Goal: Task Accomplishment & Management: Complete application form

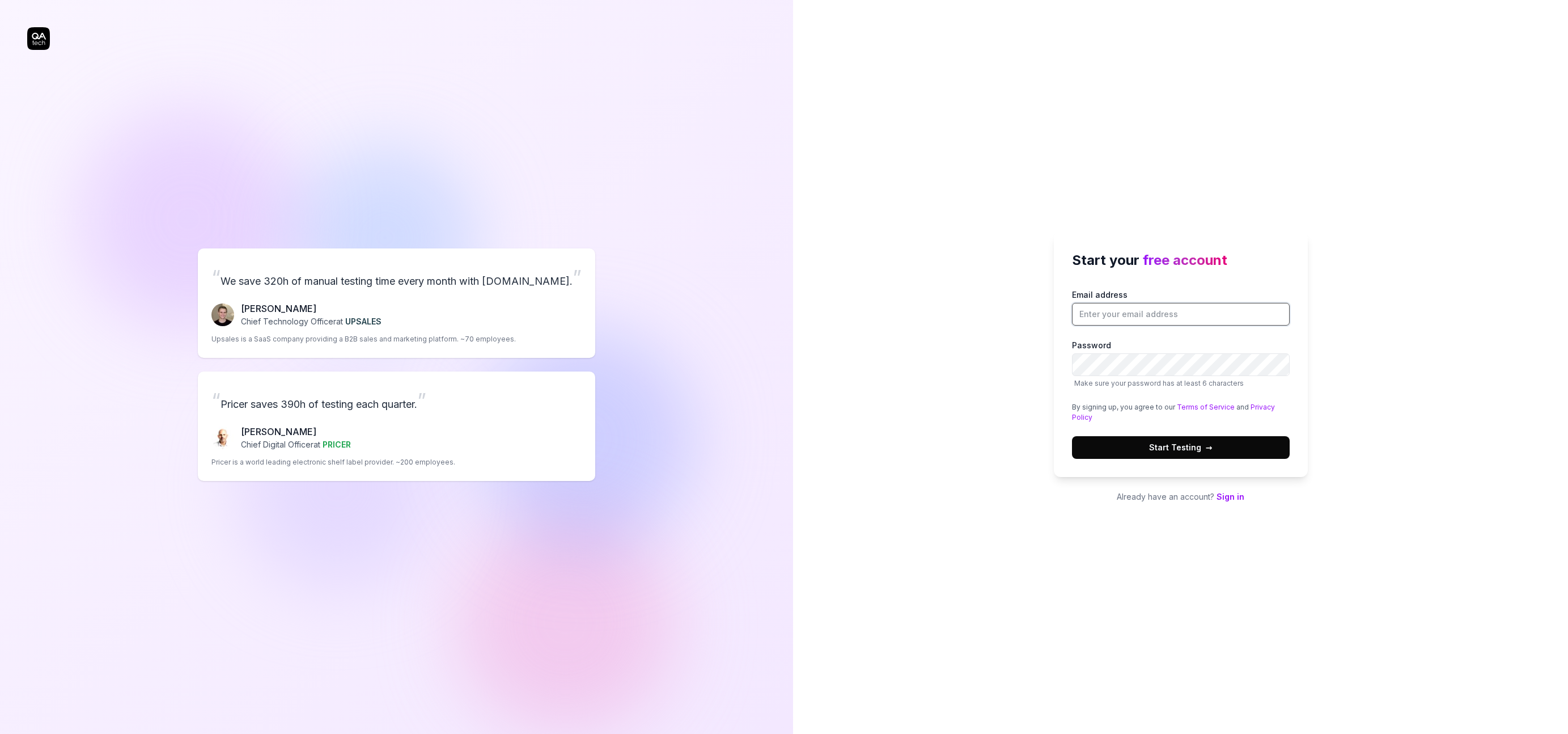
click at [1142, 314] on input "Email address" at bounding box center [1181, 314] width 218 height 23
type input "@"
paste input "[PERSON_NAME][EMAIL_ADDRESS][DOMAIN_NAME]"
type input "[PERSON_NAME][EMAIL_ADDRESS][DOMAIN_NAME]"
click at [1000, 344] on div "Start your free account Email address mathieu@kovocredit.com Password Make sure…" at bounding box center [1180, 367] width 775 height 734
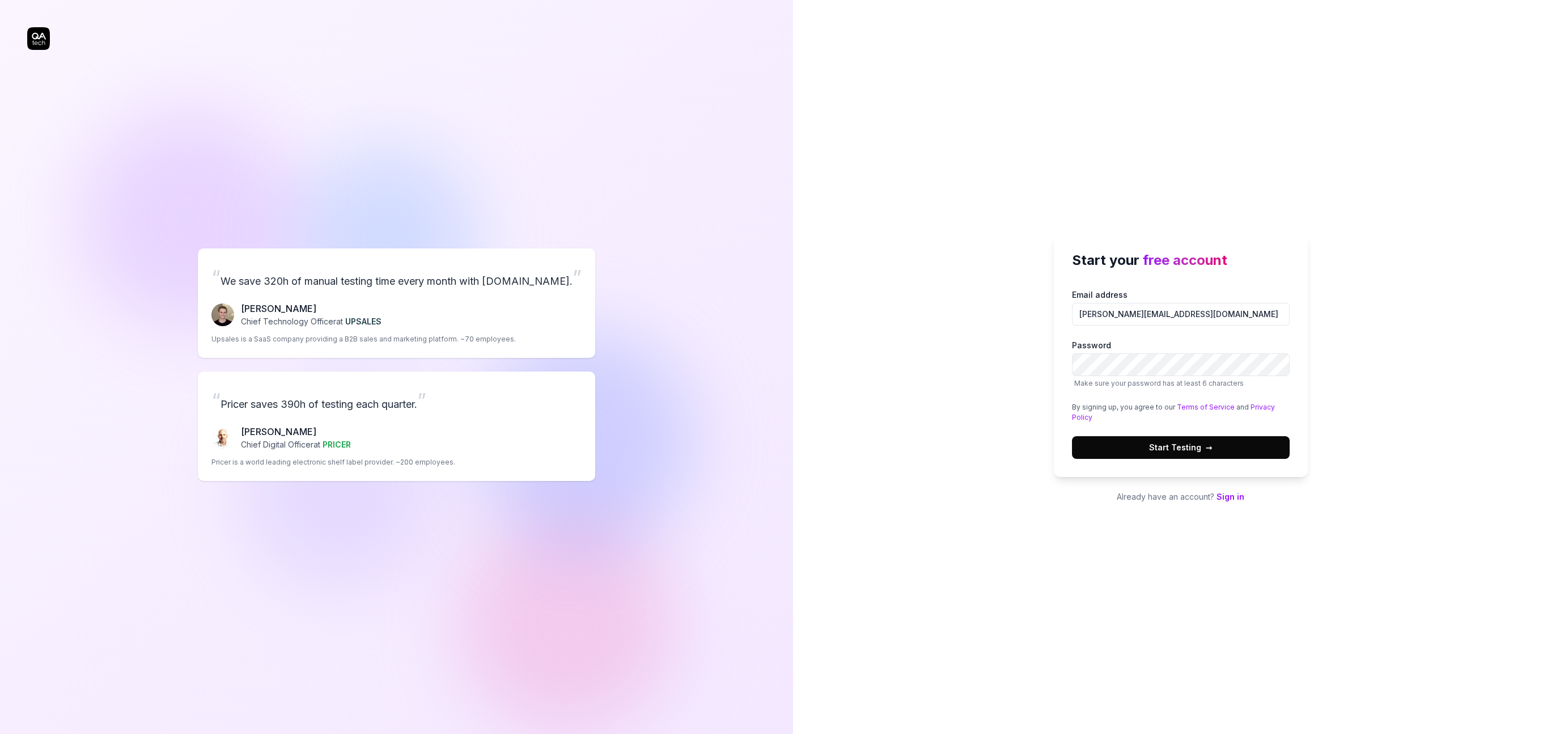
click at [1141, 449] on button "Start Testing →" at bounding box center [1181, 447] width 218 height 23
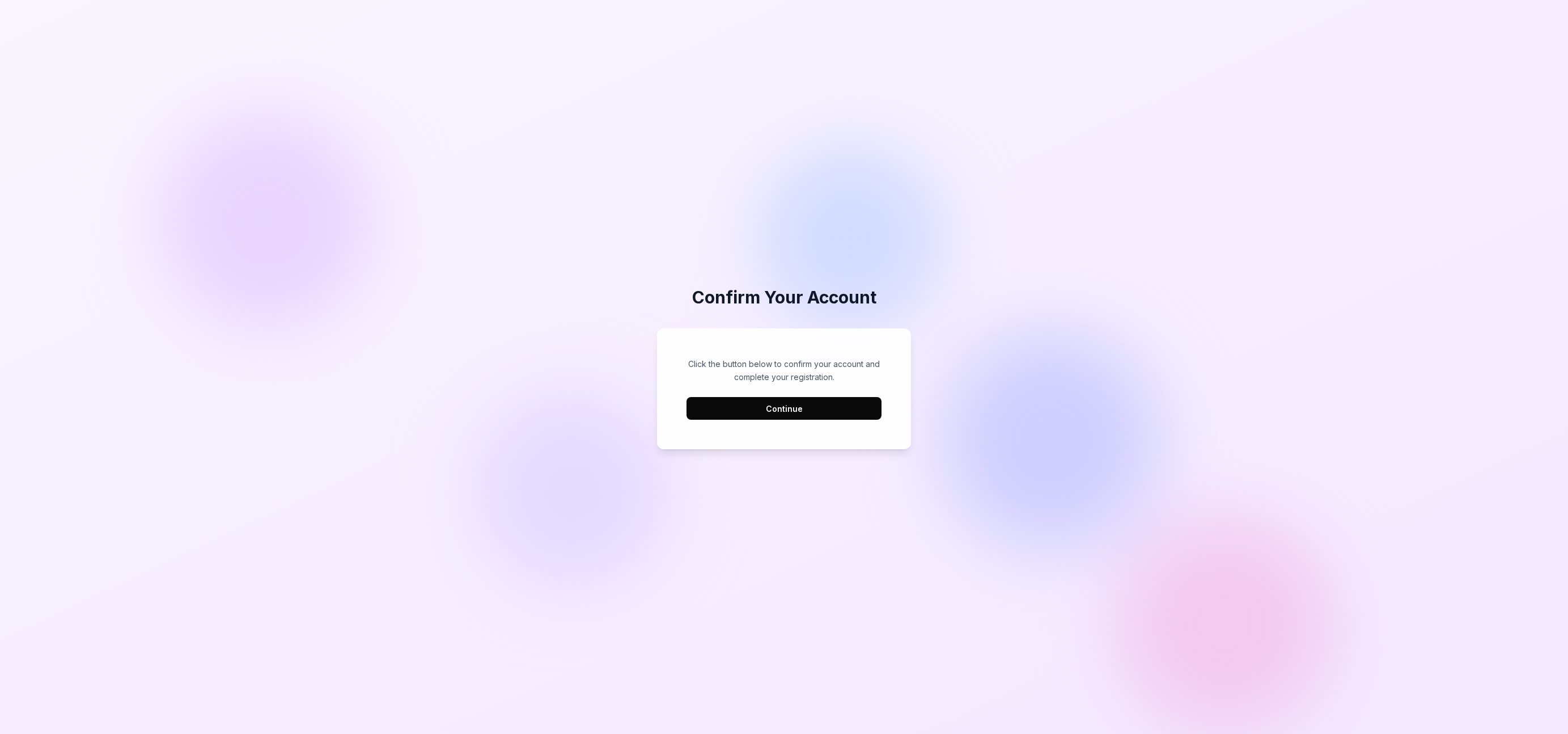
click at [807, 406] on button "Continue" at bounding box center [784, 408] width 195 height 23
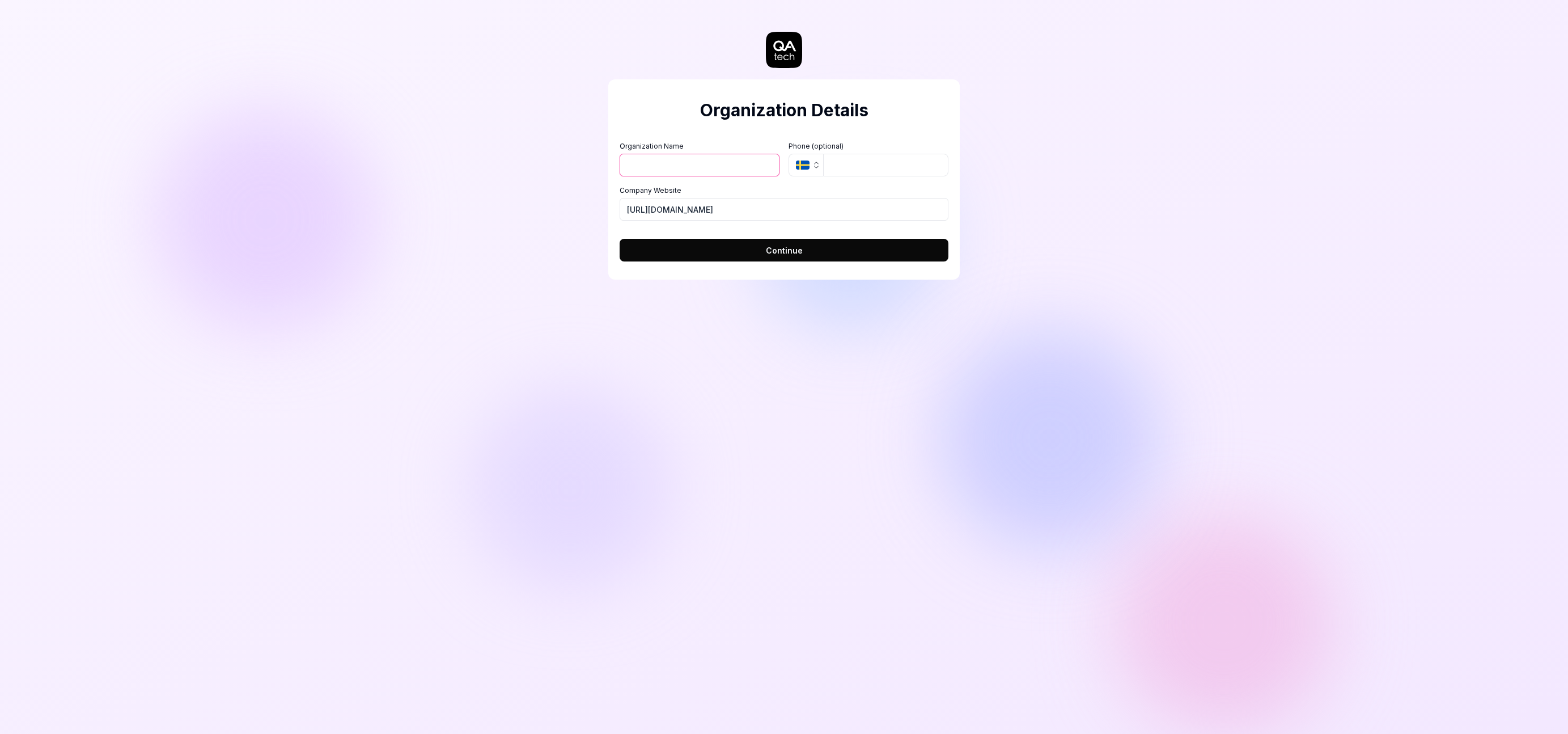
click at [695, 131] on div "Organization Details Organization Name Organization Logo (Square minimum 256x25…" at bounding box center [784, 179] width 352 height 200
click at [682, 161] on input "Organization Name" at bounding box center [699, 164] width 160 height 23
type input "Kovo"
click at [815, 168] on icon "button" at bounding box center [816, 165] width 9 height 9
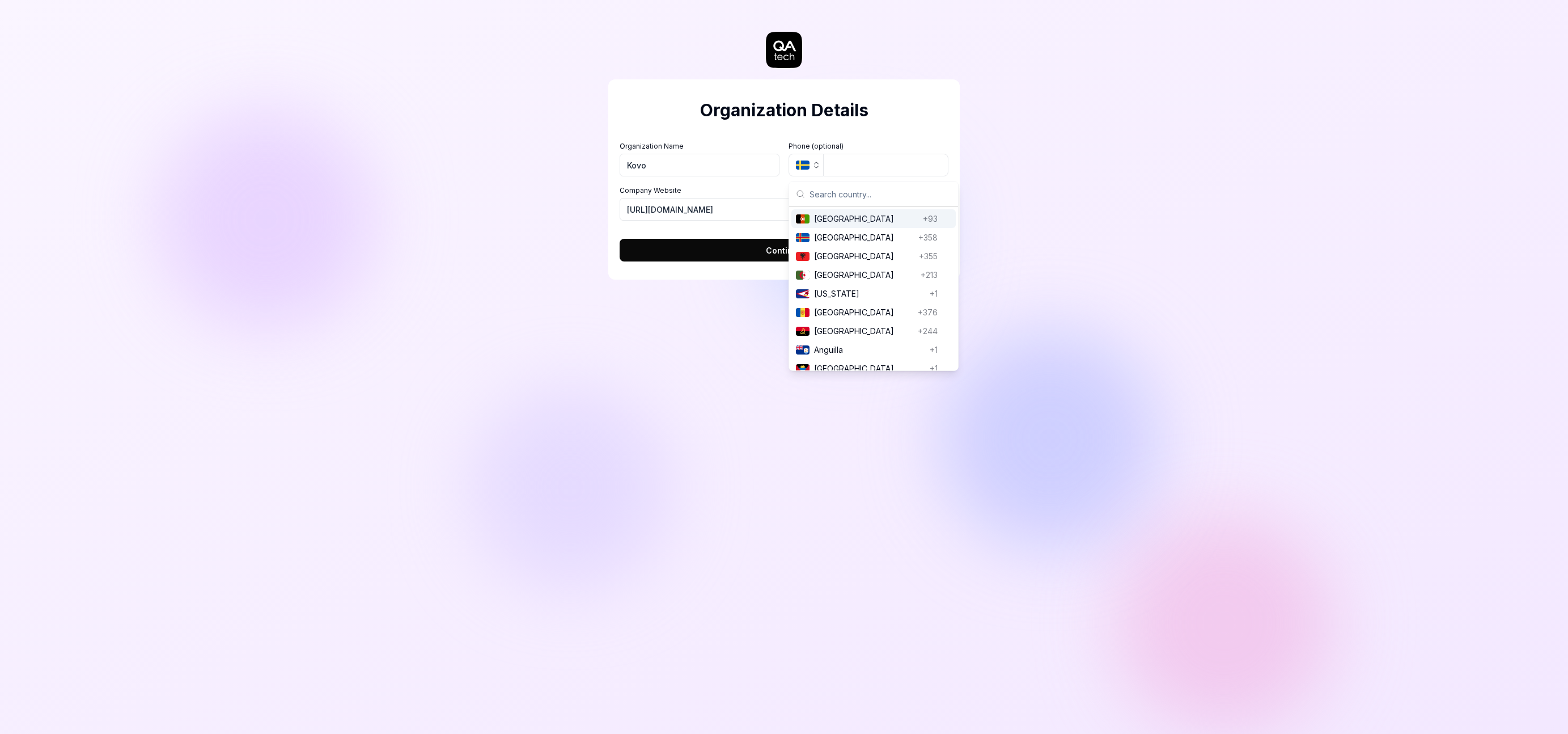
click at [836, 145] on label "Phone (optional)" at bounding box center [869, 146] width 160 height 10
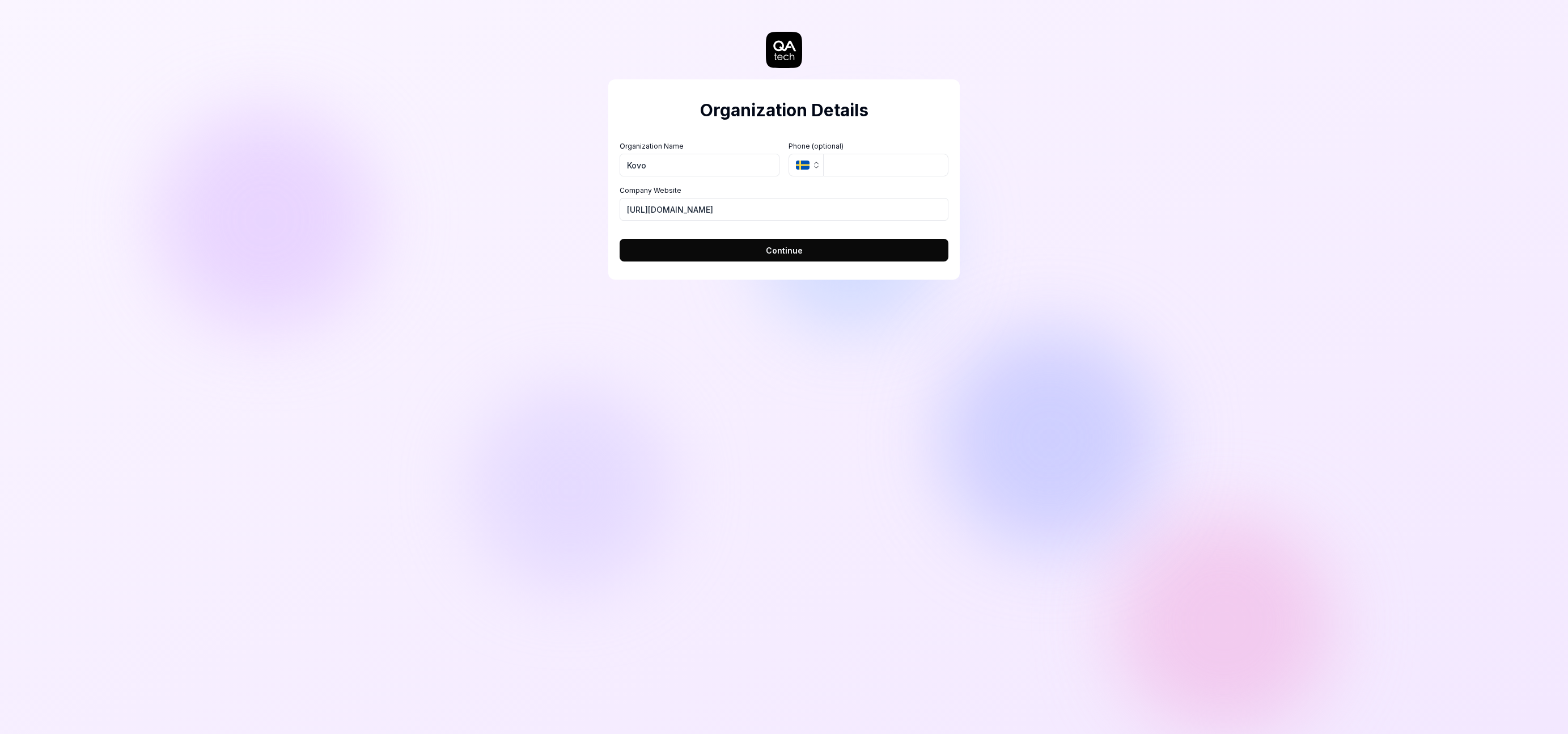
click at [793, 246] on span "Continue" at bounding box center [785, 250] width 37 height 12
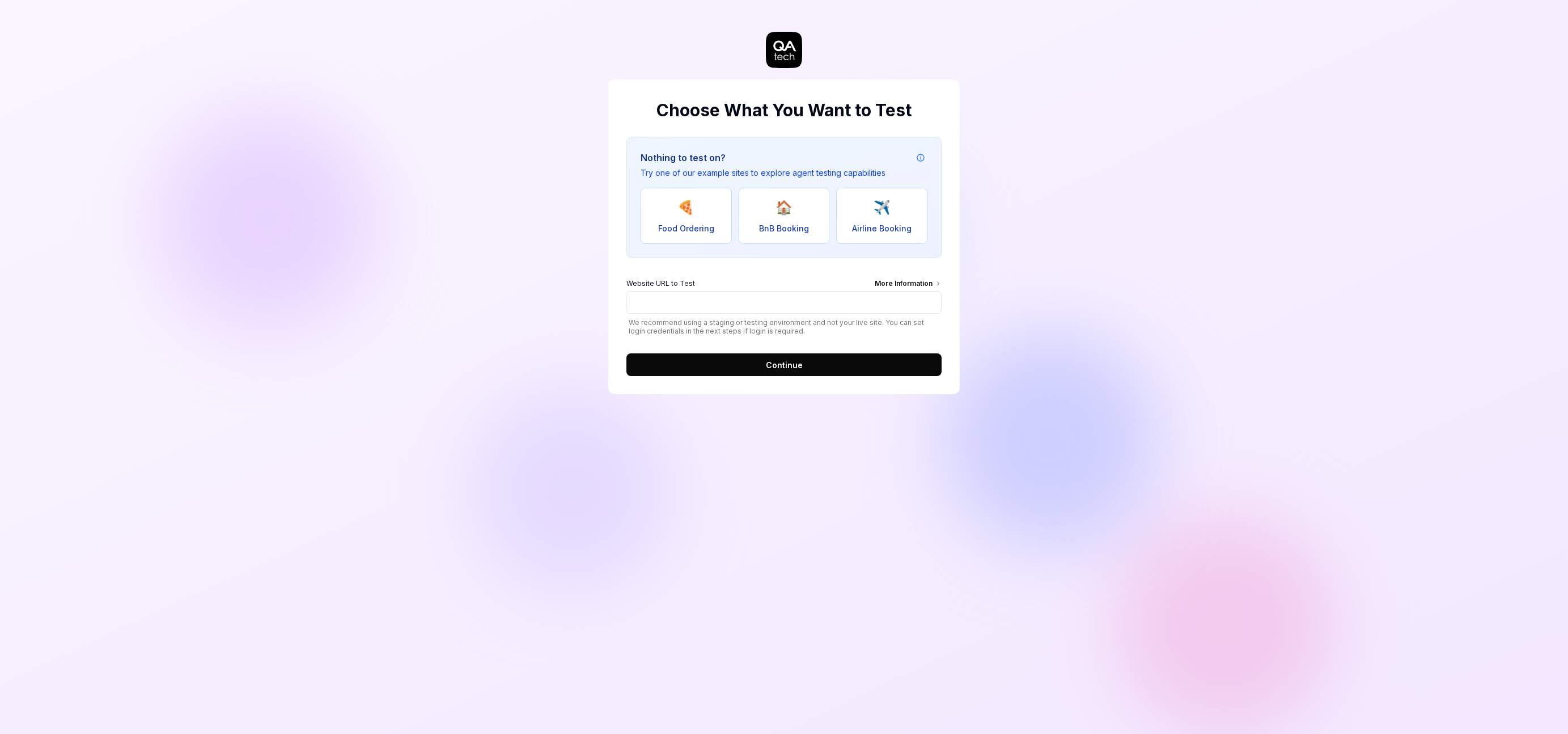
click at [893, 283] on div "More Information" at bounding box center [908, 285] width 67 height 12
click at [893, 291] on input "Website URL to Test More Information" at bounding box center [784, 302] width 315 height 23
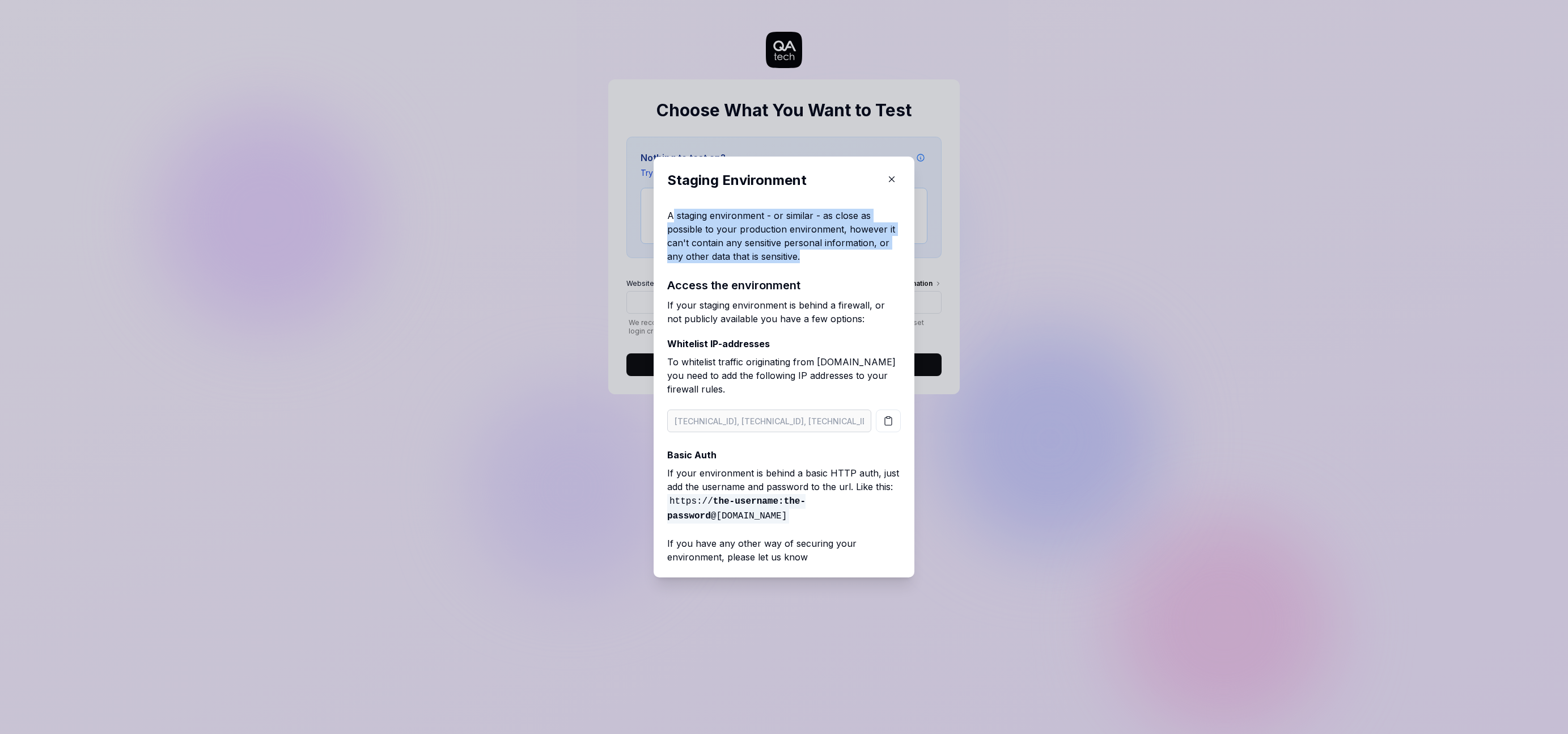
drag, startPoint x: 667, startPoint y: 217, endPoint x: 818, endPoint y: 256, distance: 156.0
click at [813, 255] on p "A staging environment - or similar - as close as possible to your production en…" at bounding box center [784, 236] width 234 height 55
click at [818, 256] on p "A staging environment - or similar - as close as possible to your production en…" at bounding box center [784, 236] width 234 height 55
click at [706, 221] on p "A staging environment - or similar - as close as possible to your production en…" at bounding box center [784, 236] width 234 height 55
drag, startPoint x: 707, startPoint y: 221, endPoint x: 799, endPoint y: 259, distance: 99.5
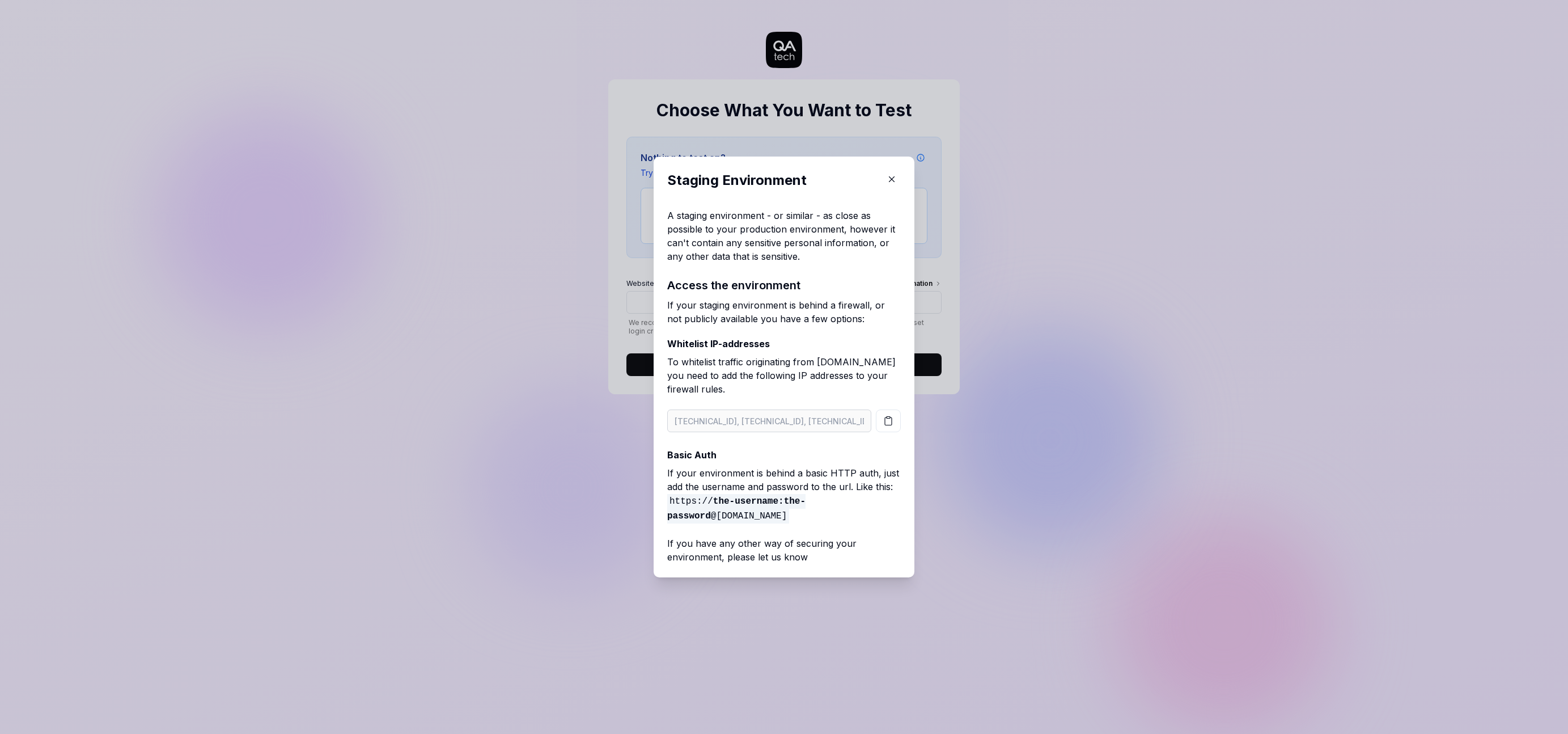
click at [785, 255] on p "A staging environment - or similar - as close as possible to your production en…" at bounding box center [784, 236] width 234 height 55
click at [799, 259] on p "A staging environment - or similar - as close as possible to your production en…" at bounding box center [784, 236] width 234 height 55
click at [693, 469] on p "If your environment is behind a basic HTTP auth, just add the username and pass…" at bounding box center [784, 495] width 234 height 56
drag, startPoint x: 693, startPoint y: 469, endPoint x: 738, endPoint y: 484, distance: 47.4
click at [737, 484] on p "If your environment is behind a basic HTTP auth, just add the username and pass…" at bounding box center [784, 495] width 234 height 56
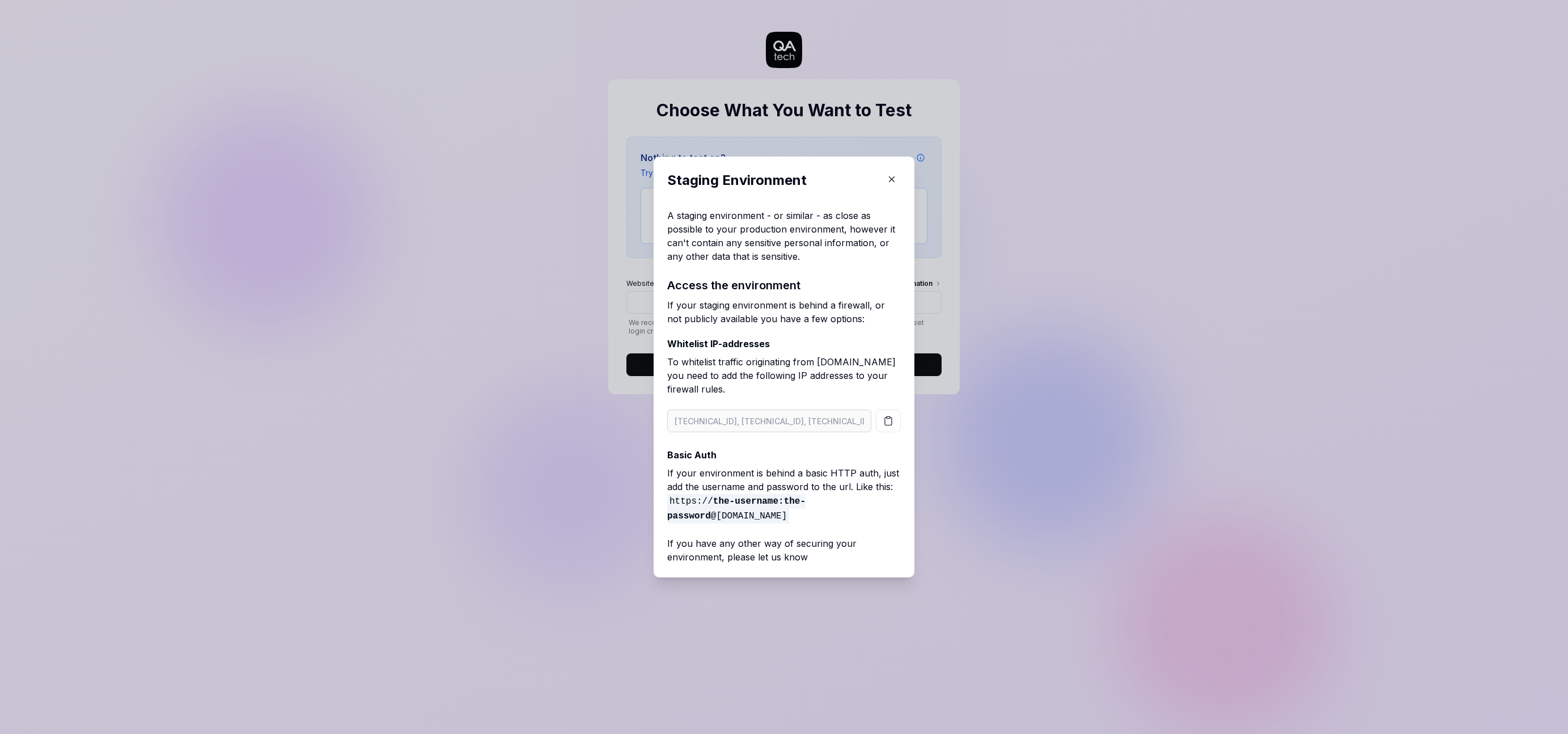
click at [750, 486] on p "If your environment is behind a basic HTTP auth, just add the username and pass…" at bounding box center [784, 495] width 234 height 56
click at [886, 174] on button "button" at bounding box center [892, 179] width 18 height 18
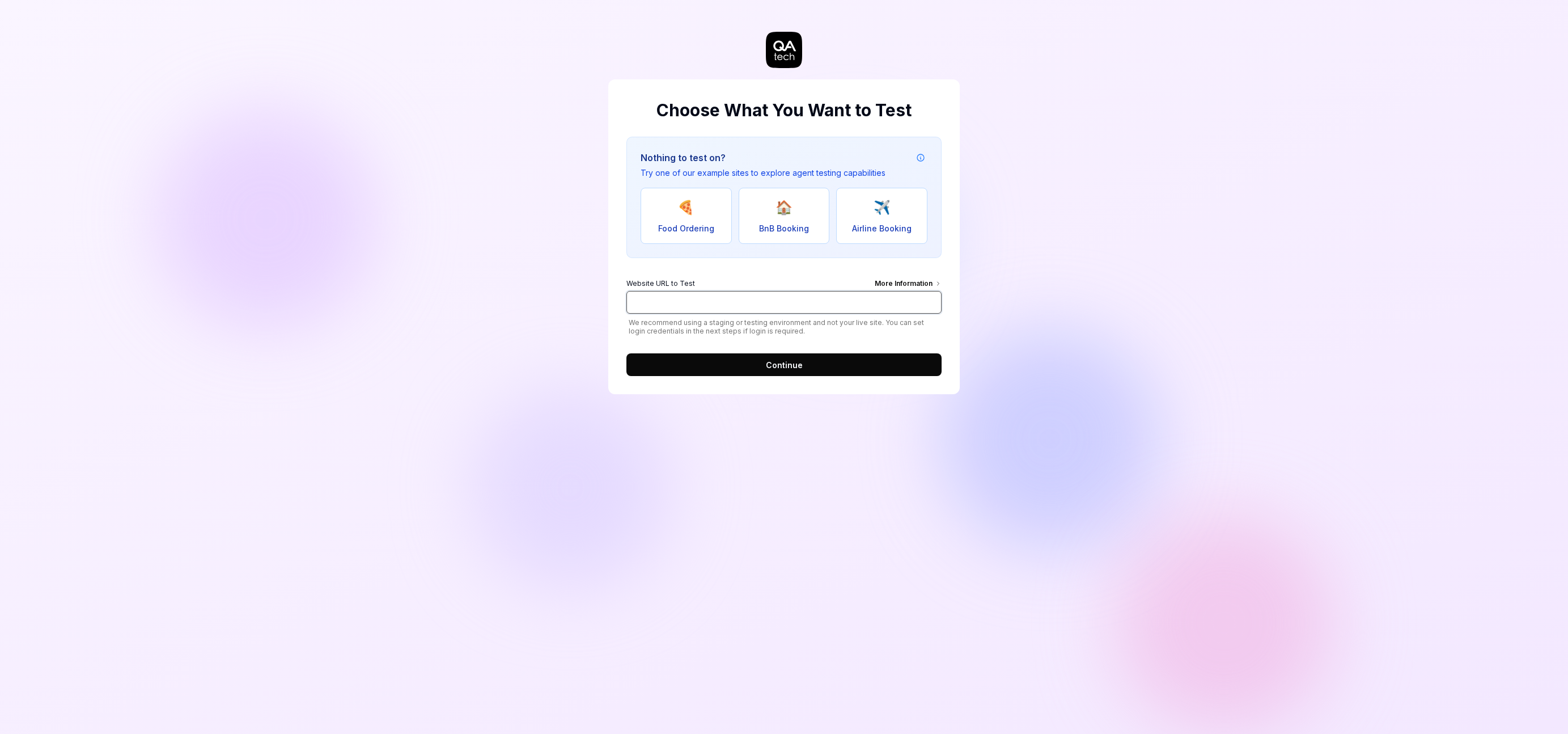
click at [745, 298] on input "Website URL to Test More Information" at bounding box center [784, 302] width 315 height 23
type input "[URL][DOMAIN_NAME]"
click at [774, 364] on span "Continue" at bounding box center [785, 365] width 37 height 12
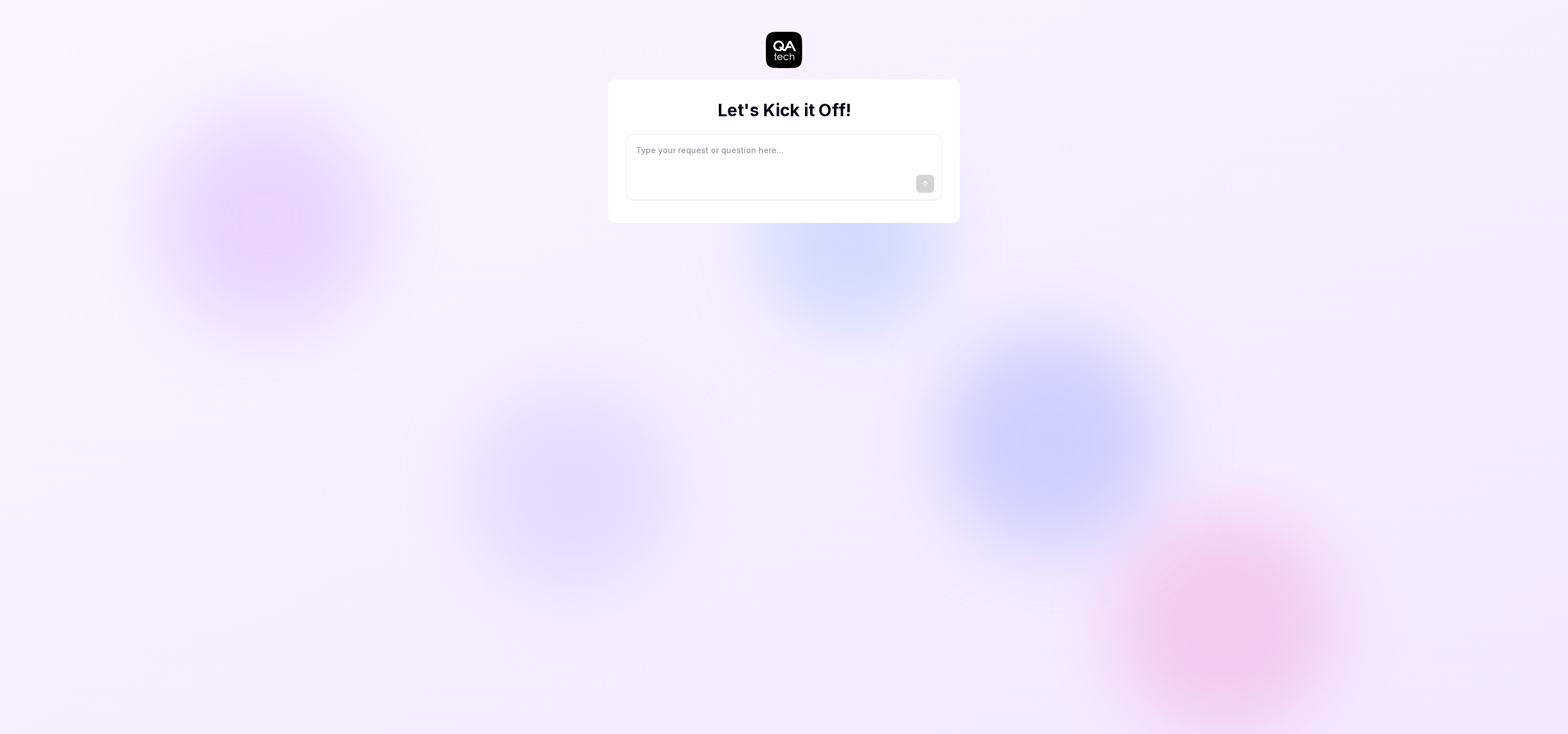
type textarea "*"
type textarea "I"
type textarea "*"
type textarea "I"
type textarea "*"
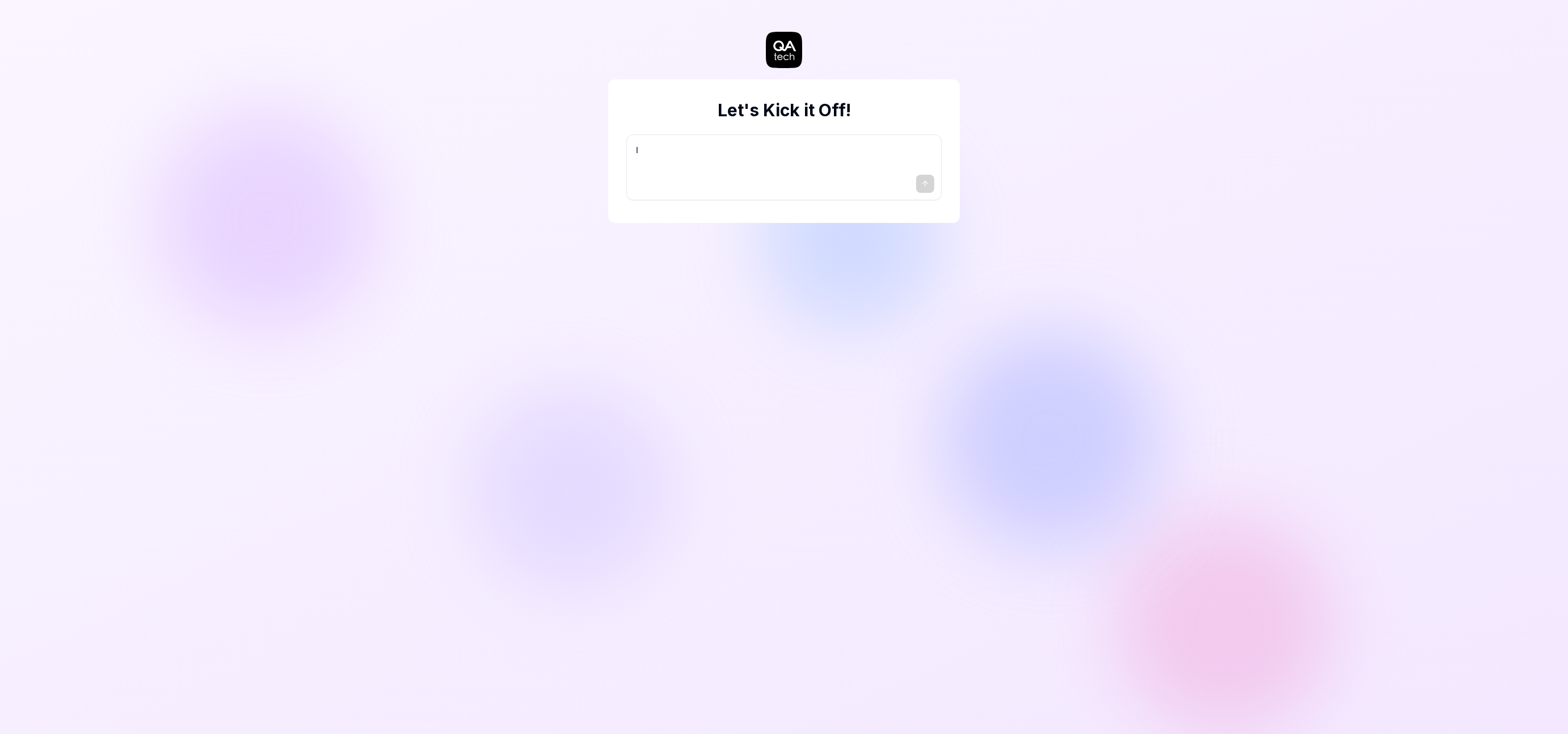
type textarea "I w"
type textarea "*"
type textarea "I wa"
type textarea "*"
type textarea "I wan"
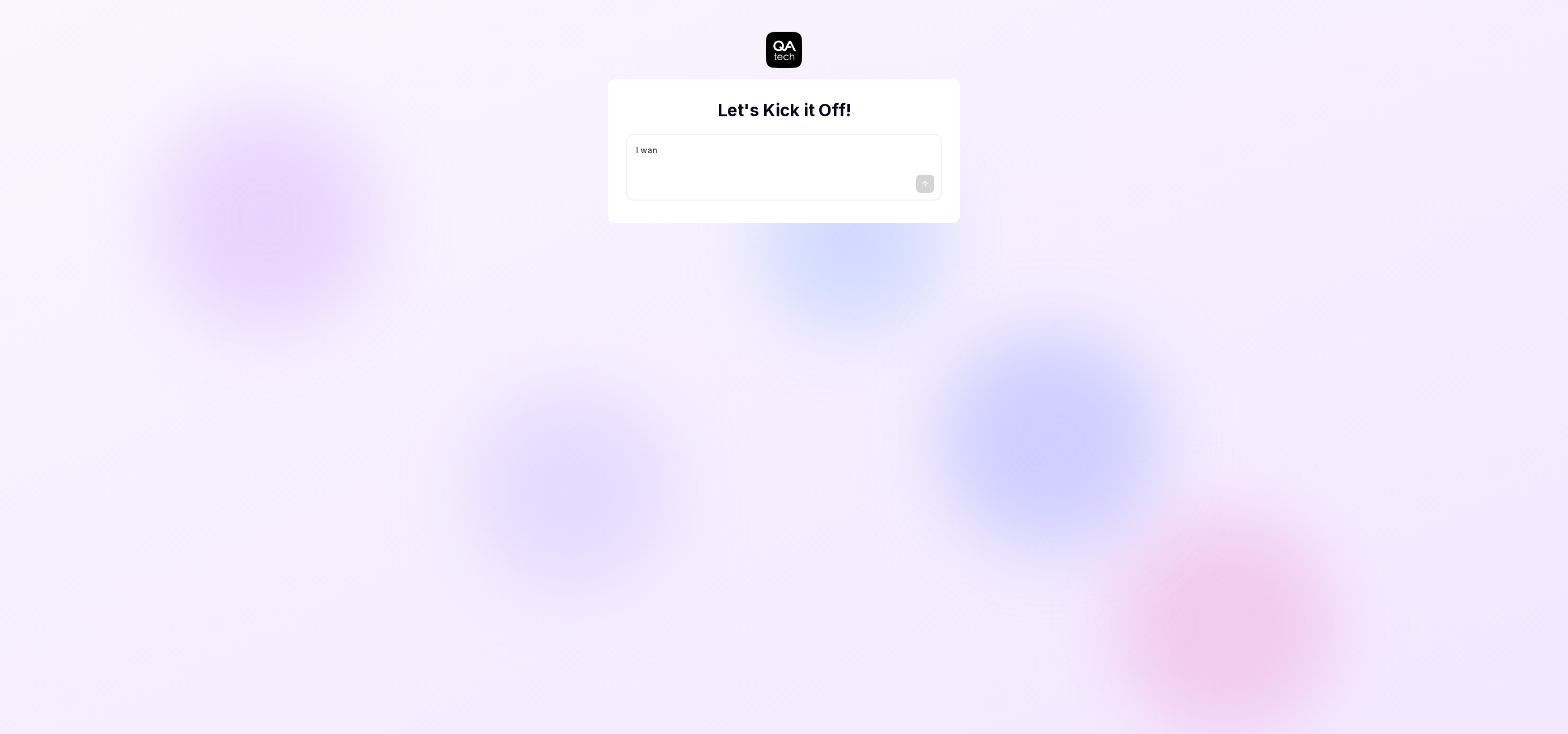
type textarea "*"
type textarea "I want"
type textarea "*"
type textarea "I want"
type textarea "*"
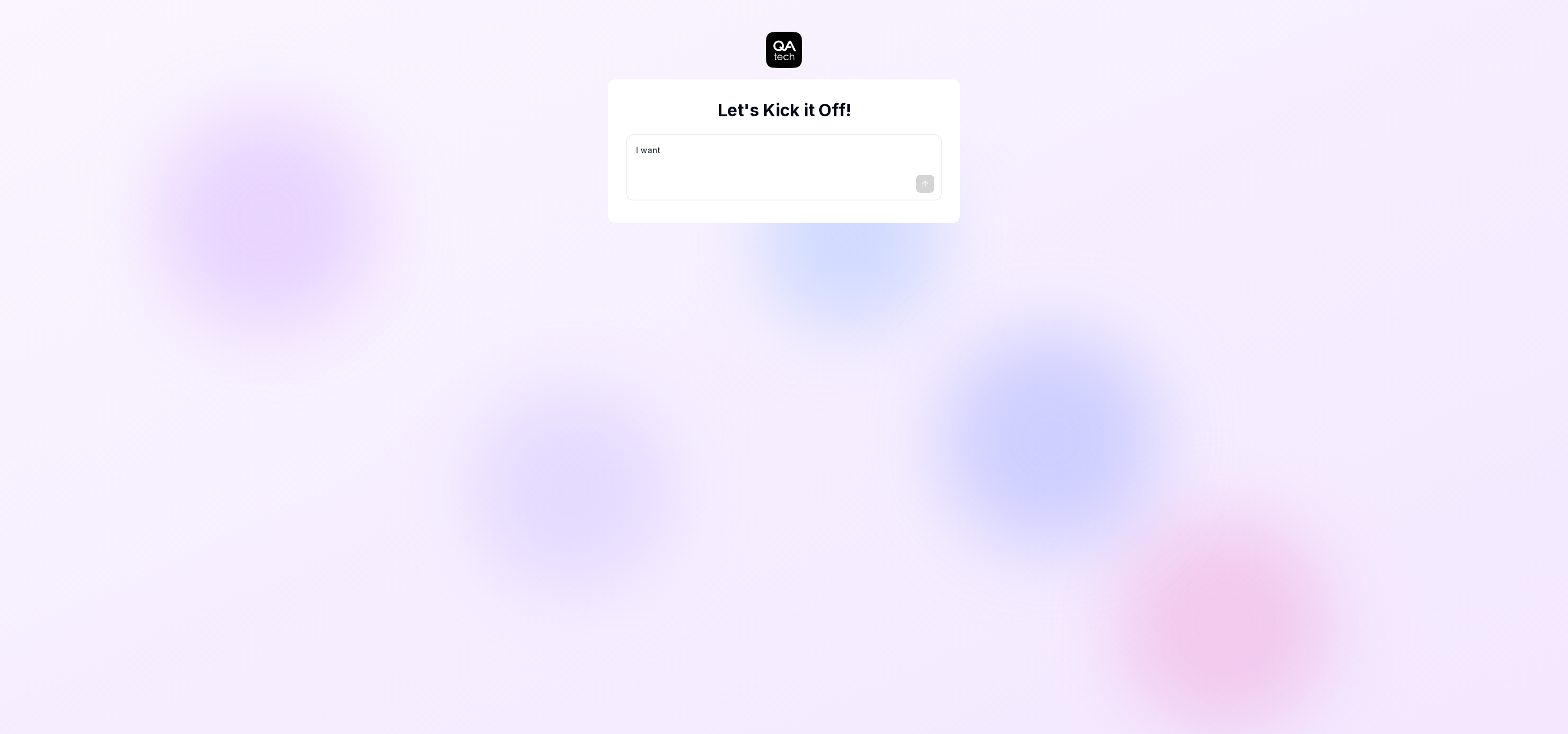
type textarea "I want a"
type textarea "*"
type textarea "I want a"
type textarea "*"
type textarea "I want a g"
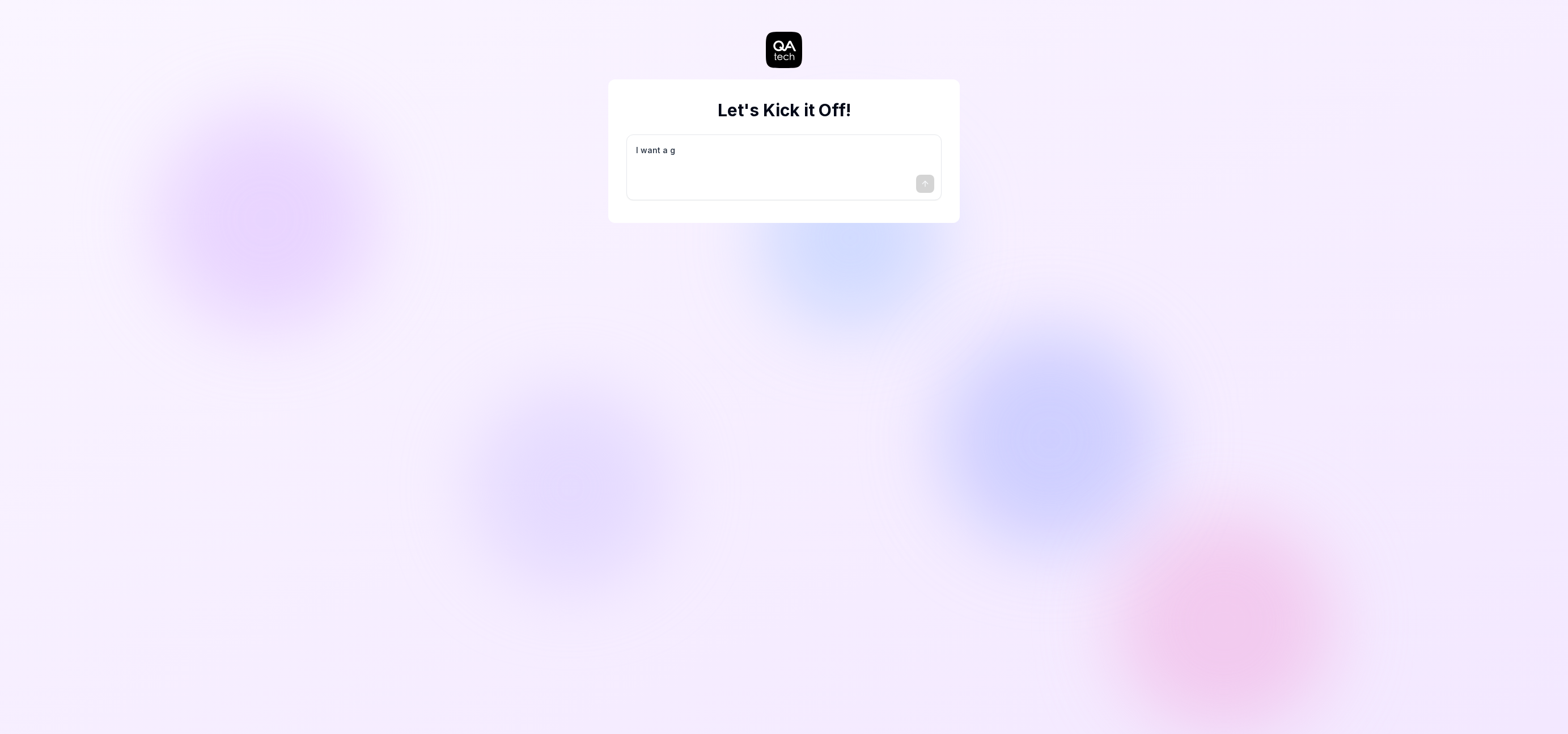
type textarea "*"
type textarea "I want a go"
type textarea "*"
type textarea "I want a goo"
type textarea "*"
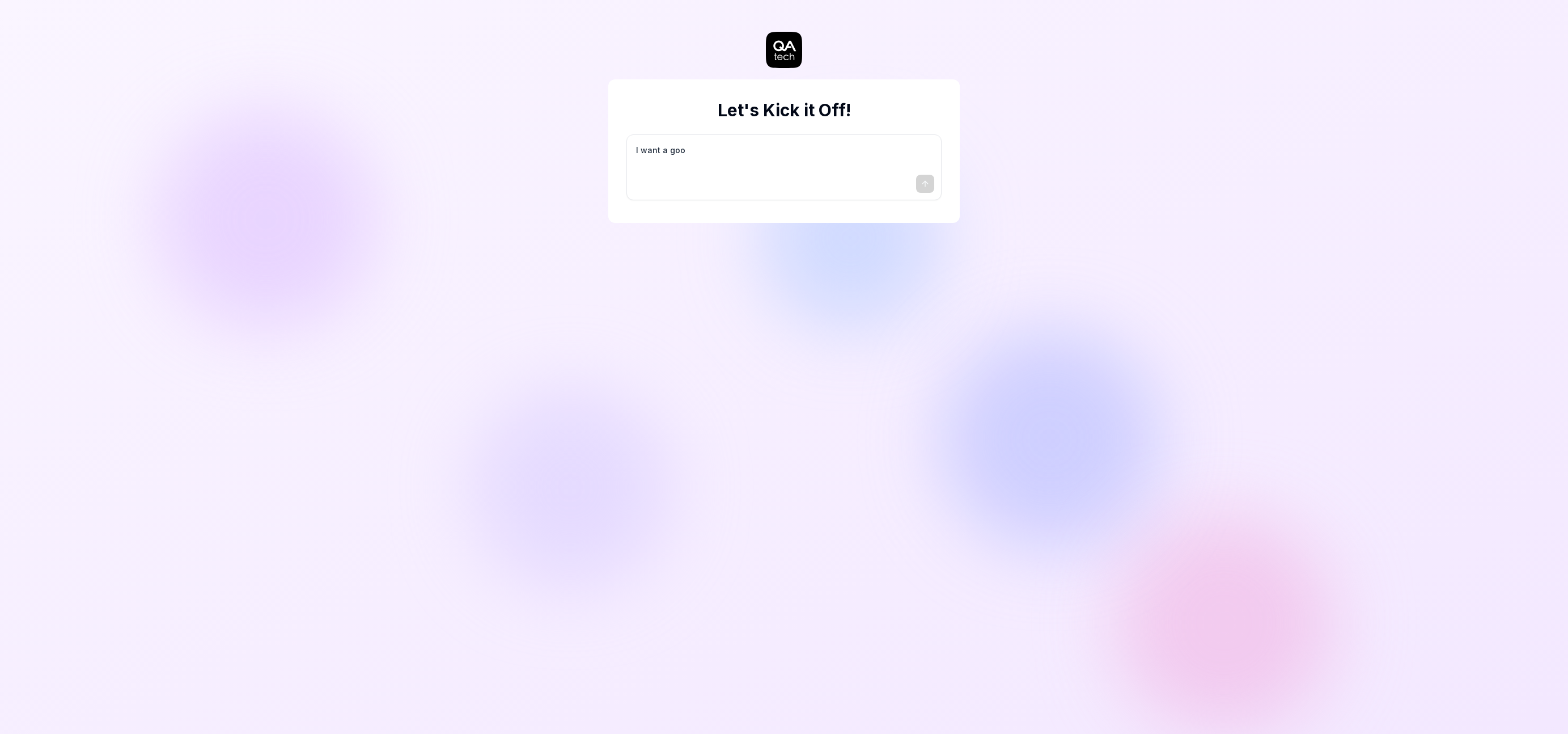
type textarea "I want a good"
type textarea "*"
type textarea "I want a good"
type textarea "*"
type textarea "I want a good t"
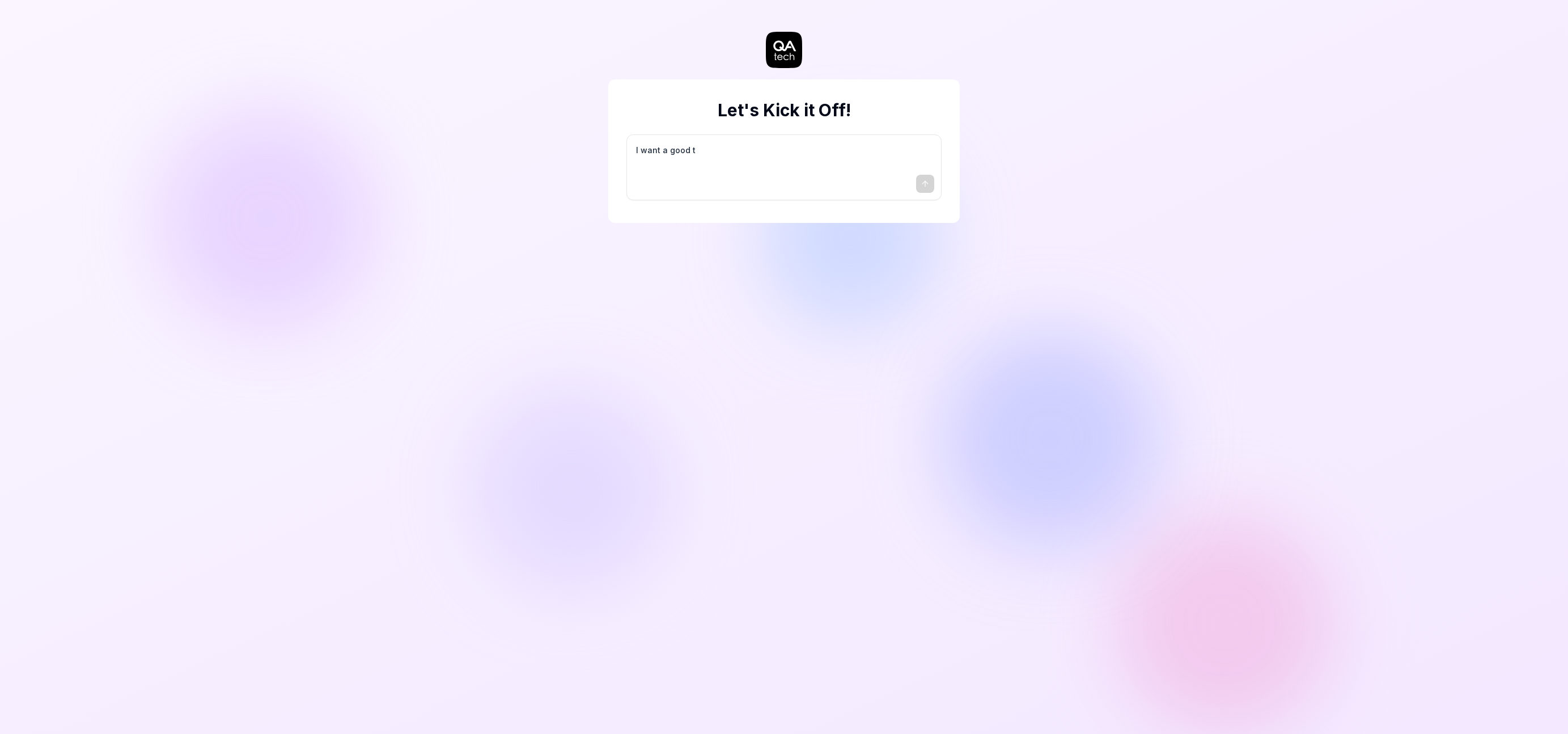
type textarea "*"
type textarea "I want a good te"
type textarea "*"
type textarea "I want a good tes"
type textarea "*"
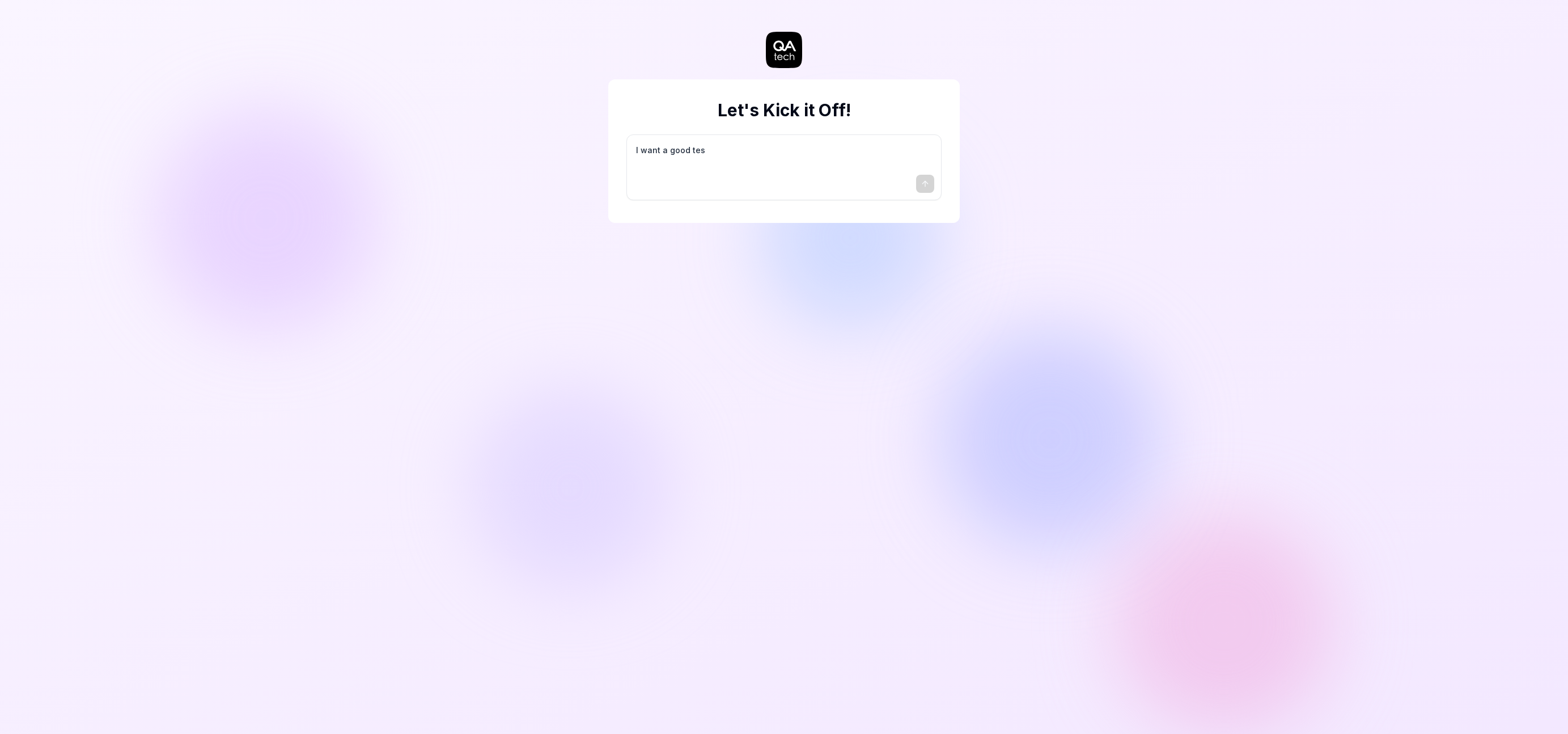
type textarea "I want a good test"
type textarea "*"
type textarea "I want a good test"
type textarea "*"
type textarea "I want a good test s"
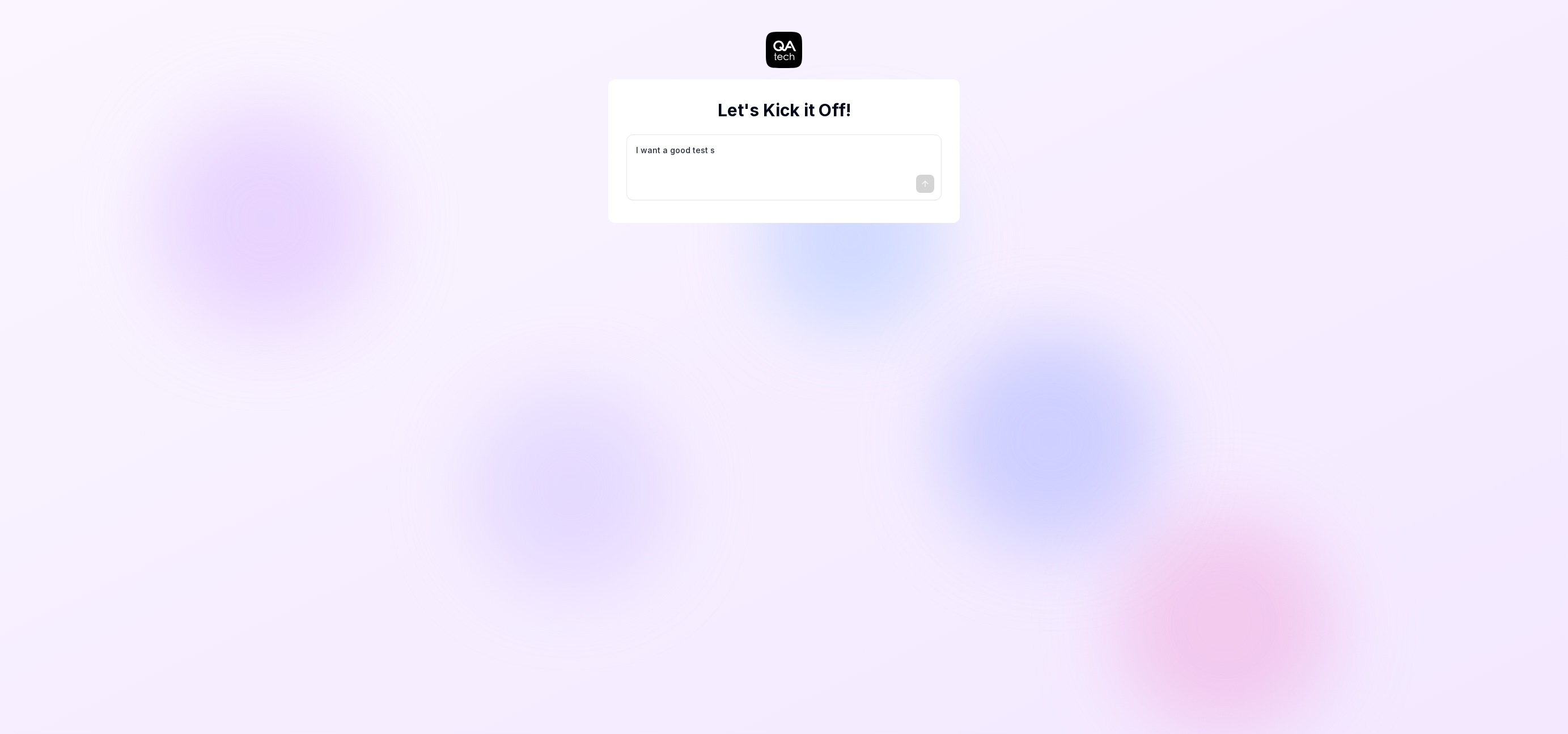
type textarea "*"
type textarea "I want a good test se"
type textarea "*"
type textarea "I want a good test set"
type textarea "*"
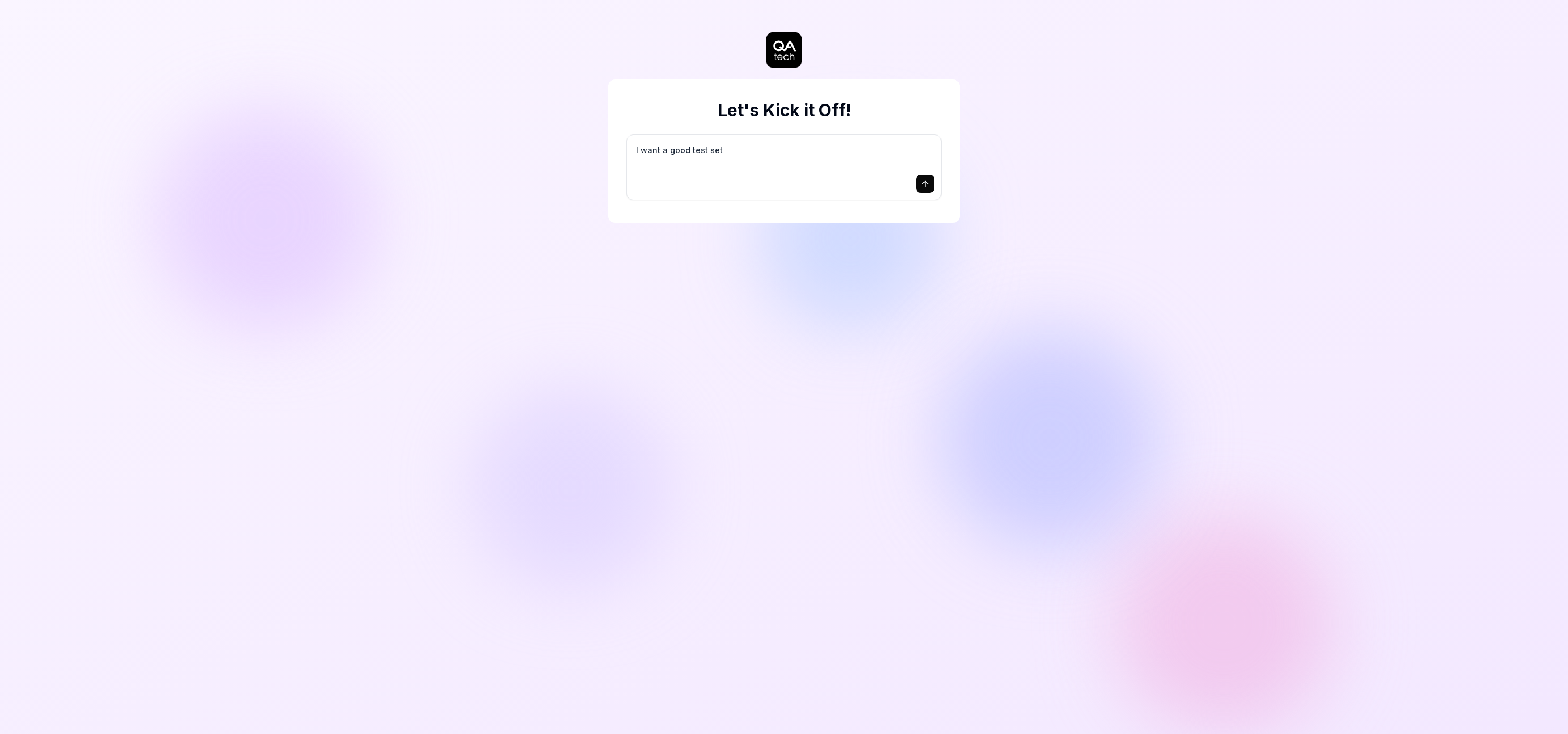
type textarea "I want a good test setu"
type textarea "*"
type textarea "I want a good test setup"
type textarea "*"
type textarea "I want a good test setup"
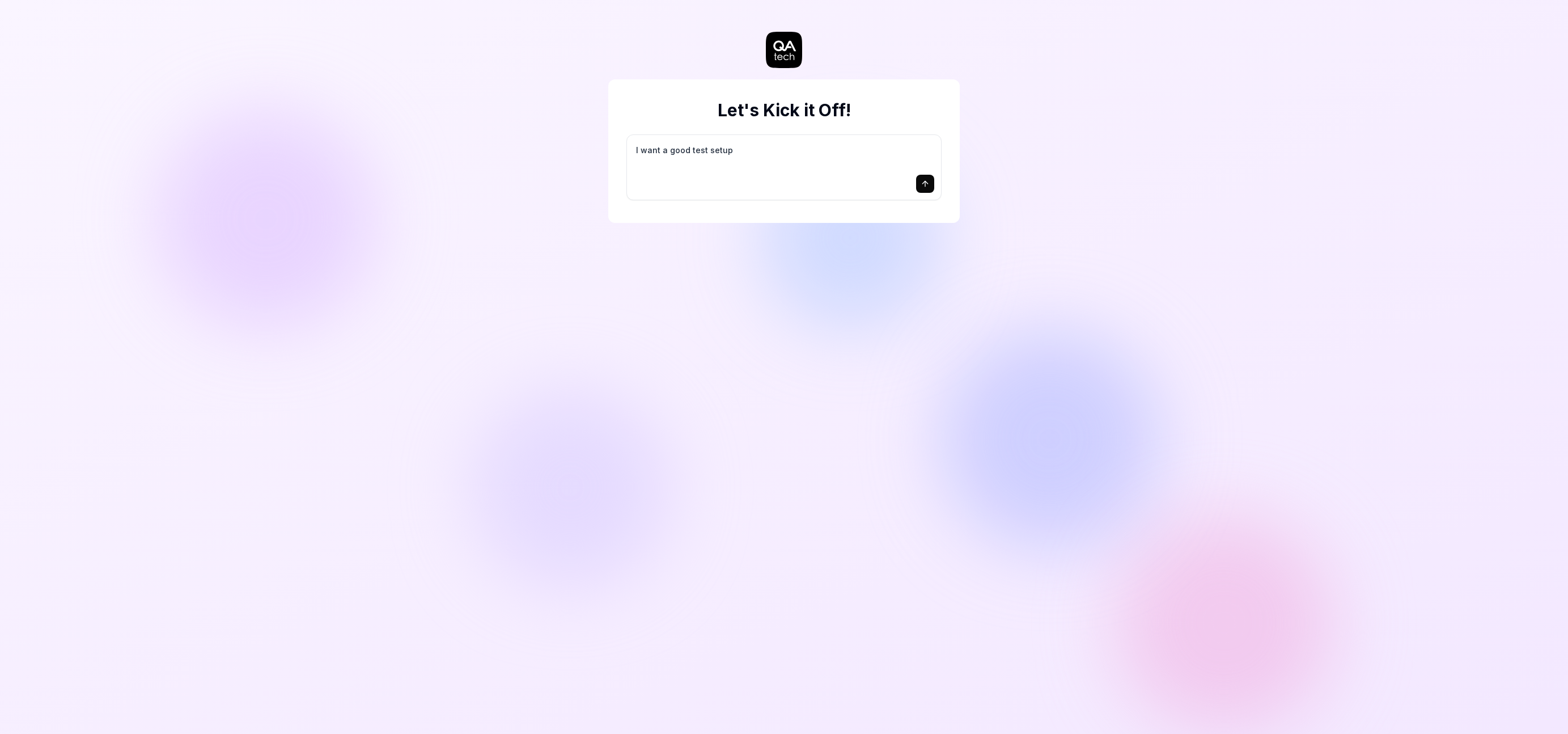
type textarea "*"
type textarea "I want a good test setup f"
type textarea "*"
type textarea "I want a good test setup fo"
type textarea "*"
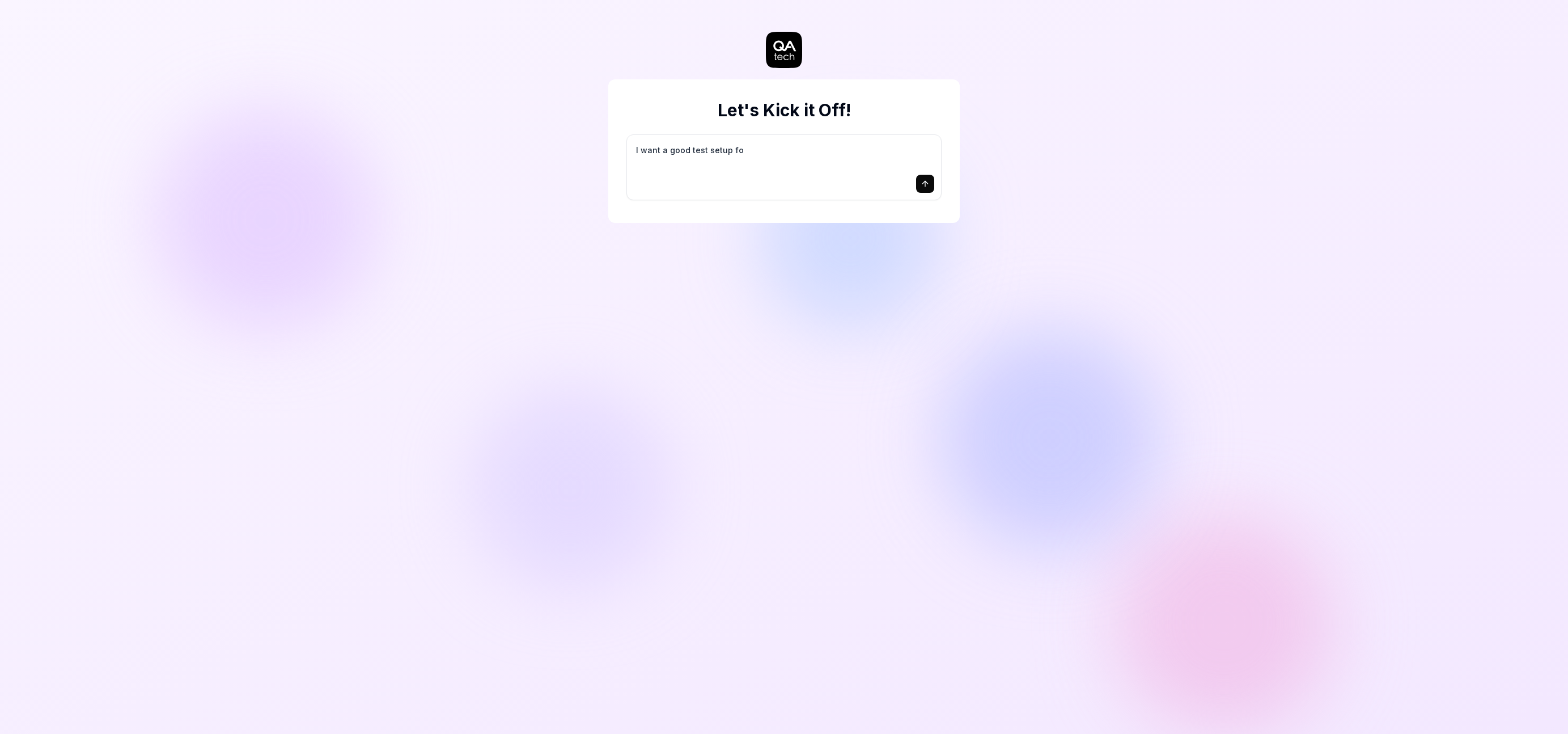
type textarea "I want a good test setup for"
type textarea "*"
type textarea "I want a good test setup for"
type textarea "*"
type textarea "I want a good test setup for m"
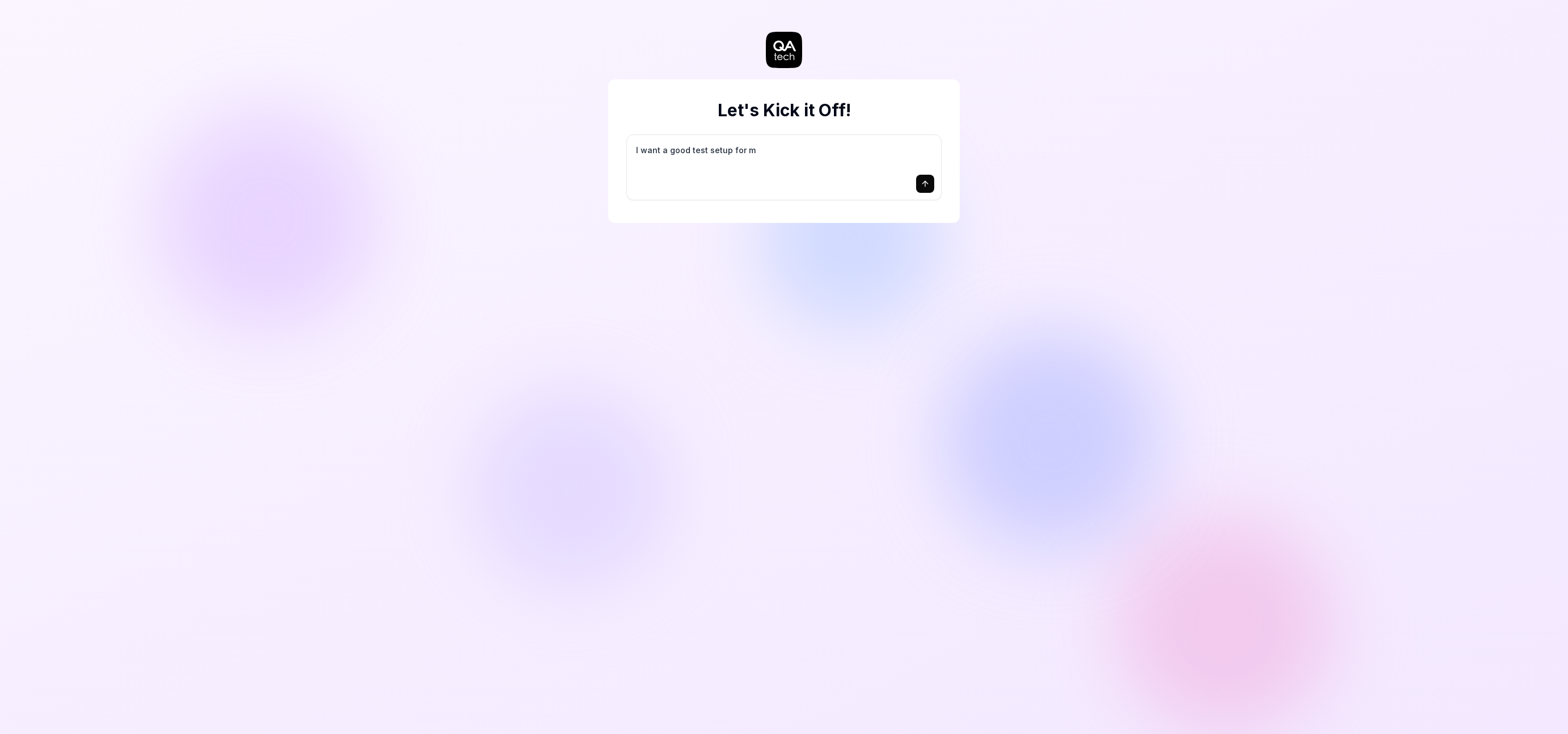
type textarea "*"
type textarea "I want a good test setup for my"
type textarea "*"
type textarea "I want a good test setup for my"
type textarea "*"
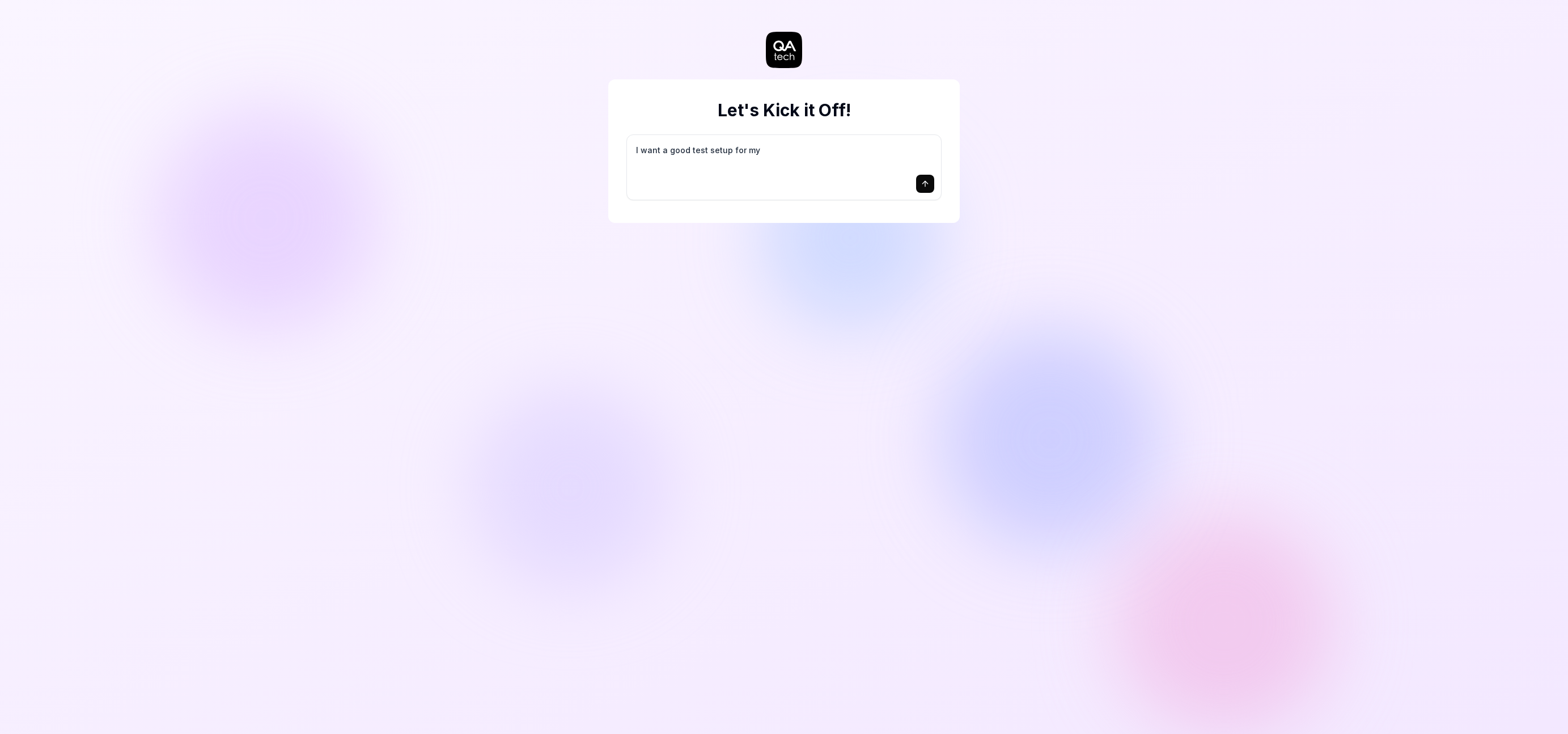
type textarea "I want a good test setup for my s"
type textarea "*"
type textarea "I want a good test setup for my si"
type textarea "*"
type textarea "I want a good test setup for my sit"
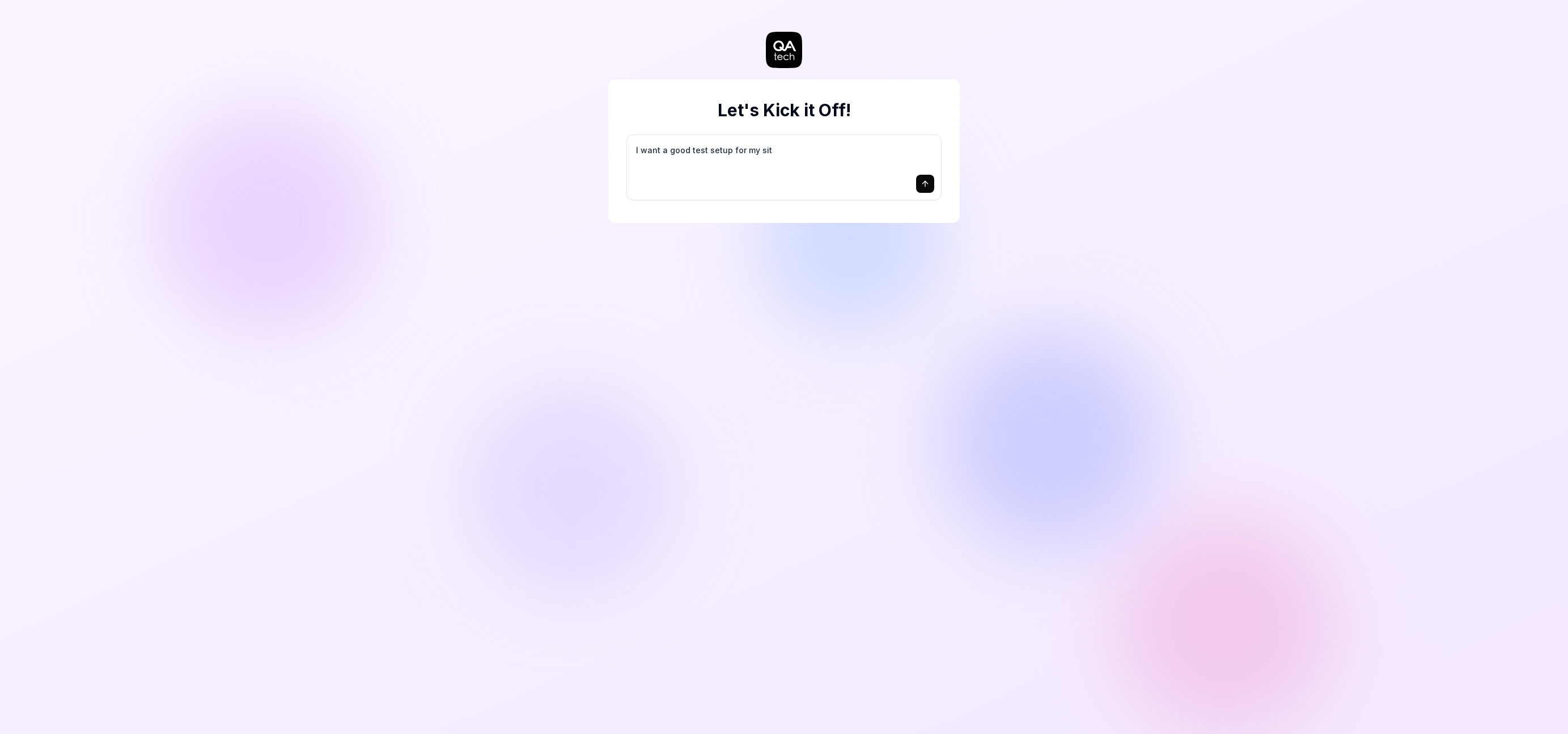
type textarea "*"
type textarea "I want a good test setup for my site"
type textarea "*"
type textarea "I want a good test setup for my site"
type textarea "*"
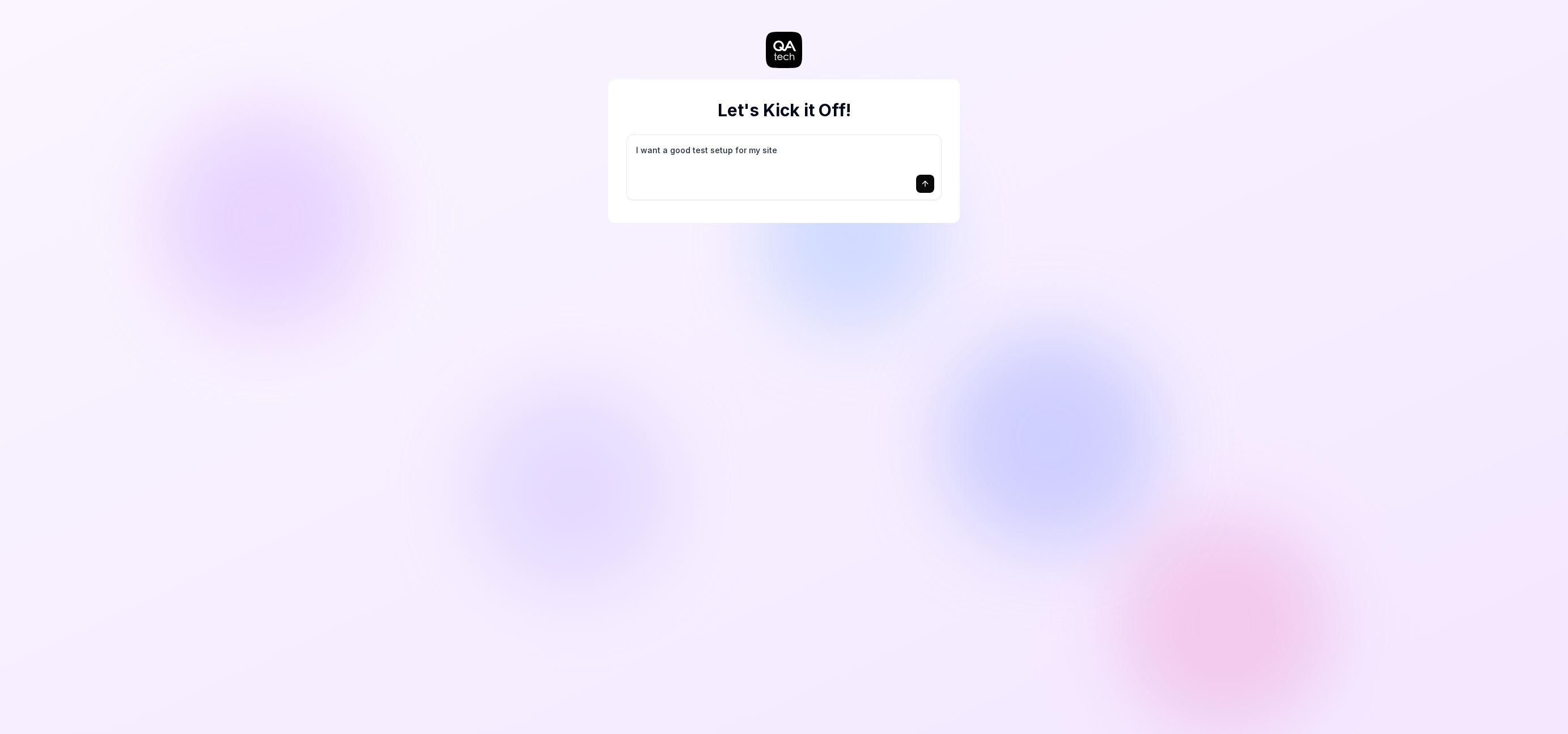
type textarea "I want a good test setup for my site -"
type textarea "*"
type textarea "I want a good test setup for my site -"
type textarea "*"
type textarea "I want a good test setup for my site - h"
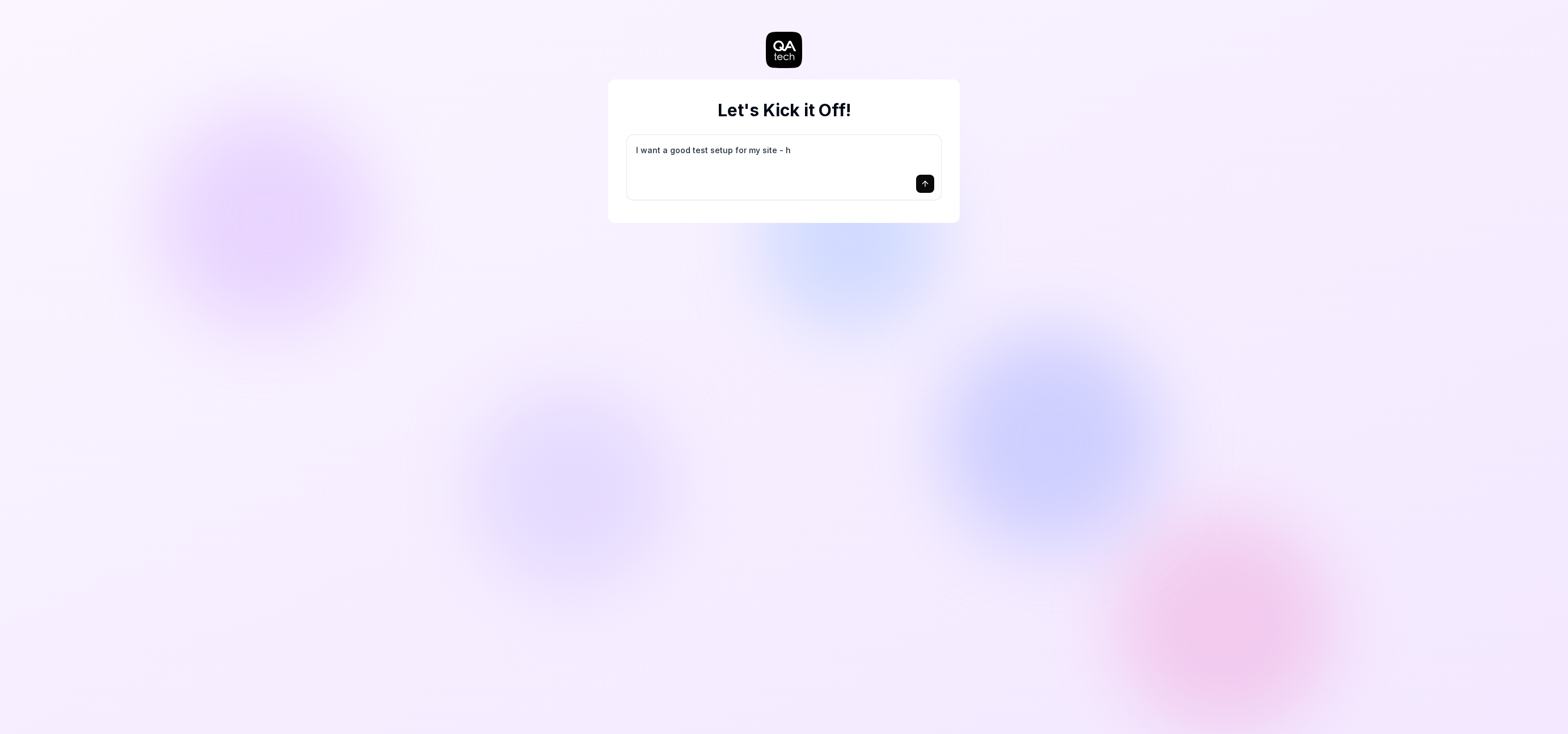
type textarea "*"
type textarea "I want a good test setup for my site - he"
type textarea "*"
type textarea "I want a good test setup for my site - hel"
type textarea "*"
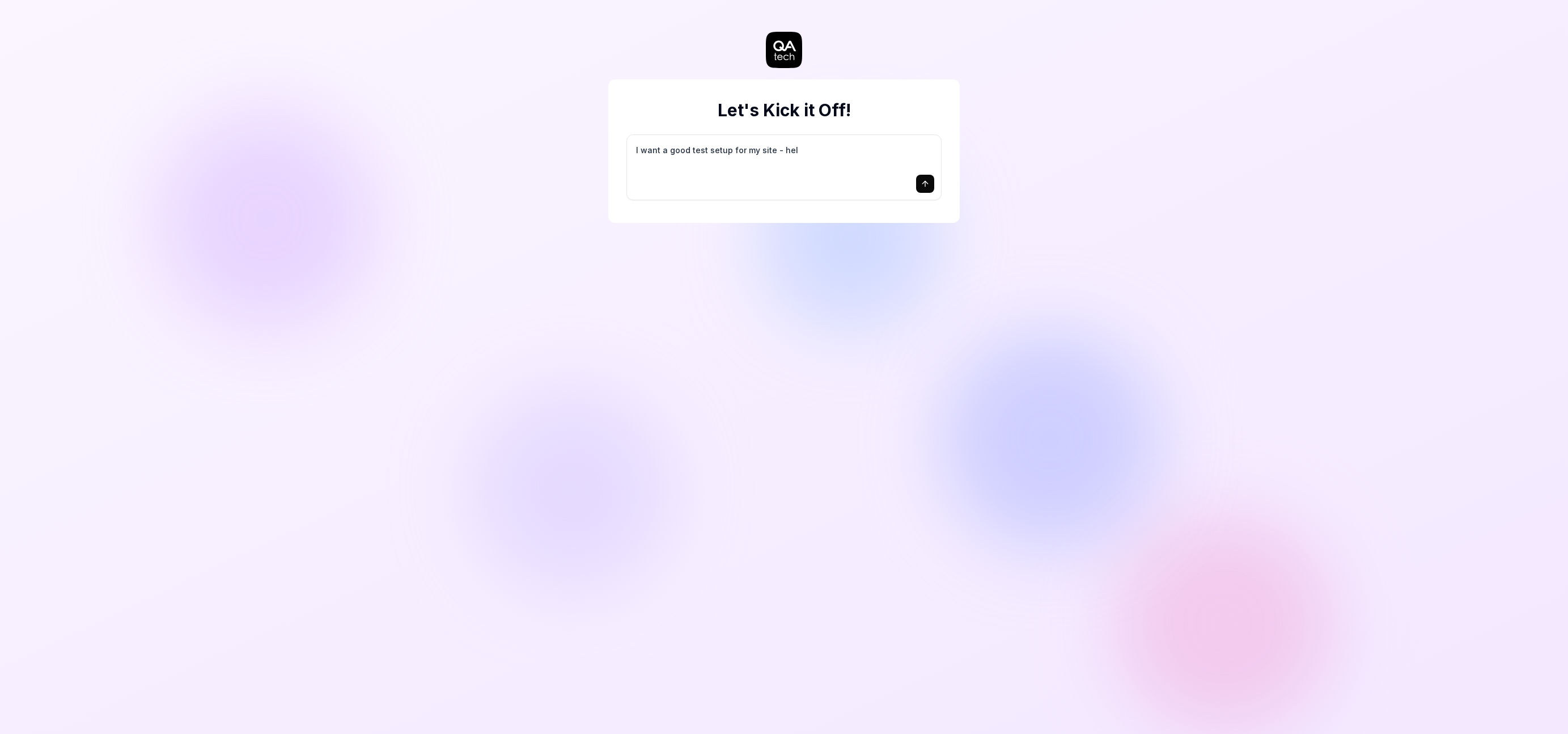
type textarea "I want a good test setup for my site - help"
type textarea "*"
type textarea "I want a good test setup for my site - help"
type textarea "*"
type textarea "I want a good test setup for my site - help m"
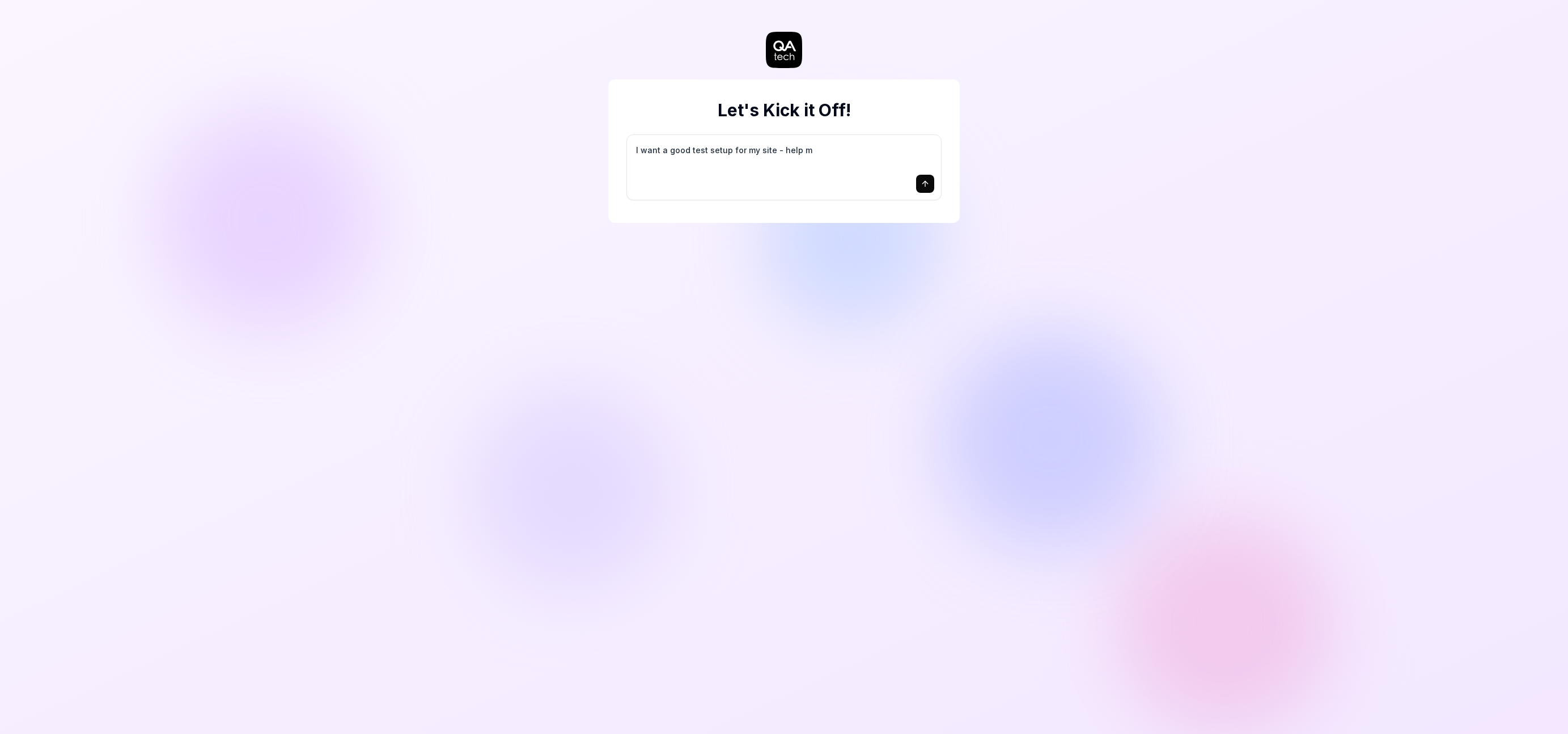
type textarea "*"
type textarea "I want a good test setup for my site - help me"
type textarea "*"
type textarea "I want a good test setup for my site - help me"
type textarea "*"
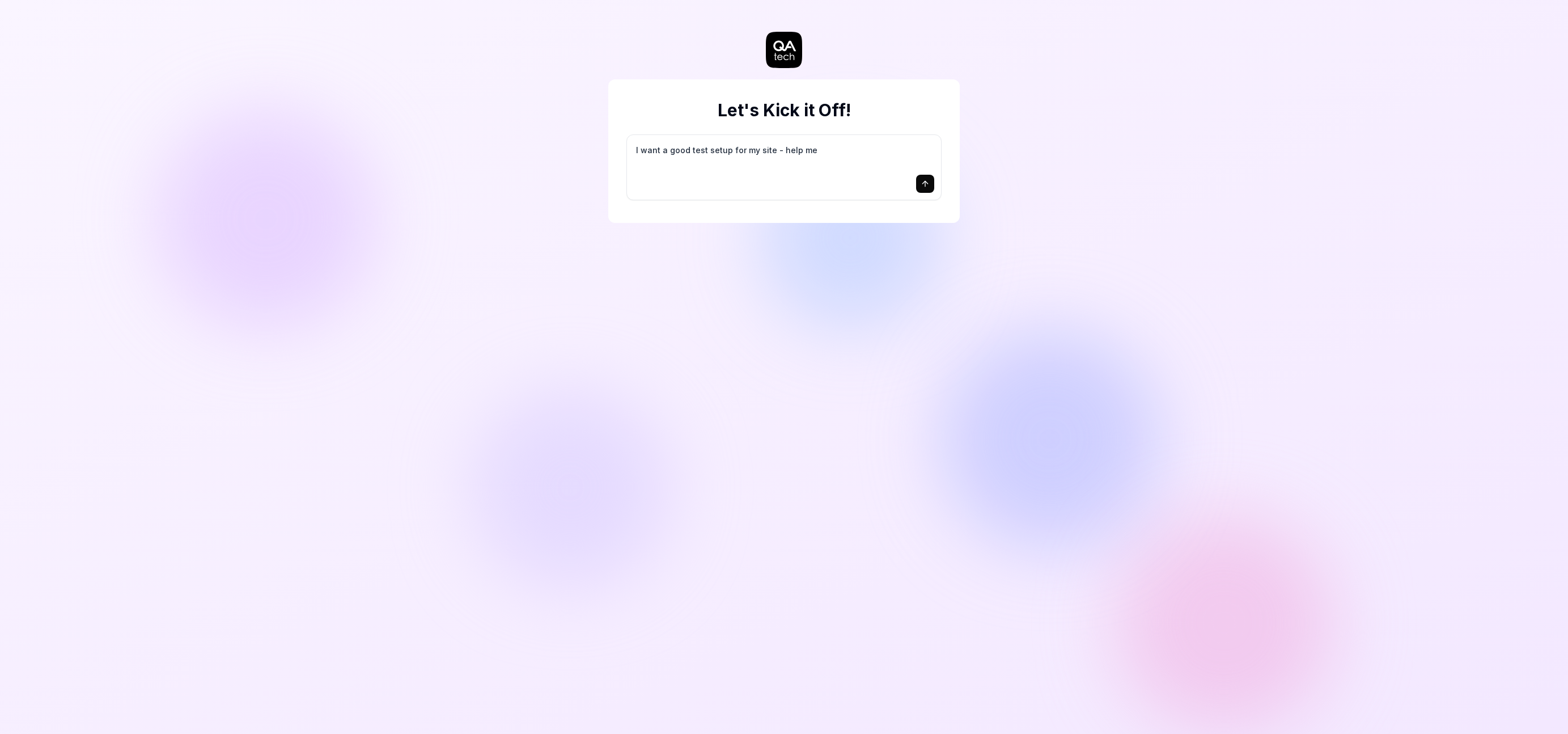
type textarea "I want a good test setup for my site - help me c"
type textarea "*"
type textarea "I want a good test setup for my site - help me cr"
type textarea "*"
type textarea "I want a good test setup for my site - help me cre"
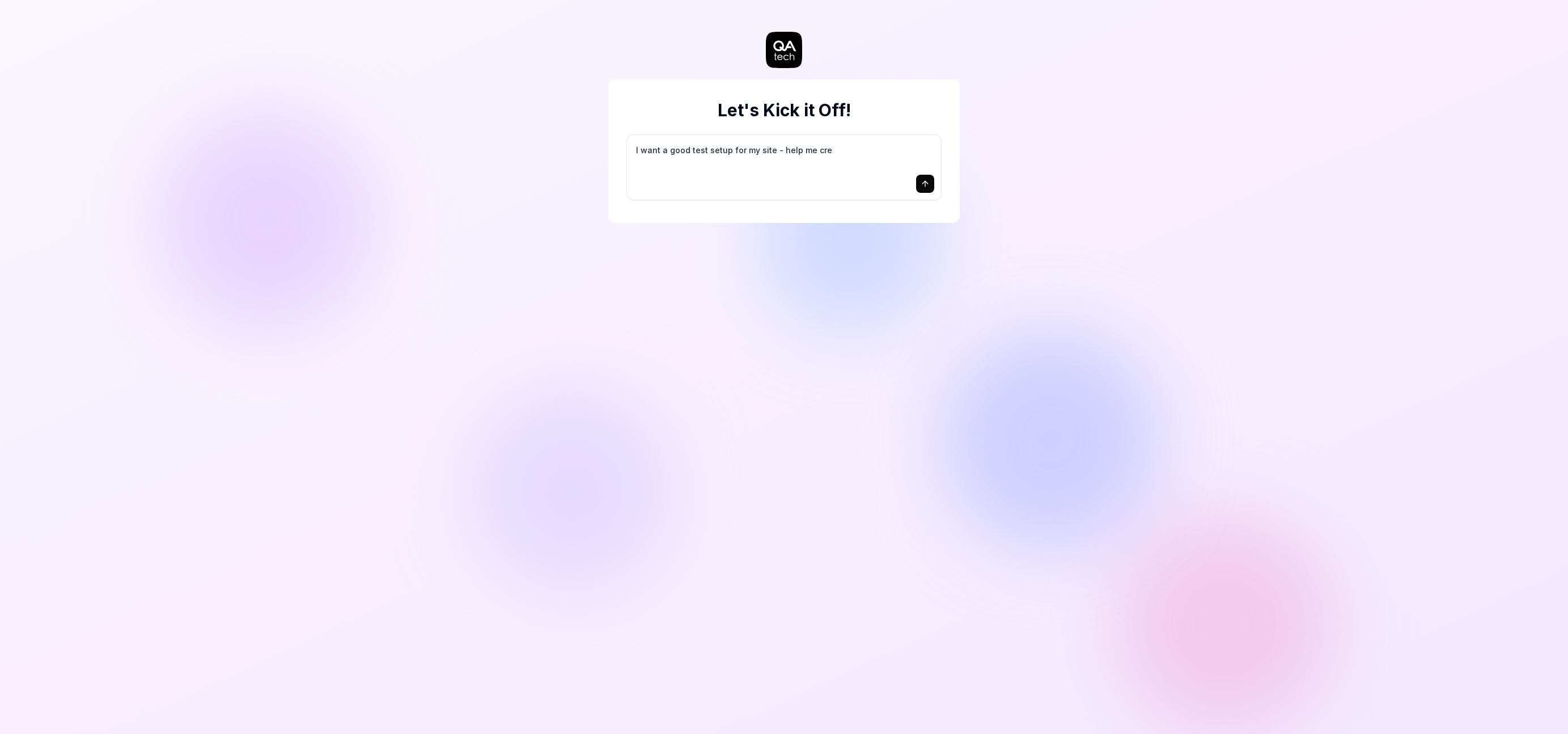
type textarea "*"
type textarea "I want a good test setup for my site - help me crea"
type textarea "*"
type textarea "I want a good test setup for my site - help me creat"
type textarea "*"
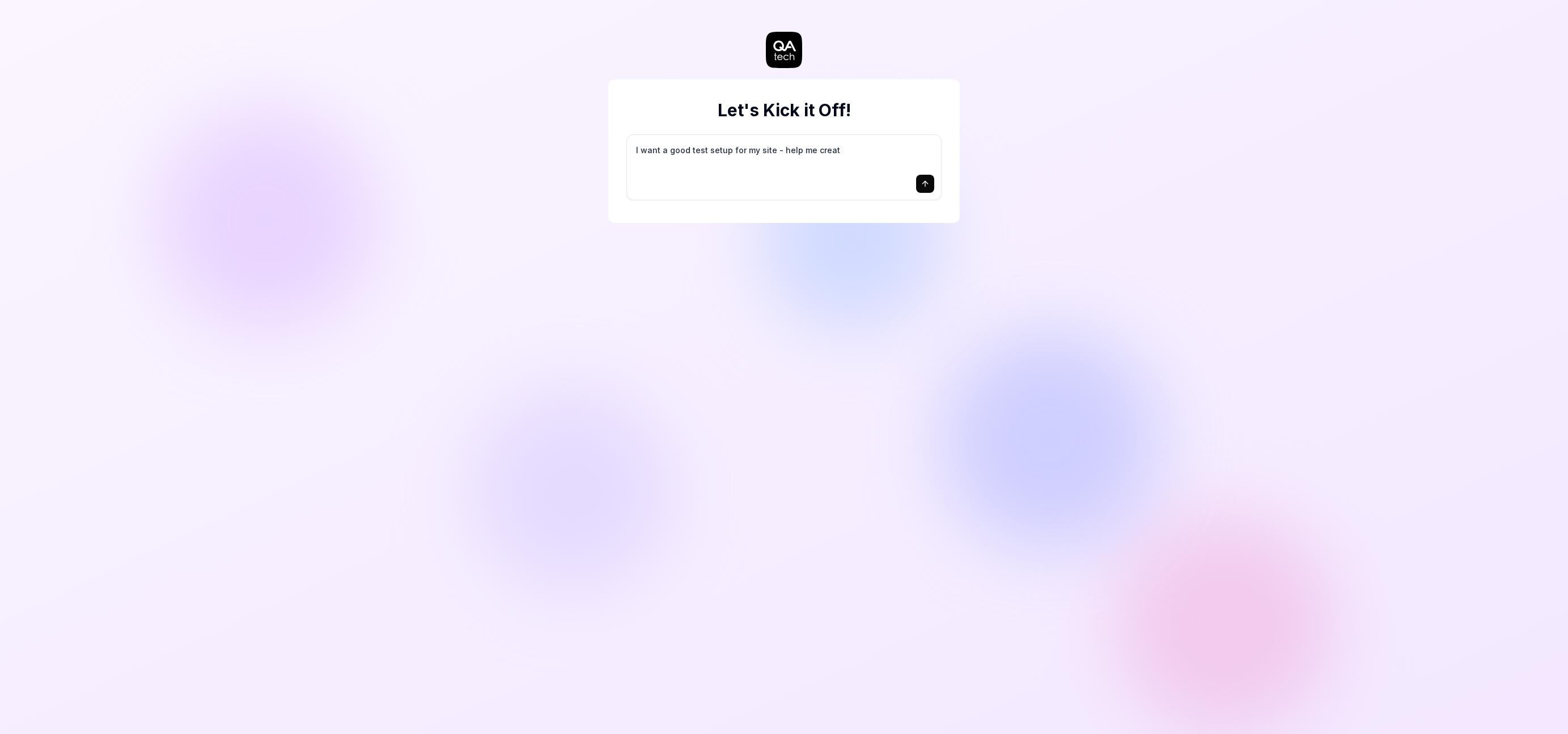
type textarea "I want a good test setup for my site - help me create"
type textarea "*"
type textarea "I want a good test setup for my site - help me create"
type textarea "*"
type textarea "I want a good test setup for my site - help me create t"
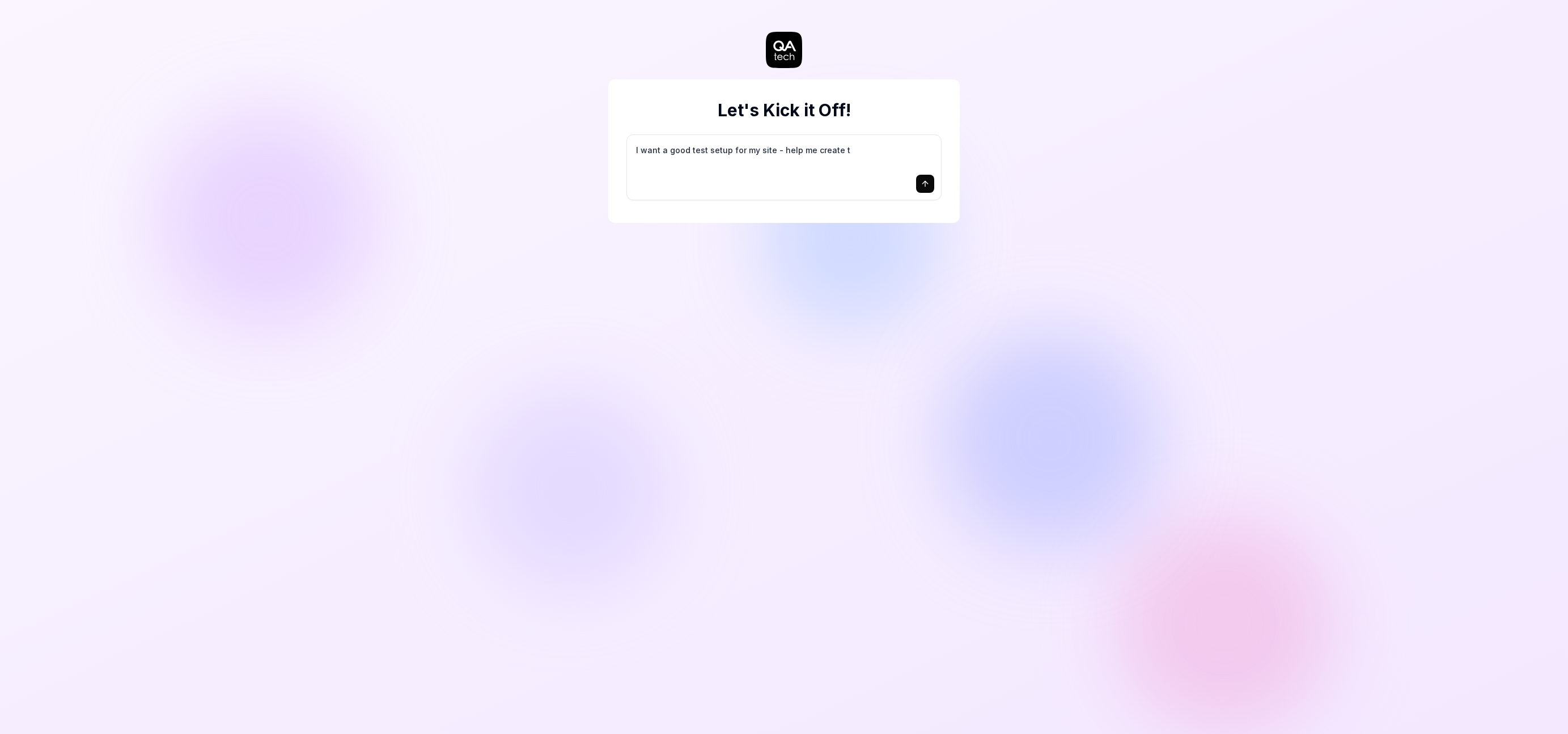
type textarea "*"
type textarea "I want a good test setup for my site - help me create th"
type textarea "*"
type textarea "I want a good test setup for my site - help me create the"
type textarea "*"
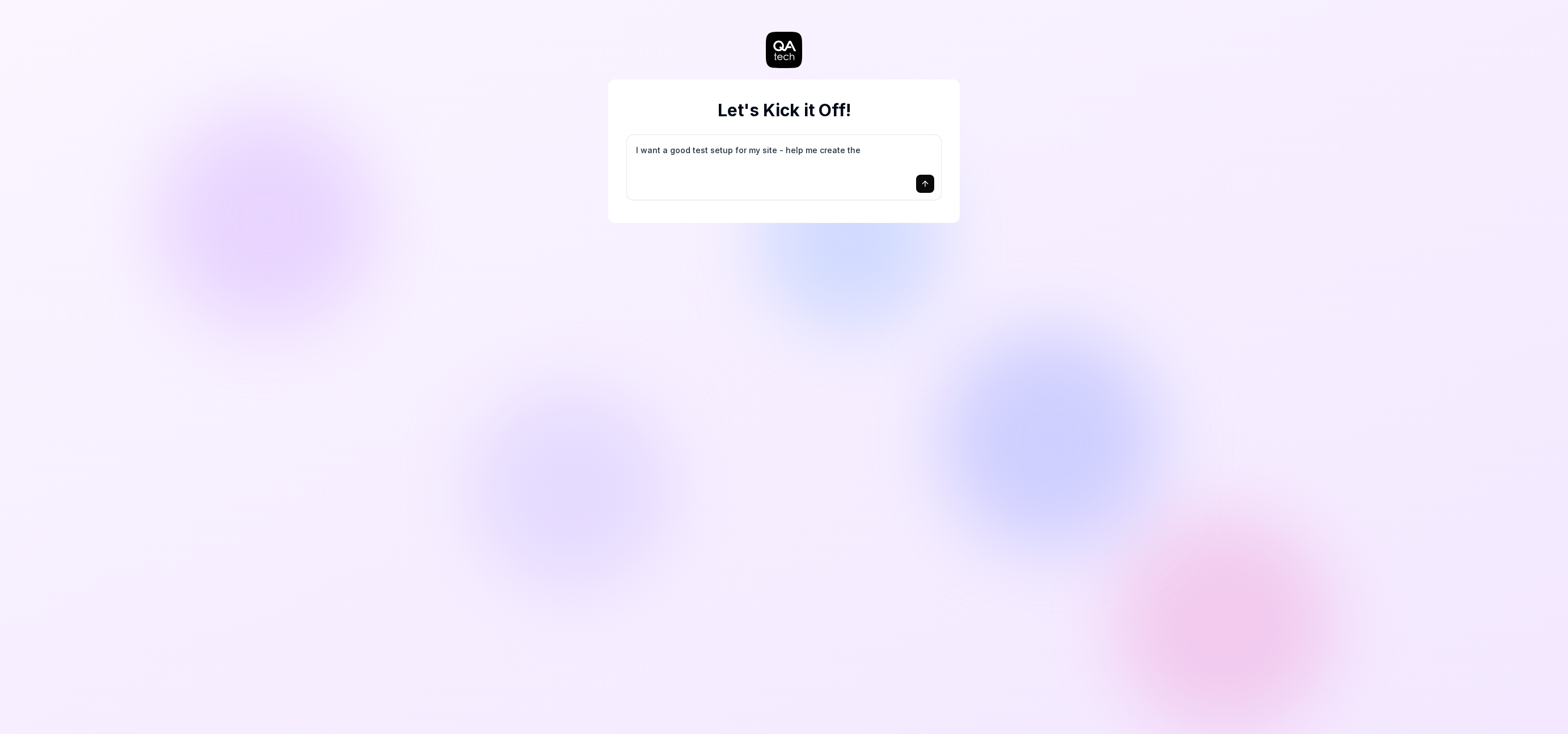
type textarea "I want a good test setup for my site - help me create the"
type textarea "*"
type textarea "I want a good test setup for my site - help me create the f"
type textarea "*"
type textarea "I want a good test setup for my site - help me create the fi"
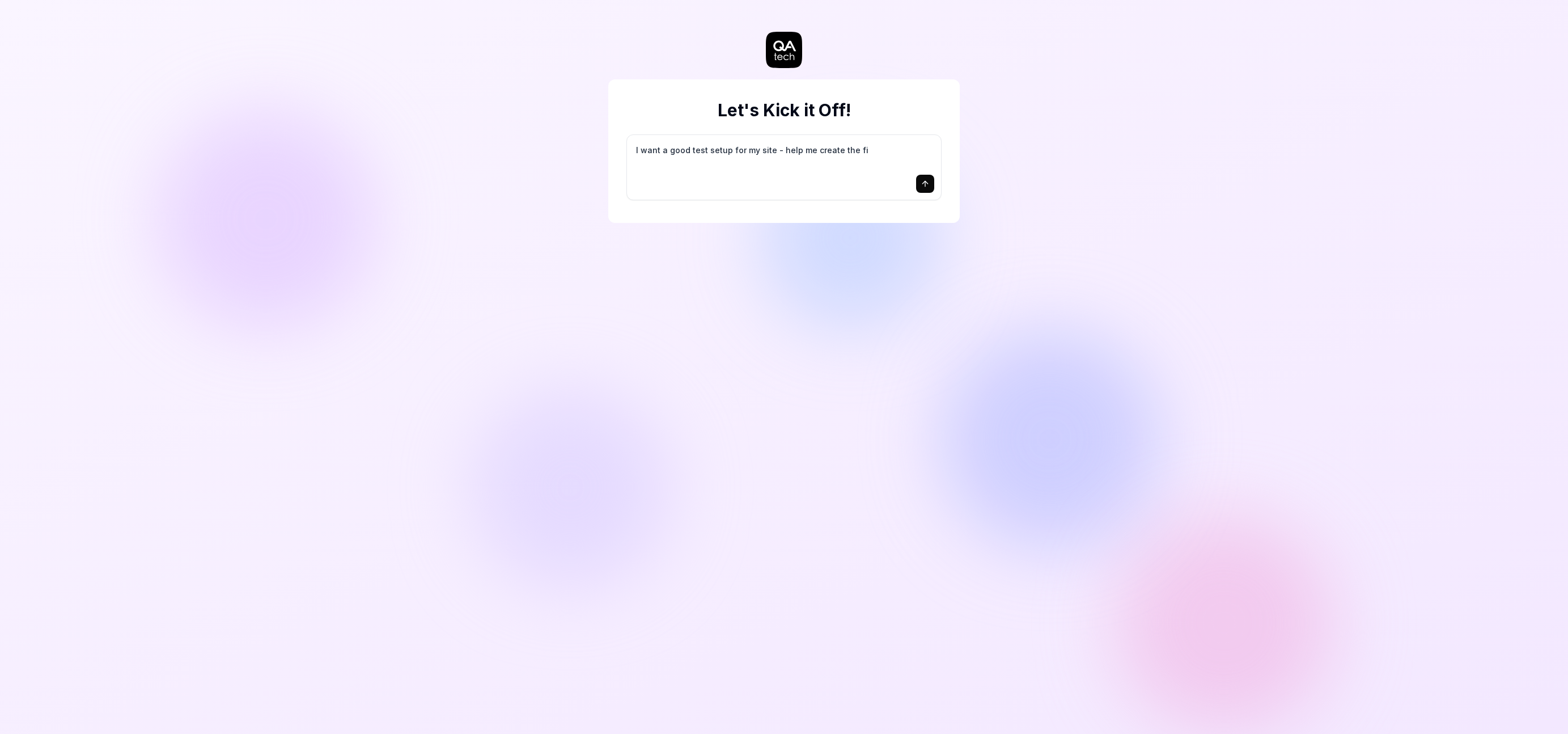
type textarea "*"
type textarea "I want a good test setup for my site - help me create the fir"
type textarea "*"
type textarea "I want a good test setup for my site - help me create the firs"
type textarea "*"
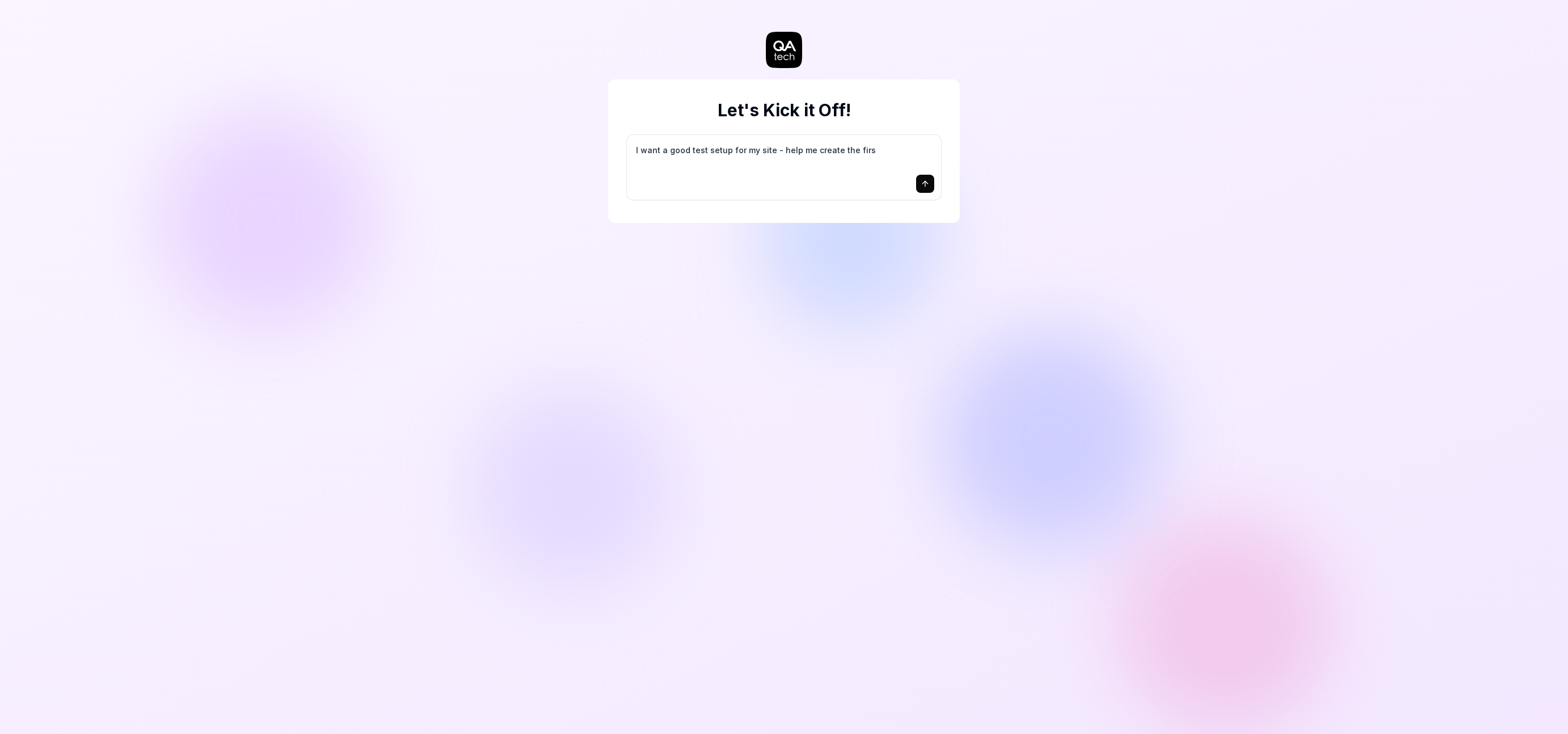
type textarea "I want a good test setup for my site - help me create the first"
type textarea "*"
type textarea "I want a good test setup for my site - help me create the first"
type textarea "*"
type textarea "I want a good test setup for my site - help me create the first 3"
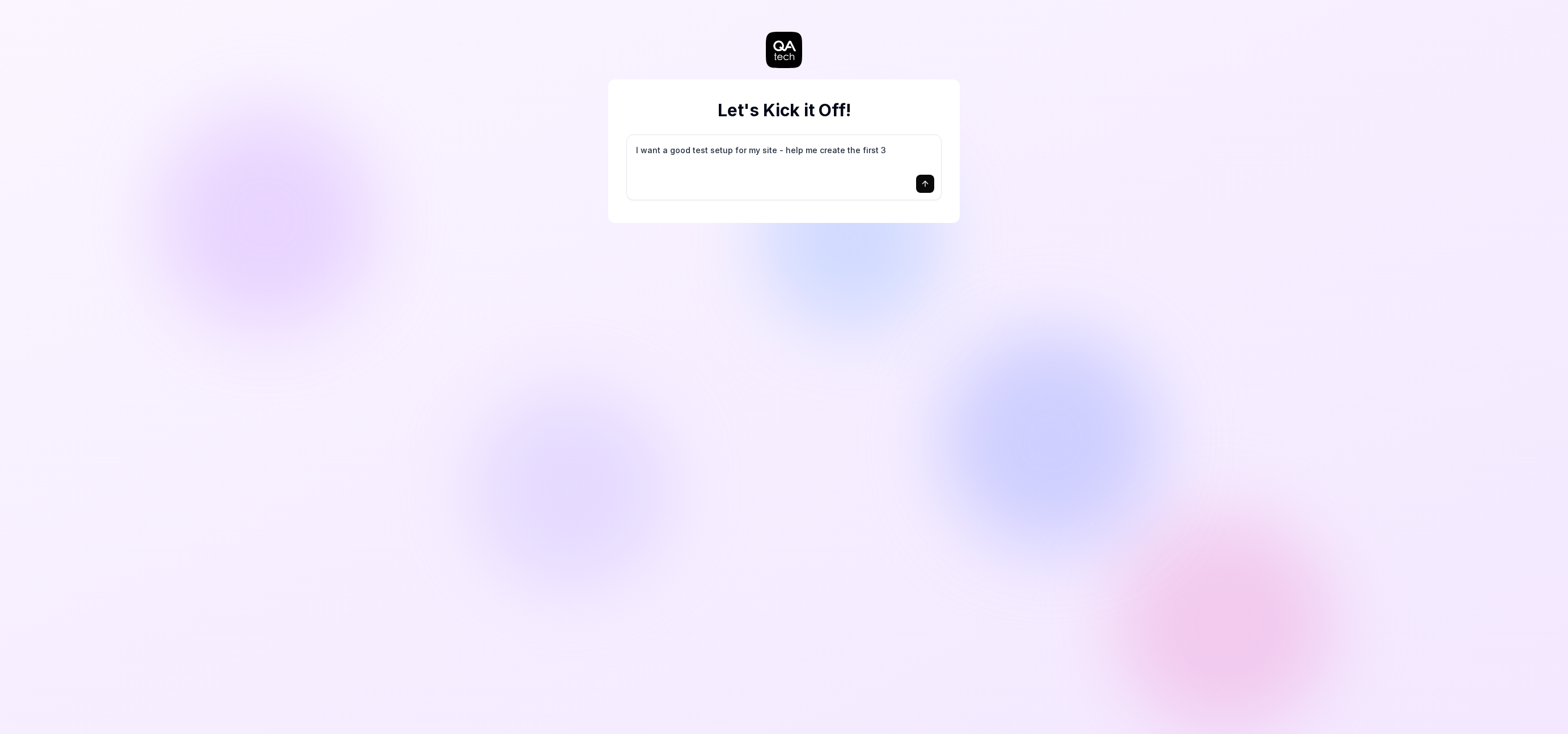
type textarea "*"
type textarea "I want a good test setup for my site - help me create the first 3-"
type textarea "*"
type textarea "I want a good test setup for my site - help me create the first 3-5"
type textarea "*"
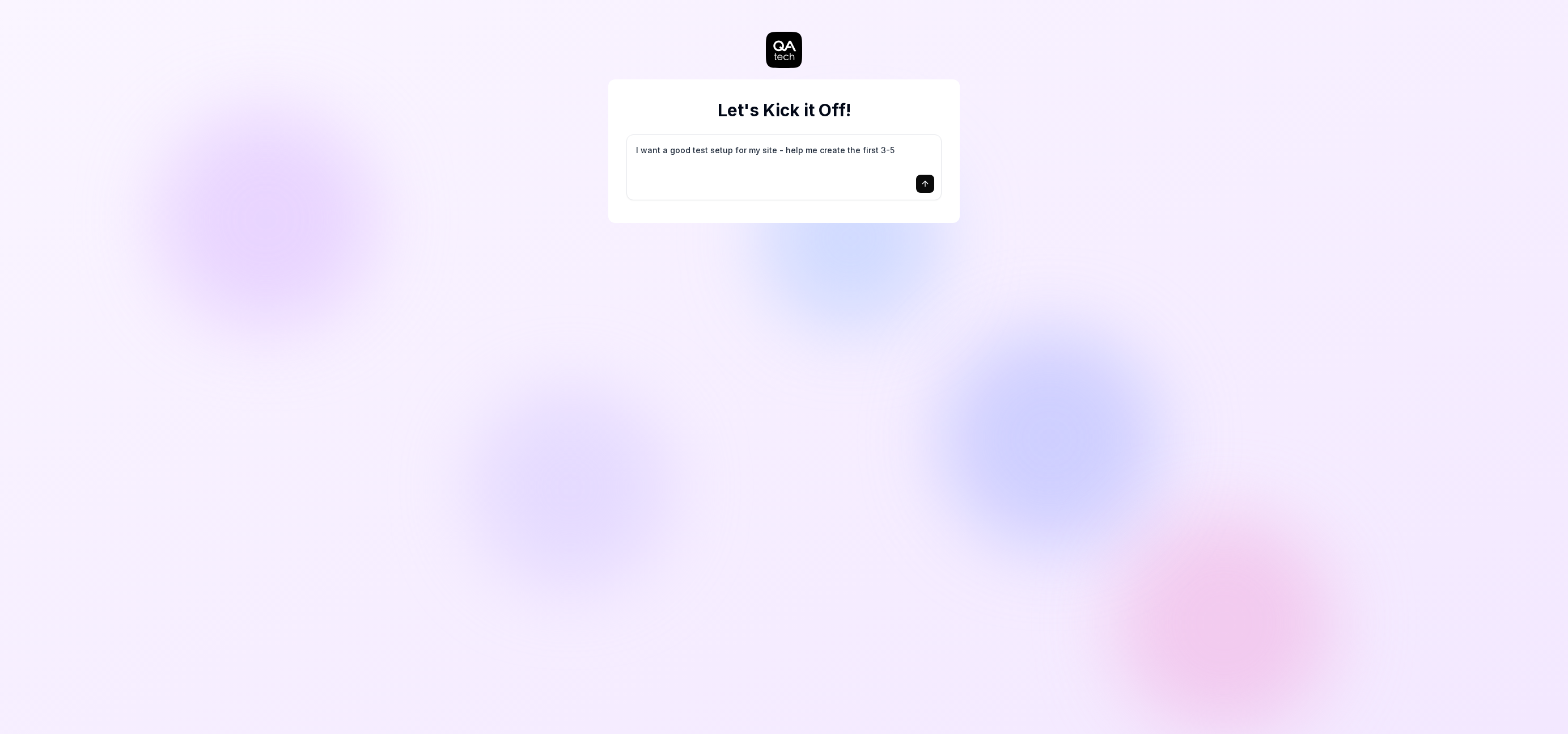
type textarea "I want a good test setup for my site - help me create the first 3-5"
type textarea "*"
type textarea "I want a good test setup for my site - help me create the first 3-5 t"
type textarea "*"
type textarea "I want a good test setup for my site - help me create the first 3-5 te"
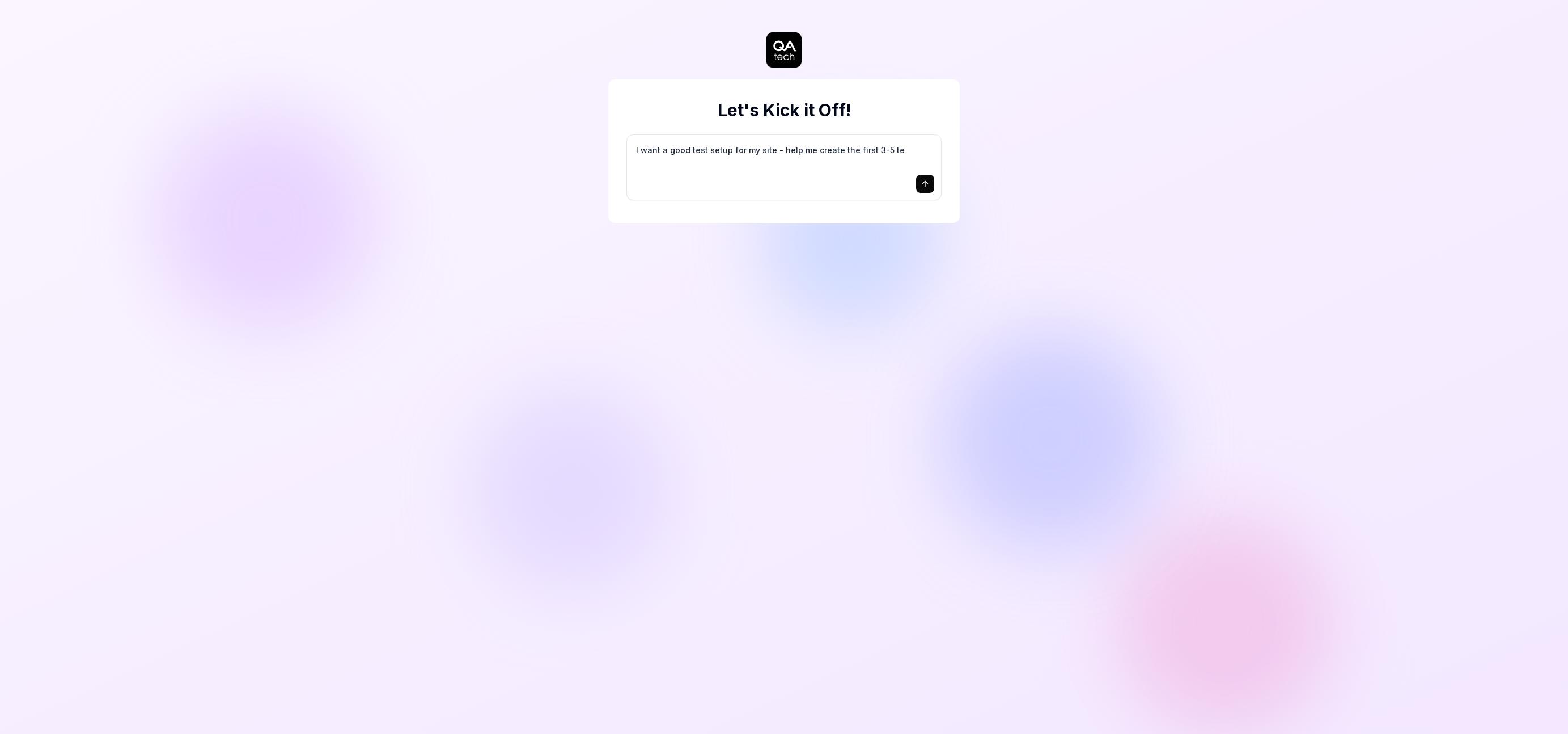
type textarea "*"
type textarea "I want a good test setup for my site - help me create the first 3-5 tes"
type textarea "*"
type textarea "I want a good test setup for my site - help me create the first 3-5 test"
type textarea "*"
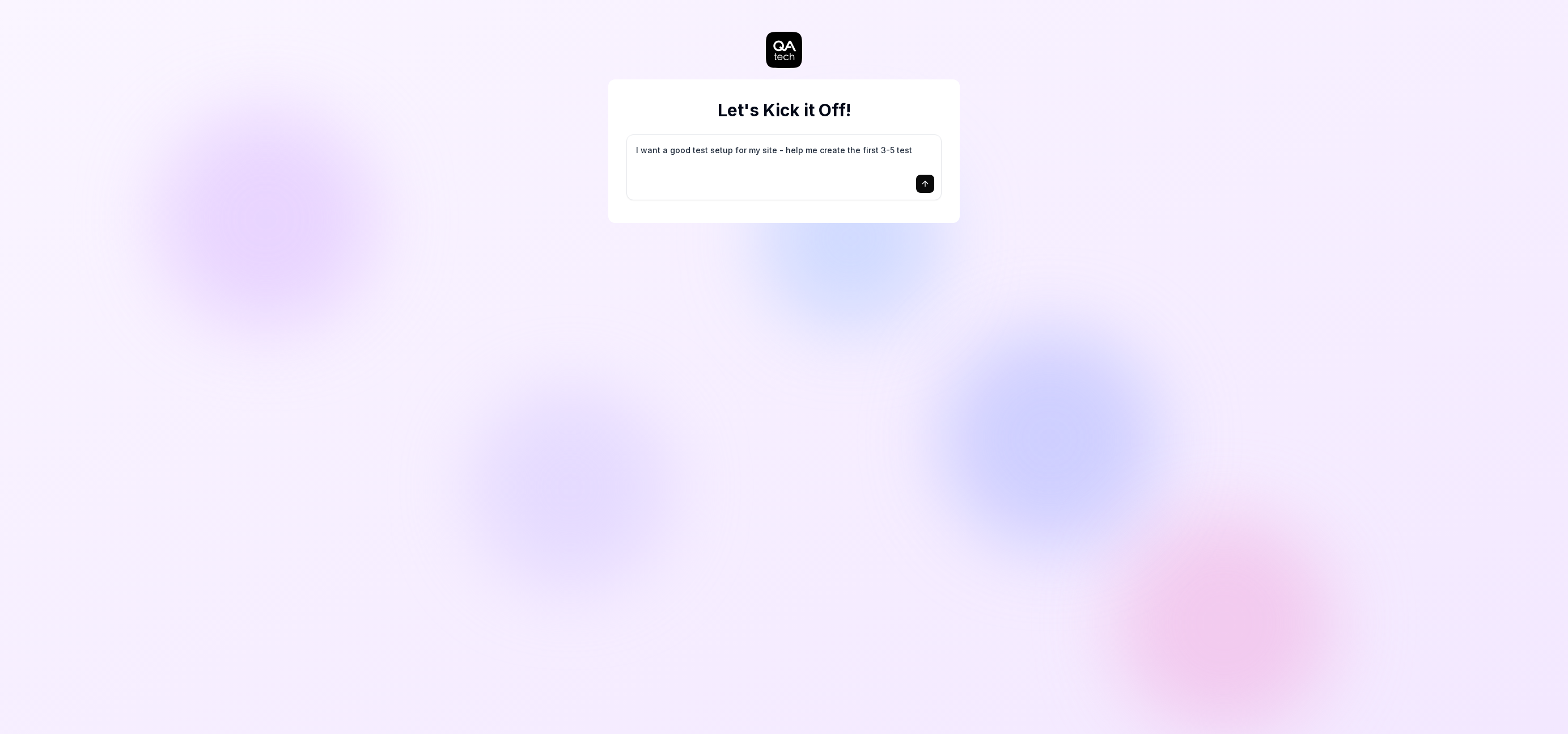
type textarea "I want a good test setup for my site - help me create the first 3-5 test"
type textarea "*"
type textarea "I want a good test setup for my site - help me create the first 3-5 test c"
type textarea "*"
type textarea "I want a good test setup for my site - help me create the first 3-5 test ca"
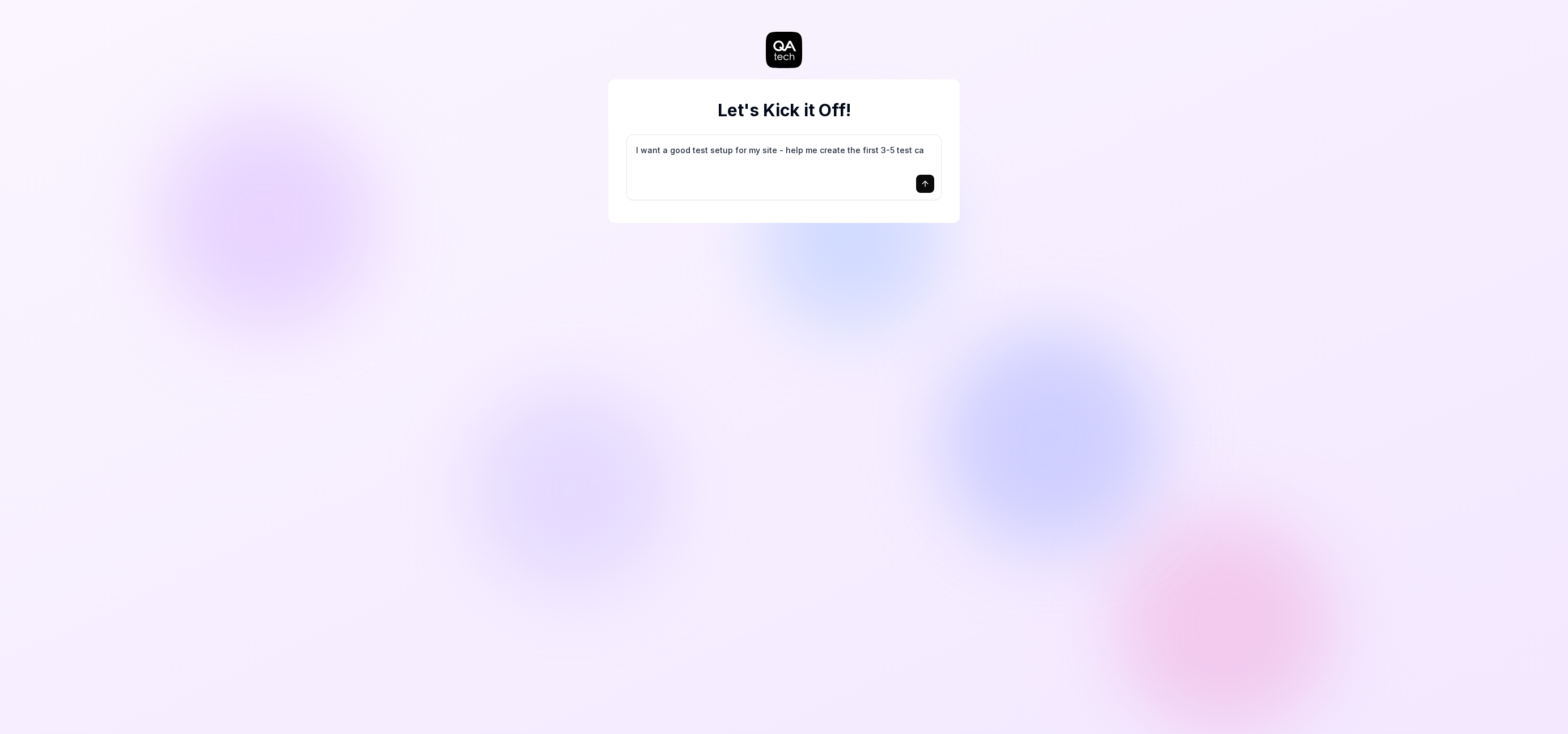
type textarea "*"
type textarea "I want a good test setup for my site - help me create the first 3-5 test cas"
type textarea "*"
type textarea "I want a good test setup for my site - help me create the first 3-5 test case"
type textarea "*"
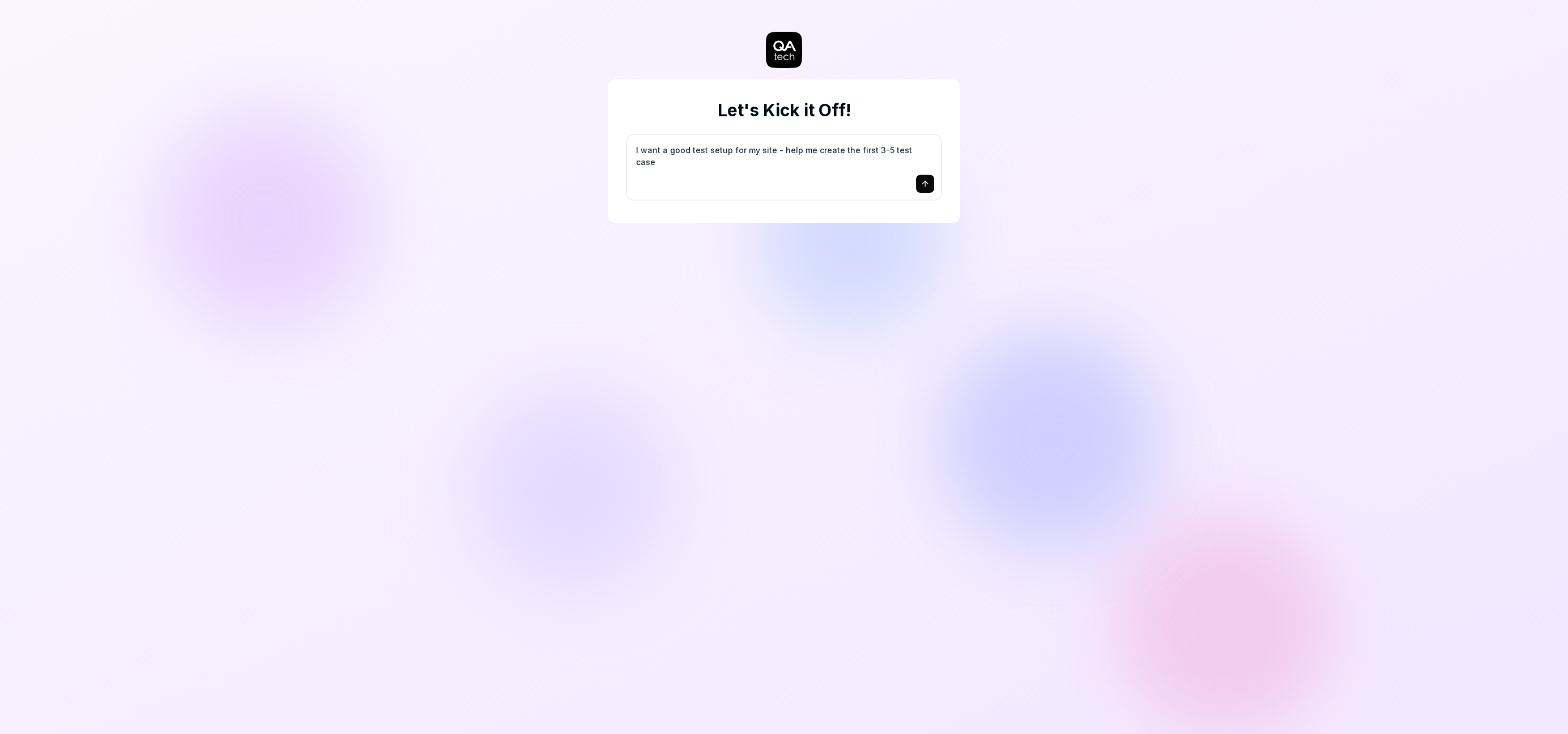
type textarea "I want a good test setup for my site - help me create the first 3-5 test cases"
click at [802, 160] on textarea "I want a good test setup for my site - help me create the first 3-5 test cases" at bounding box center [784, 156] width 301 height 28
click at [928, 187] on icon "submit" at bounding box center [925, 184] width 9 height 9
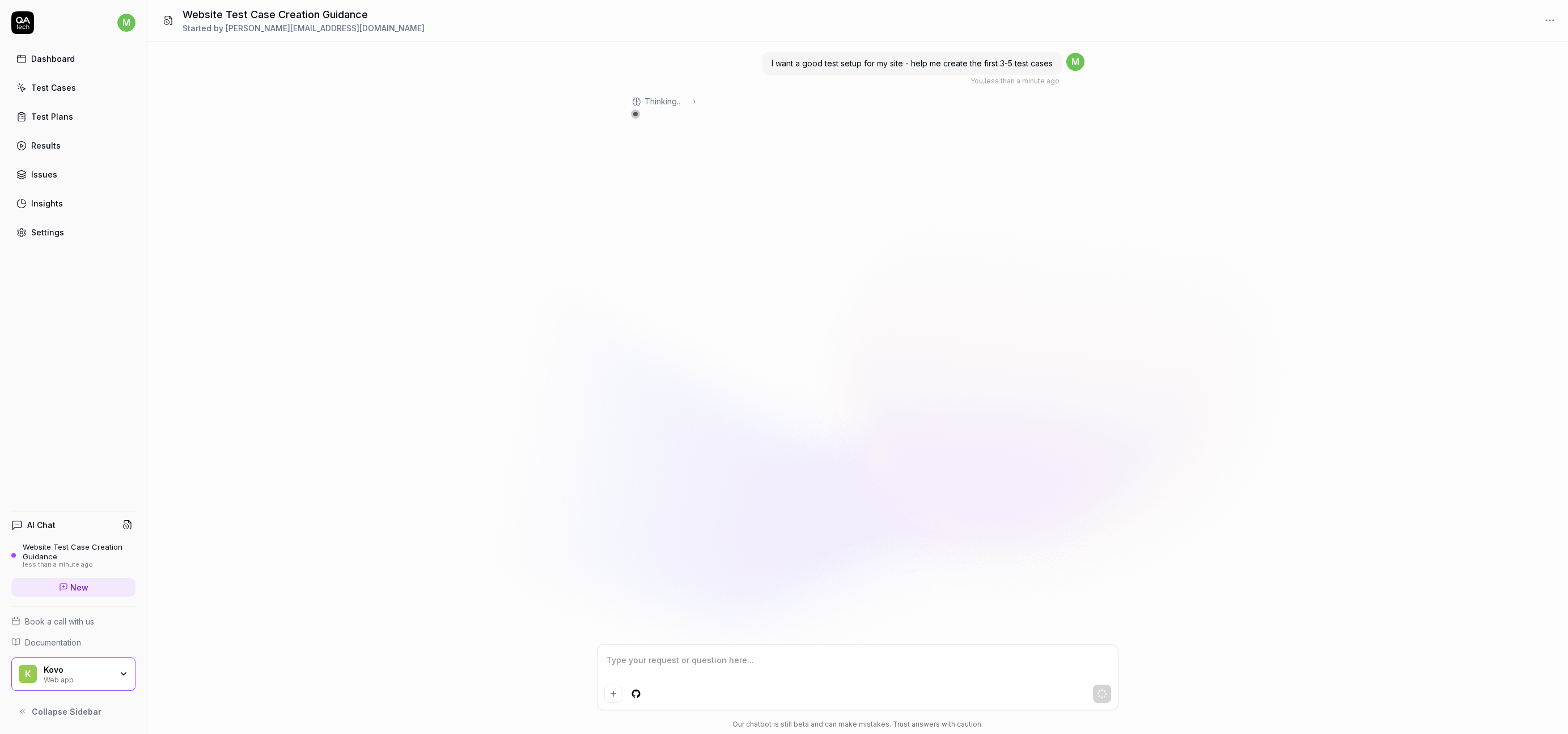
click at [674, 102] on span "Thinking .. ." at bounding box center [665, 101] width 40 height 12
click at [674, 102] on span "Thinking ..." at bounding box center [665, 101] width 40 height 12
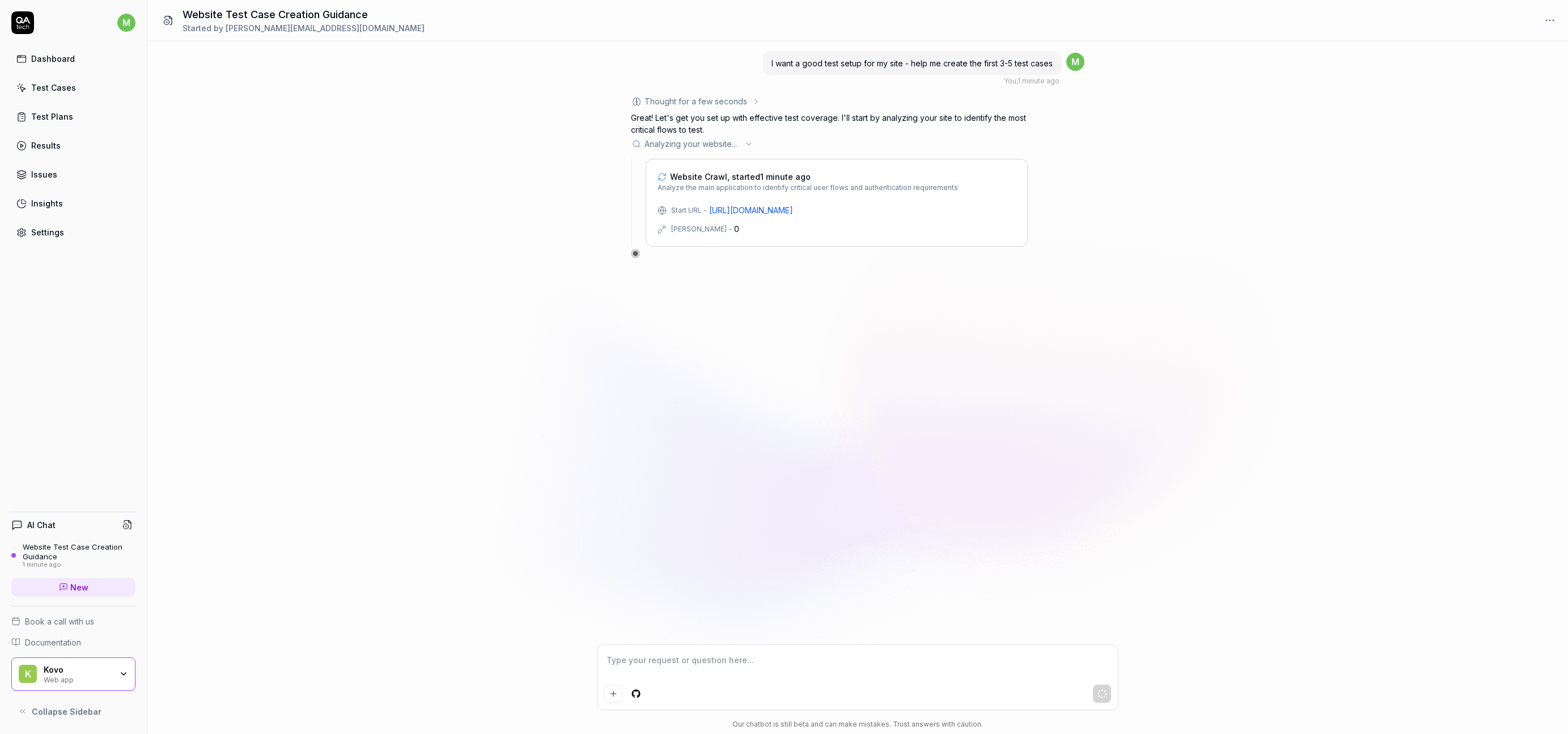
drag, startPoint x: 349, startPoint y: 356, endPoint x: 952, endPoint y: 0, distance: 700.2
click at [0, 0] on div "m Dashboard Test Cases Test Plans Results Issues Insights Settings AI Chat Webs…" at bounding box center [784, 367] width 1568 height 734
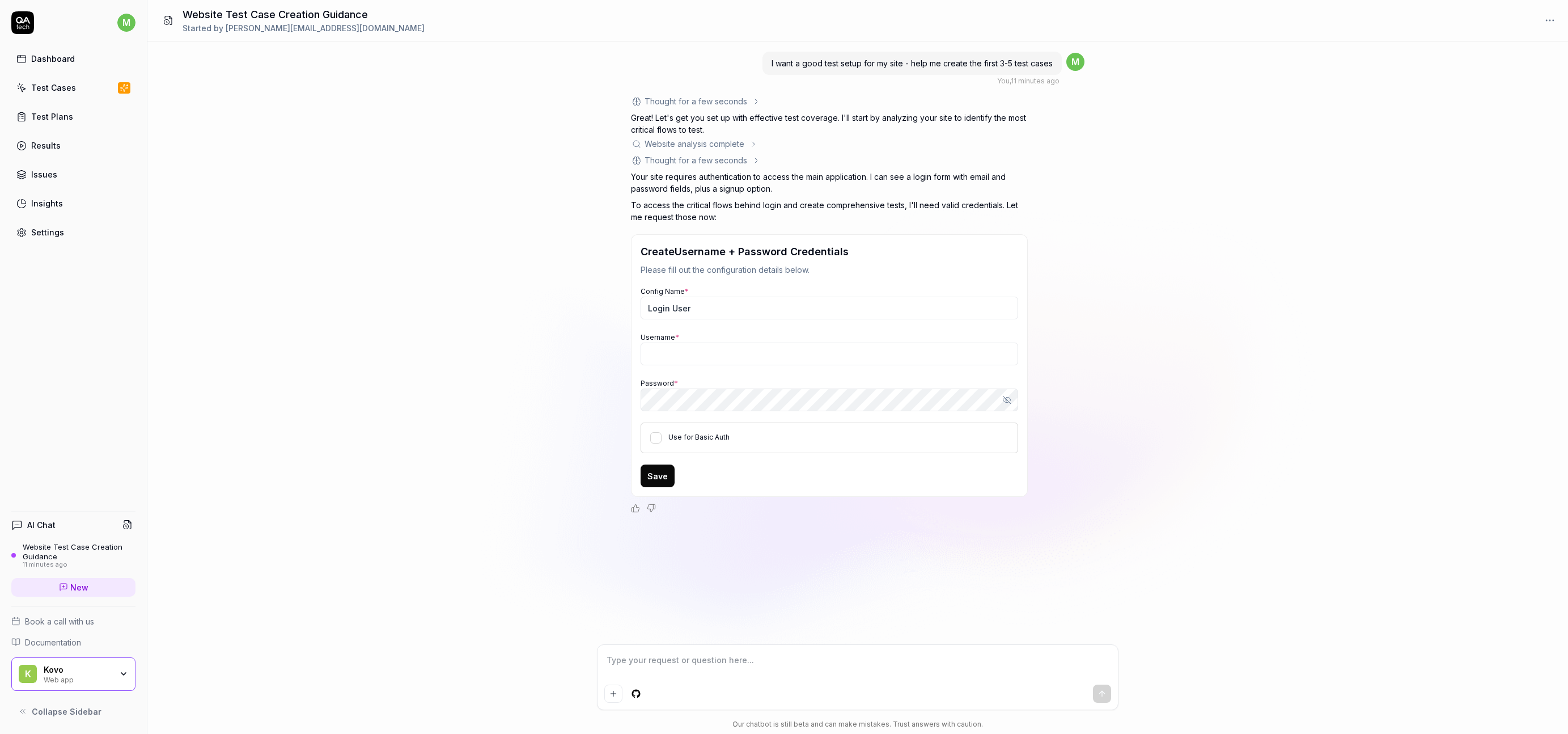
click at [636, 203] on p "To access the critical flows behind login and create comprehensive tests, I'll …" at bounding box center [829, 211] width 397 height 24
drag, startPoint x: 636, startPoint y: 203, endPoint x: 780, endPoint y: 221, distance: 145.1
click at [779, 221] on p "To access the critical flows behind login and create comprehensive tests, I'll …" at bounding box center [829, 211] width 397 height 24
click at [781, 221] on p "To access the critical flows behind login and create comprehensive tests, I'll …" at bounding box center [829, 211] width 397 height 24
drag, startPoint x: 831, startPoint y: 156, endPoint x: 842, endPoint y: 190, distance: 35.7
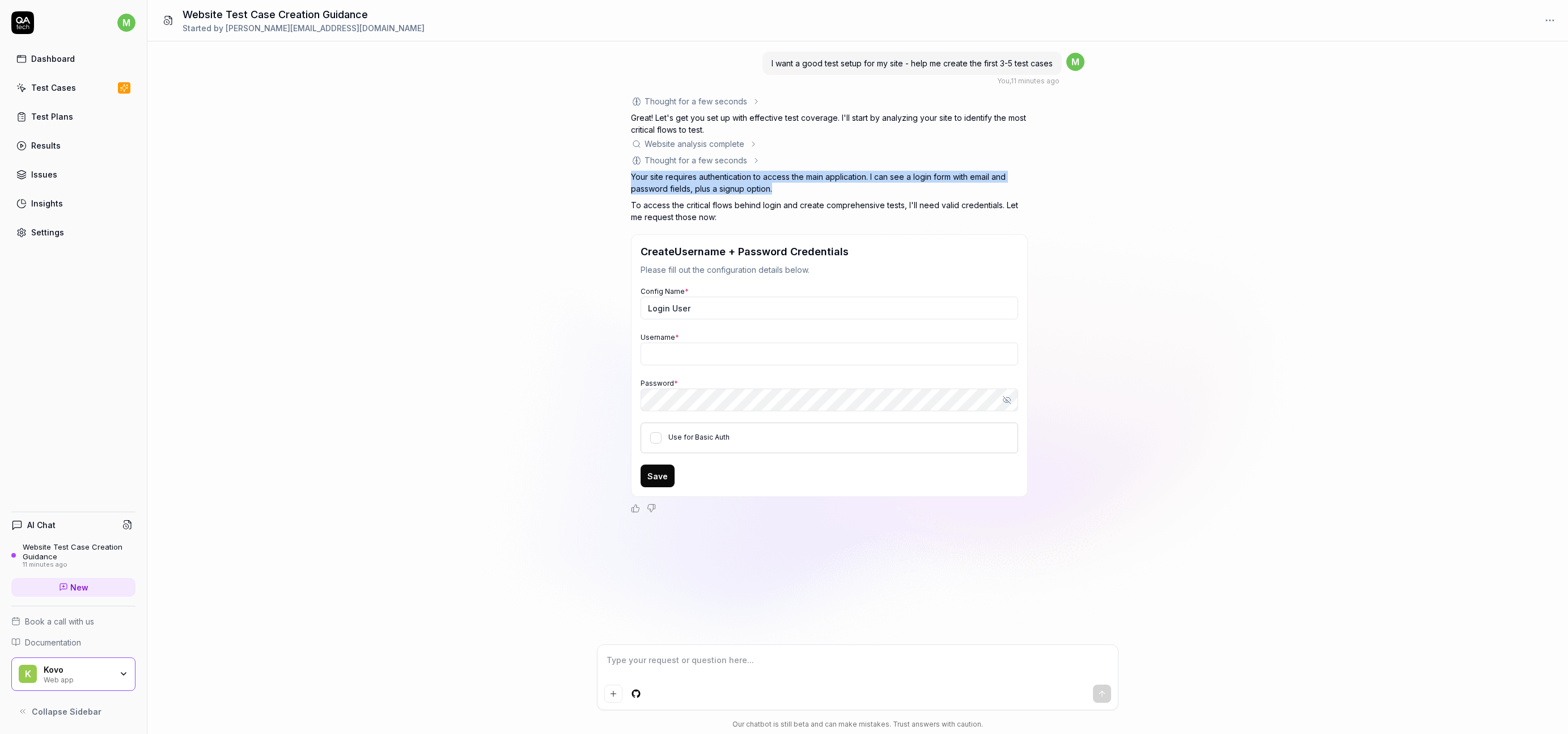
click at [842, 190] on div "Thought for a few seconds Great! Let's get you set up with effective test cover…" at bounding box center [829, 304] width 397 height 417
click at [842, 190] on p "Your site requires authentication to access the main application. I can see a l…" at bounding box center [829, 182] width 397 height 24
drag, startPoint x: 797, startPoint y: 162, endPoint x: 799, endPoint y: 189, distance: 27.1
click at [799, 188] on div "Thought for a few seconds Great! Let's get you set up with effective test cover…" at bounding box center [829, 304] width 397 height 417
click at [799, 189] on p "Your site requires authentication to access the main application. I can see a l…" at bounding box center [829, 182] width 397 height 24
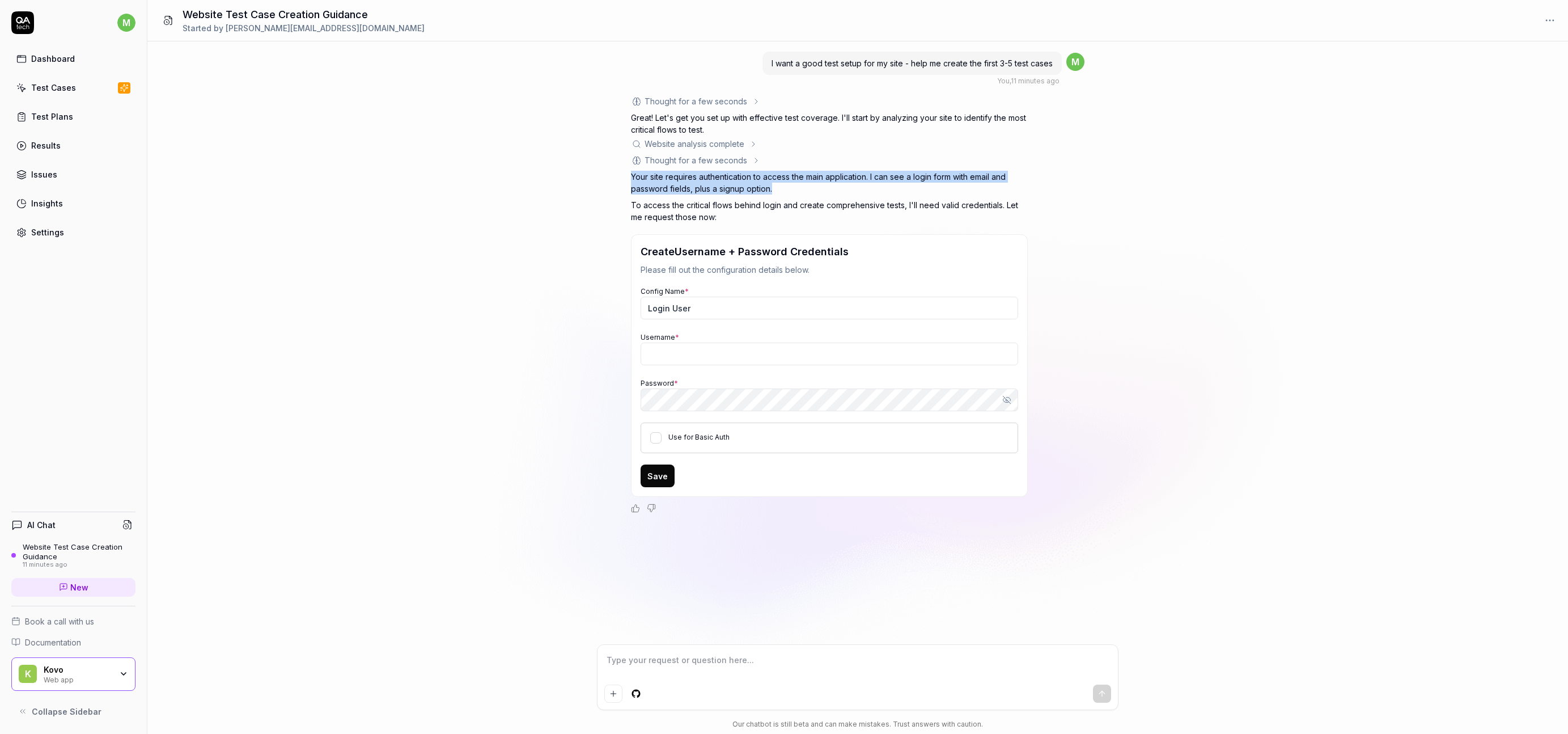
drag, startPoint x: 785, startPoint y: 166, endPoint x: 796, endPoint y: 190, distance: 26.4
click at [794, 187] on div "Thought for a few seconds Great! Let's get you set up with effective test cover…" at bounding box center [829, 304] width 397 height 417
click at [796, 190] on p "Your site requires authentication to access the main application. I can see a l…" at bounding box center [829, 182] width 397 height 24
click at [506, 174] on div "I want a good test setup for my site - help me create the first 3-5 test cases …" at bounding box center [858, 342] width 1421 height 603
click at [663, 146] on div "Website analysis complete" at bounding box center [694, 144] width 100 height 12
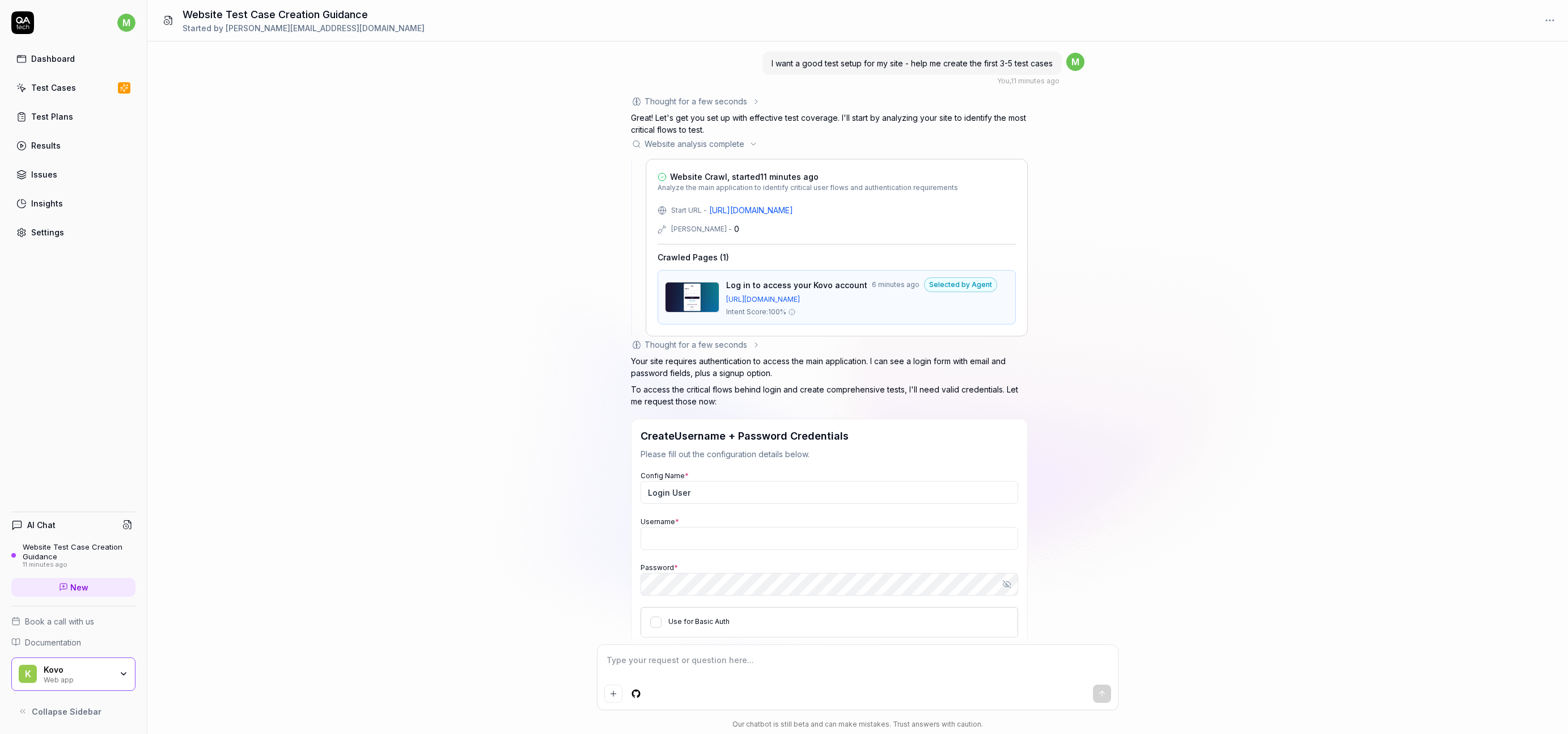
click at [663, 146] on div "Website analysis complete" at bounding box center [694, 144] width 100 height 12
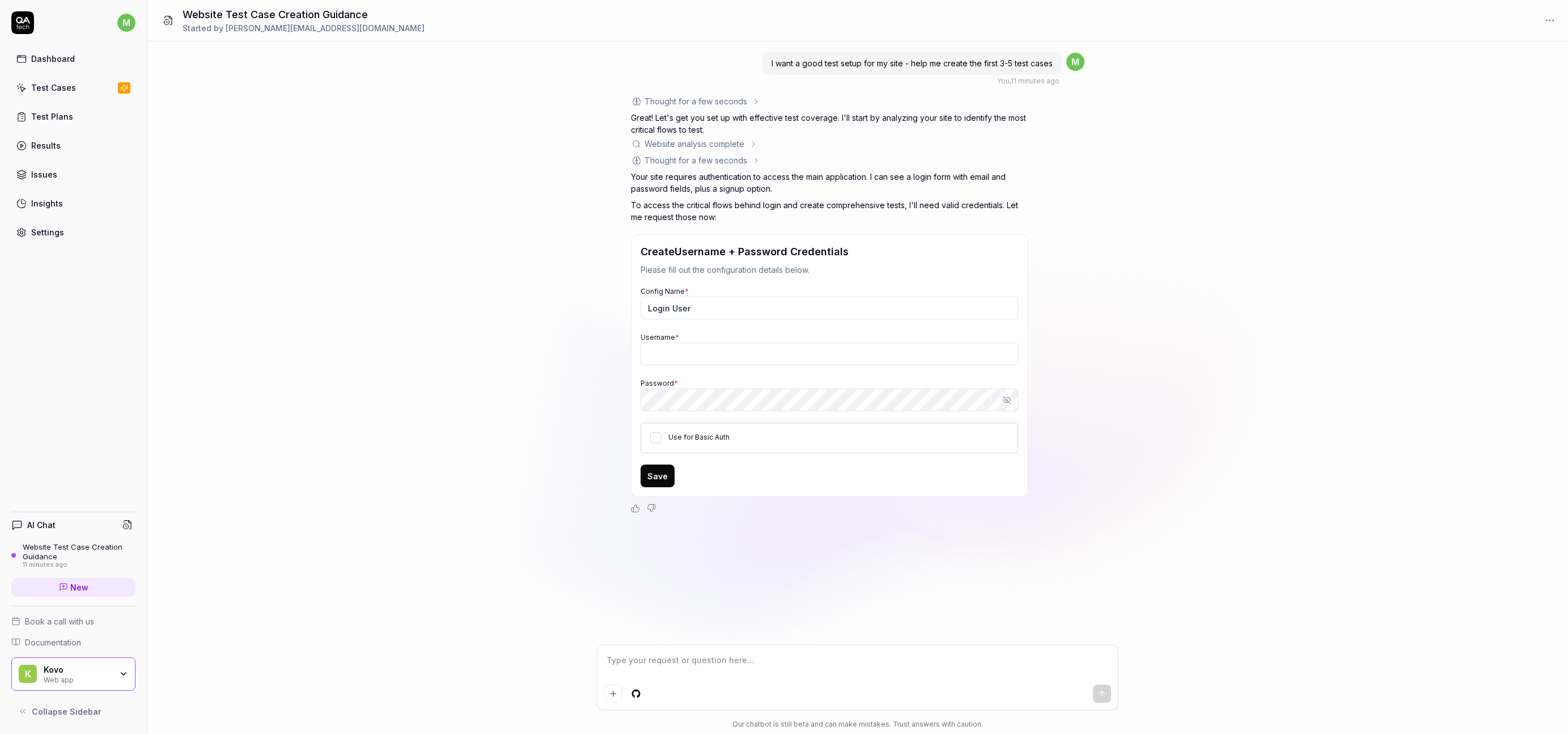
click at [373, 279] on div "I want a good test setup for my site - help me create the first 3-5 test cases …" at bounding box center [858, 342] width 1421 height 603
drag, startPoint x: 368, startPoint y: 277, endPoint x: 329, endPoint y: 272, distance: 39.3
click at [348, 275] on div "I want a good test setup for my site - help me create the first 3-5 test cases …" at bounding box center [858, 342] width 1421 height 603
drag, startPoint x: 328, startPoint y: 272, endPoint x: 321, endPoint y: 272, distance: 7.0
click at [325, 272] on div "I want a good test setup for my site - help me create the first 3-5 test cases …" at bounding box center [858, 342] width 1421 height 603
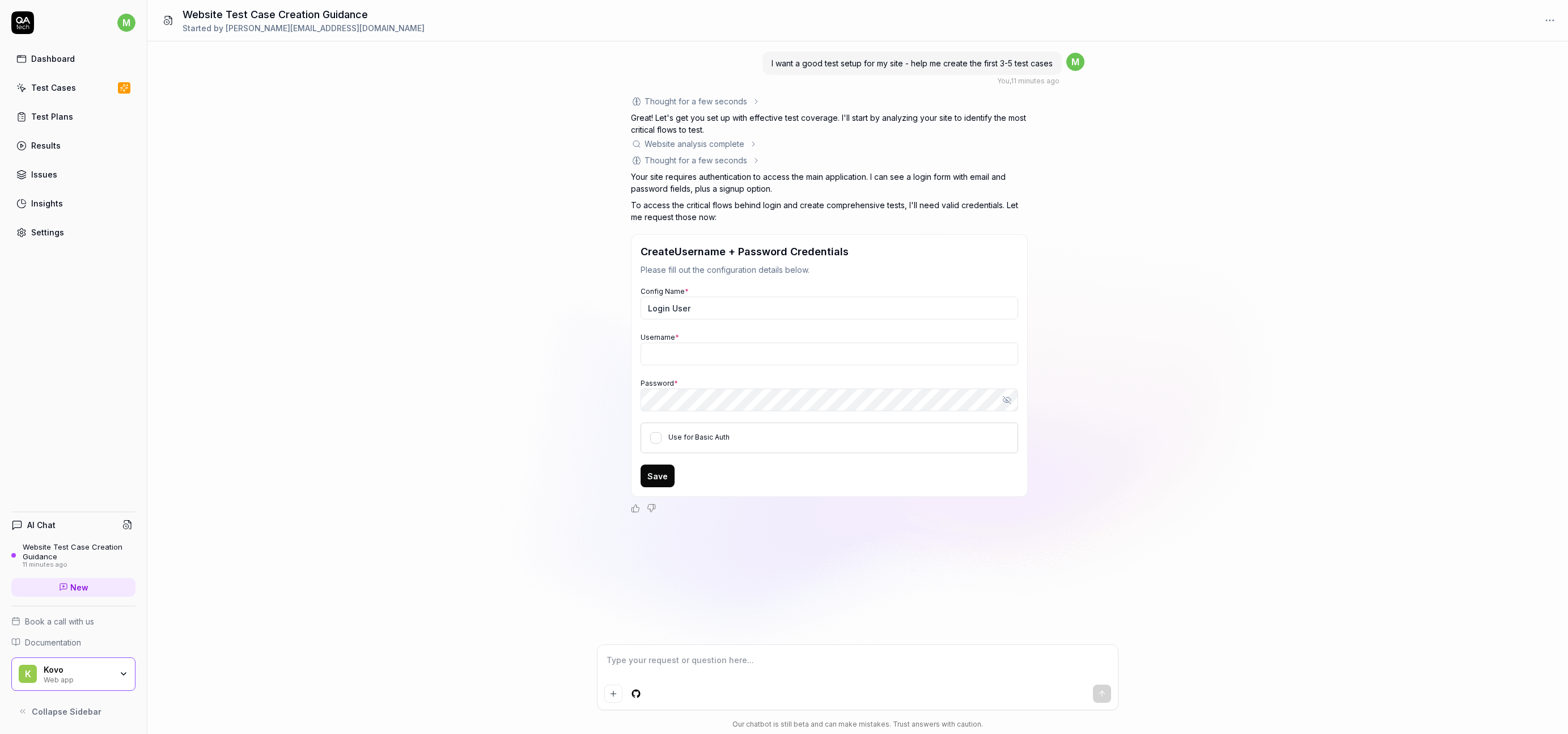
click at [236, 272] on div "I want a good test setup for my site - help me create the first 3-5 test cases …" at bounding box center [858, 342] width 1421 height 603
click at [1147, 74] on div "I want a good test setup for my site - help me create the first 3-5 test cases …" at bounding box center [858, 342] width 1421 height 603
click at [923, 65] on span "I want a good test setup for my site - help me create the first 3-5 test cases" at bounding box center [912, 63] width 281 height 10
drag, startPoint x: 923, startPoint y: 65, endPoint x: 988, endPoint y: 64, distance: 65.0
click at [988, 64] on span "I want a good test setup for my site - help me create the first 3-5 test cases" at bounding box center [912, 63] width 281 height 10
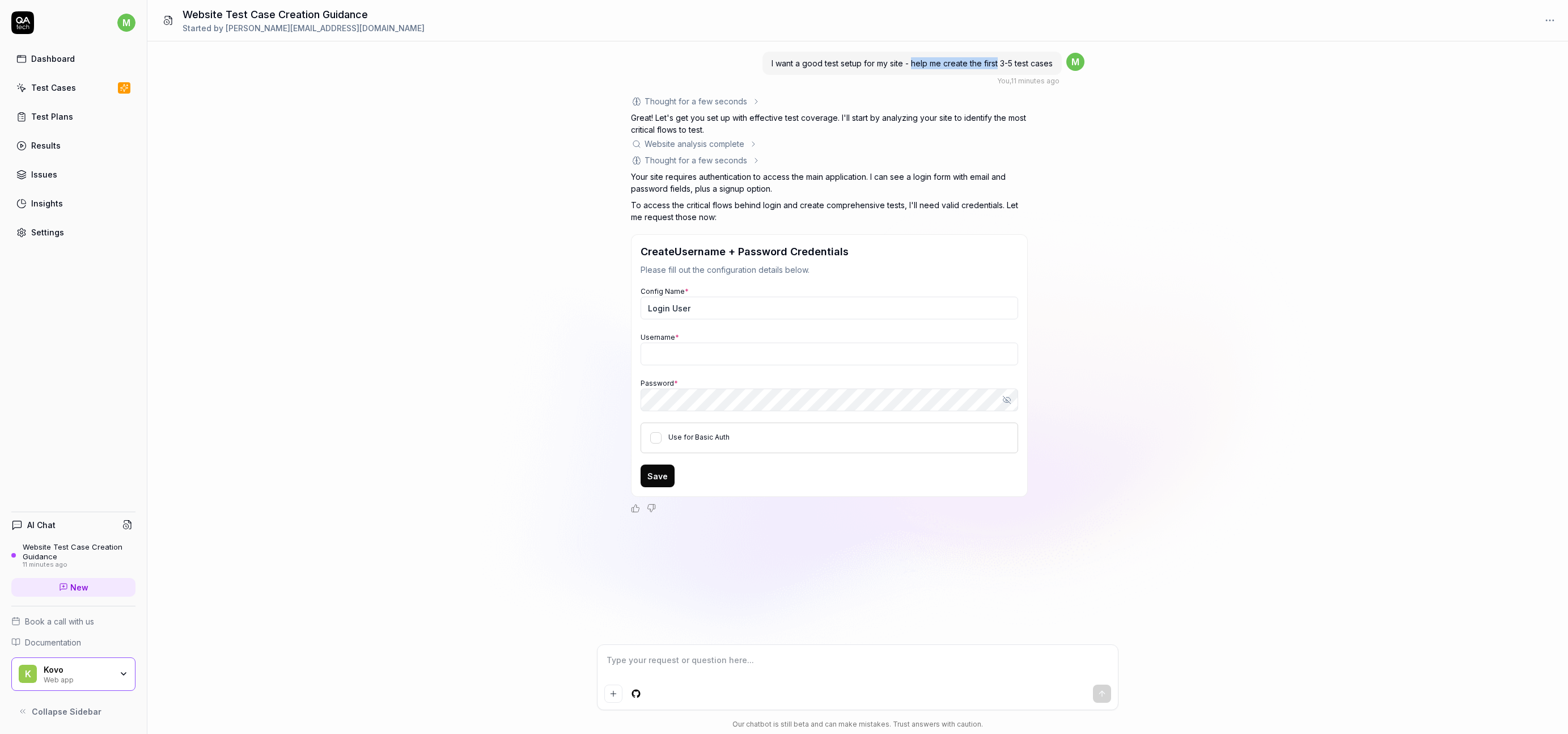
click at [990, 64] on span "I want a good test setup for my site - help me create the first 3-5 test cases" at bounding box center [912, 63] width 281 height 10
type textarea "*"
click at [56, 228] on div "Settings" at bounding box center [48, 232] width 33 height 12
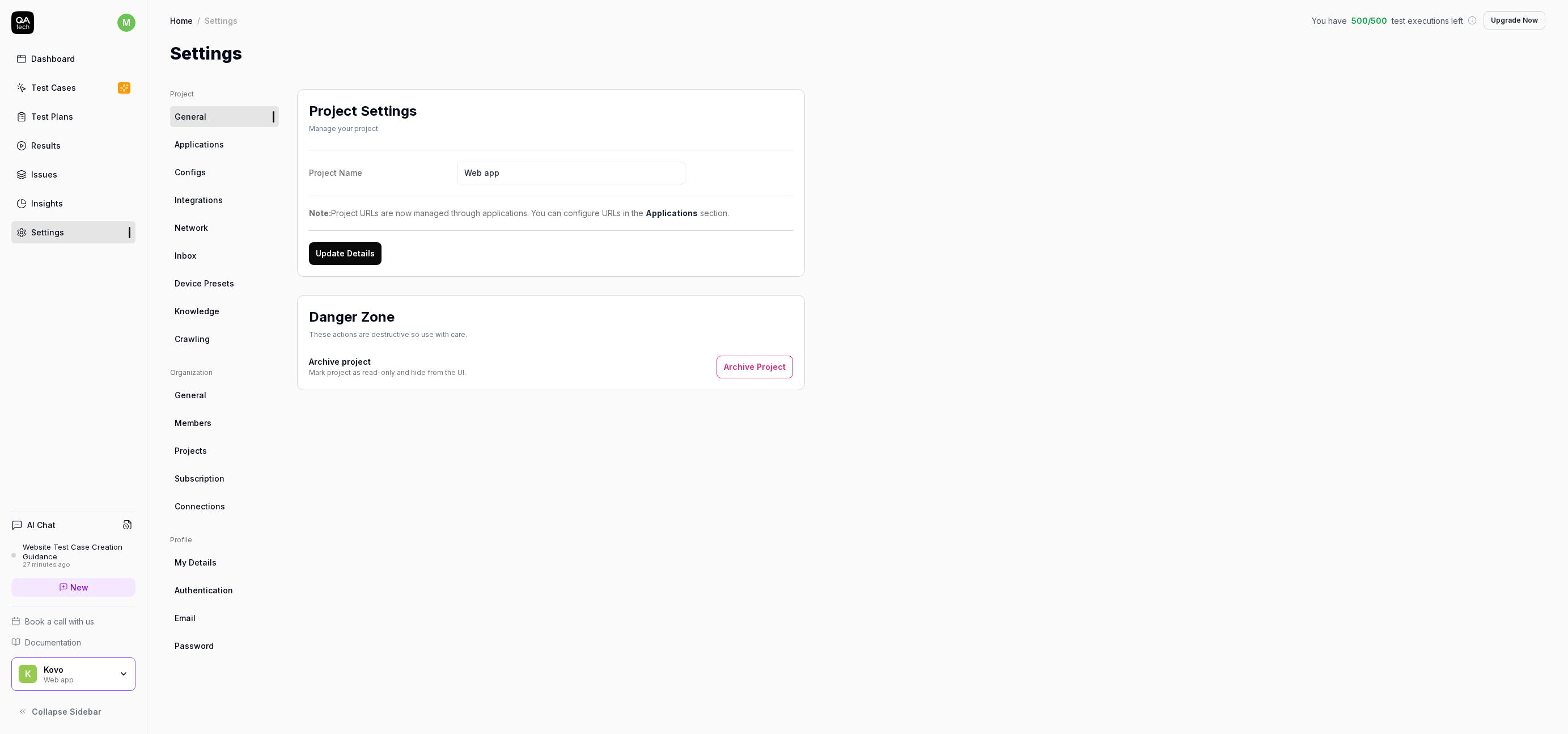
click at [234, 174] on link "Configs" at bounding box center [224, 172] width 109 height 21
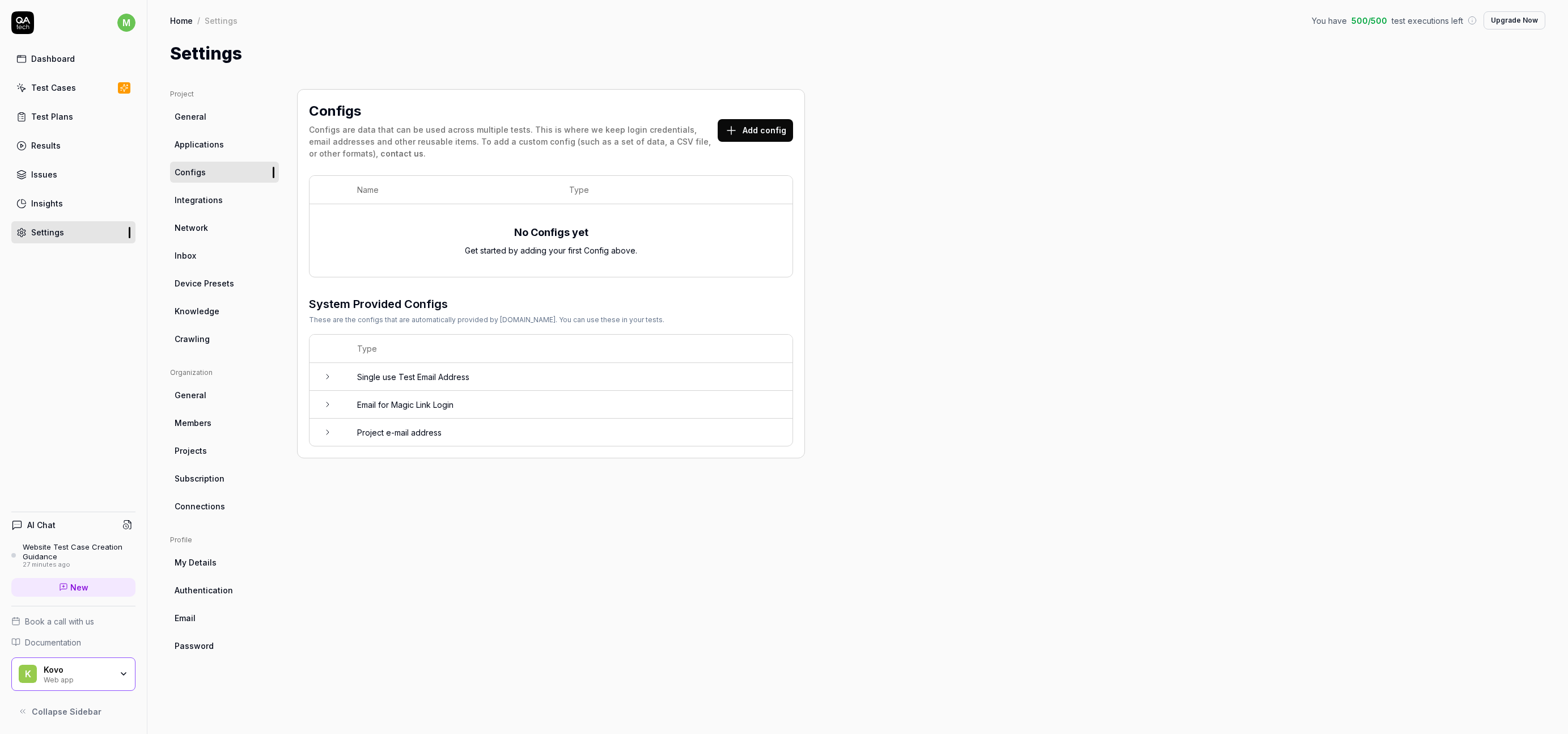
click at [380, 400] on td "Email for Magic Link Login" at bounding box center [569, 404] width 447 height 28
click at [386, 536] on td "Project e-mail address" at bounding box center [569, 543] width 447 height 27
click at [436, 387] on td "Single use Test Email Address" at bounding box center [569, 376] width 447 height 28
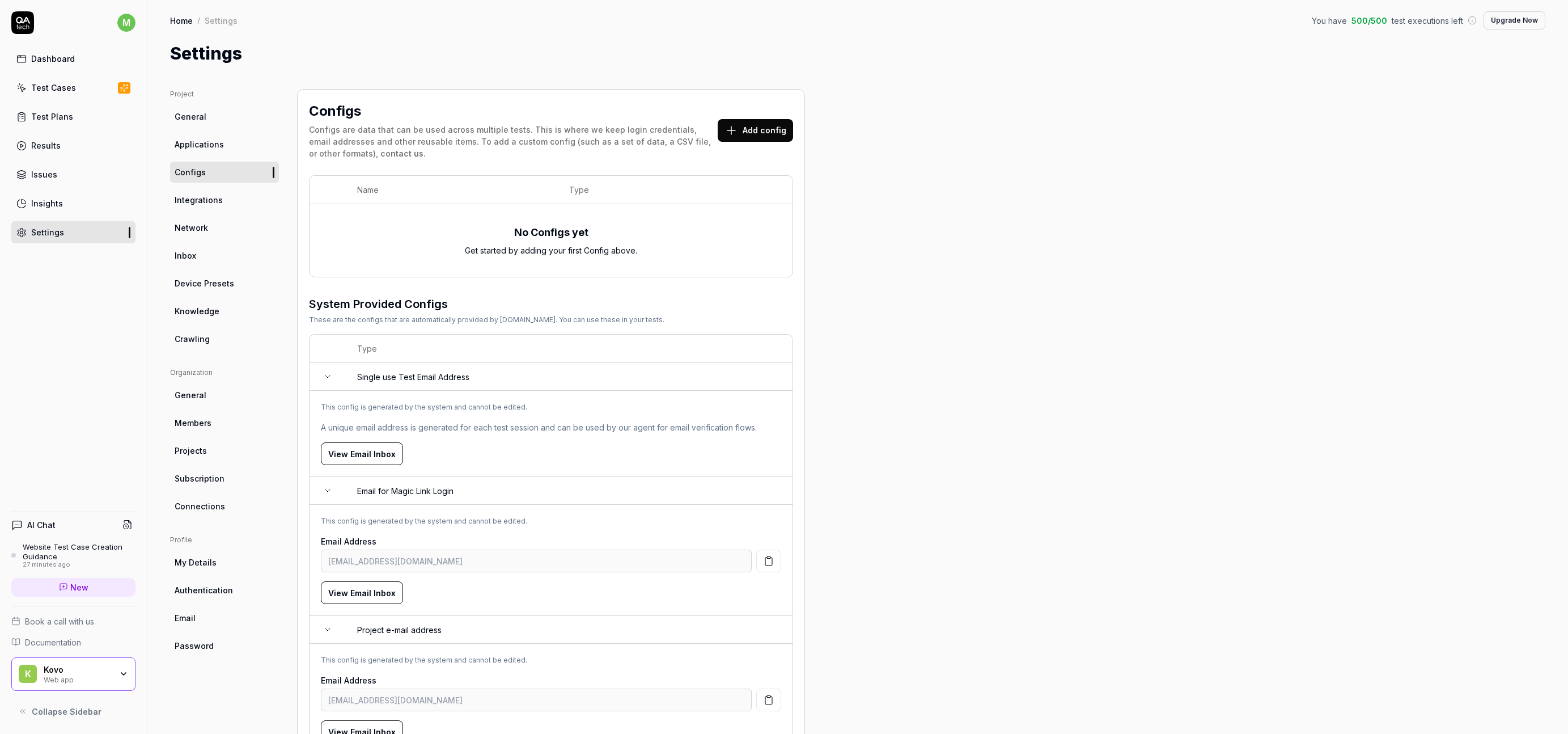
click at [539, 128] on div "Configs are data that can be used across multiple tests. This is where we keep …" at bounding box center [513, 141] width 409 height 36
drag, startPoint x: 539, startPoint y: 128, endPoint x: 545, endPoint y: 154, distance: 26.7
click at [544, 153] on div "Configs are data that can be used across multiple tests. This is where we keep …" at bounding box center [513, 141] width 409 height 36
click at [545, 154] on div "Configs are data that can be used across multiple tests. This is where we keep …" at bounding box center [513, 141] width 409 height 36
click at [746, 128] on button "Add config" at bounding box center [755, 130] width 75 height 23
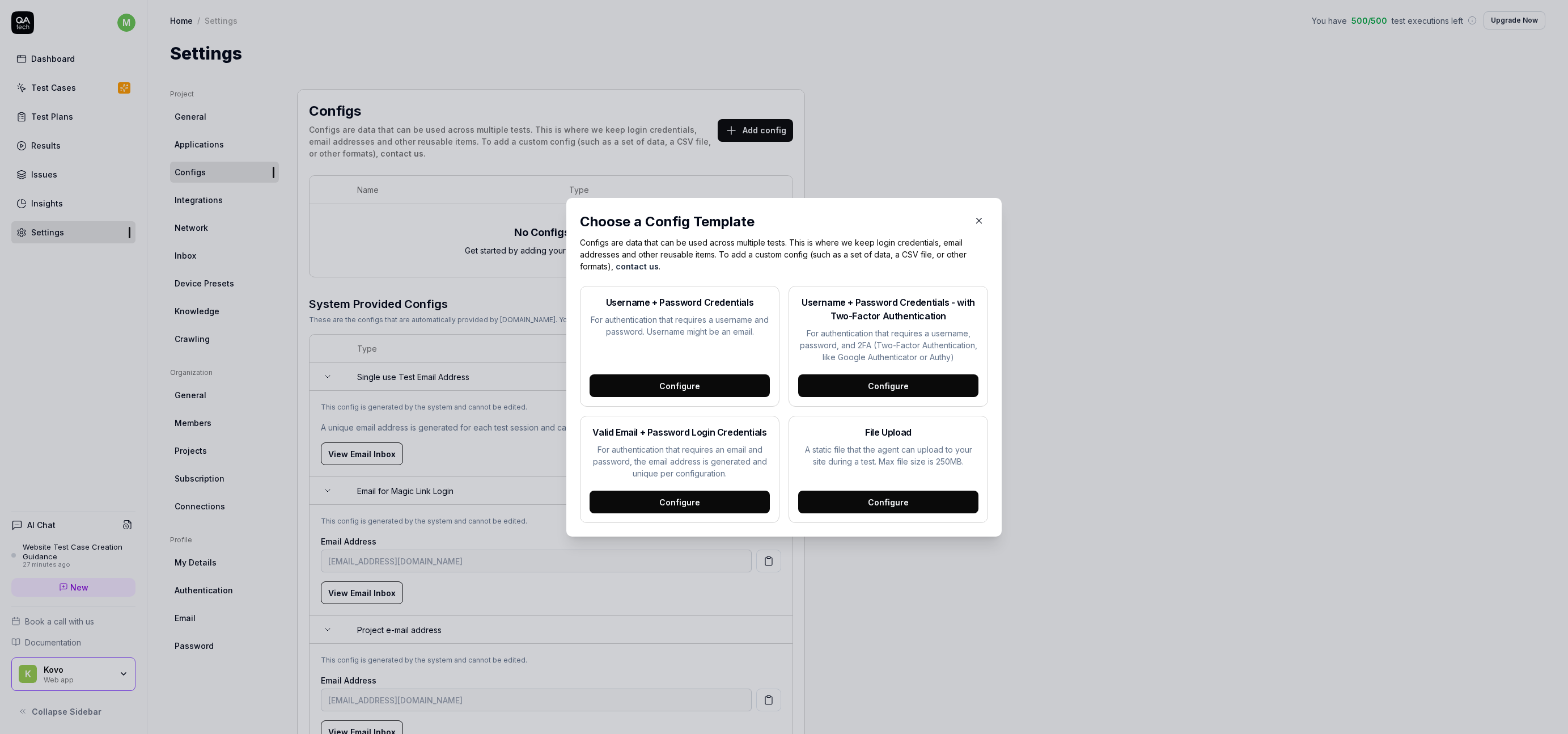
click at [682, 501] on div "Configure" at bounding box center [680, 501] width 180 height 23
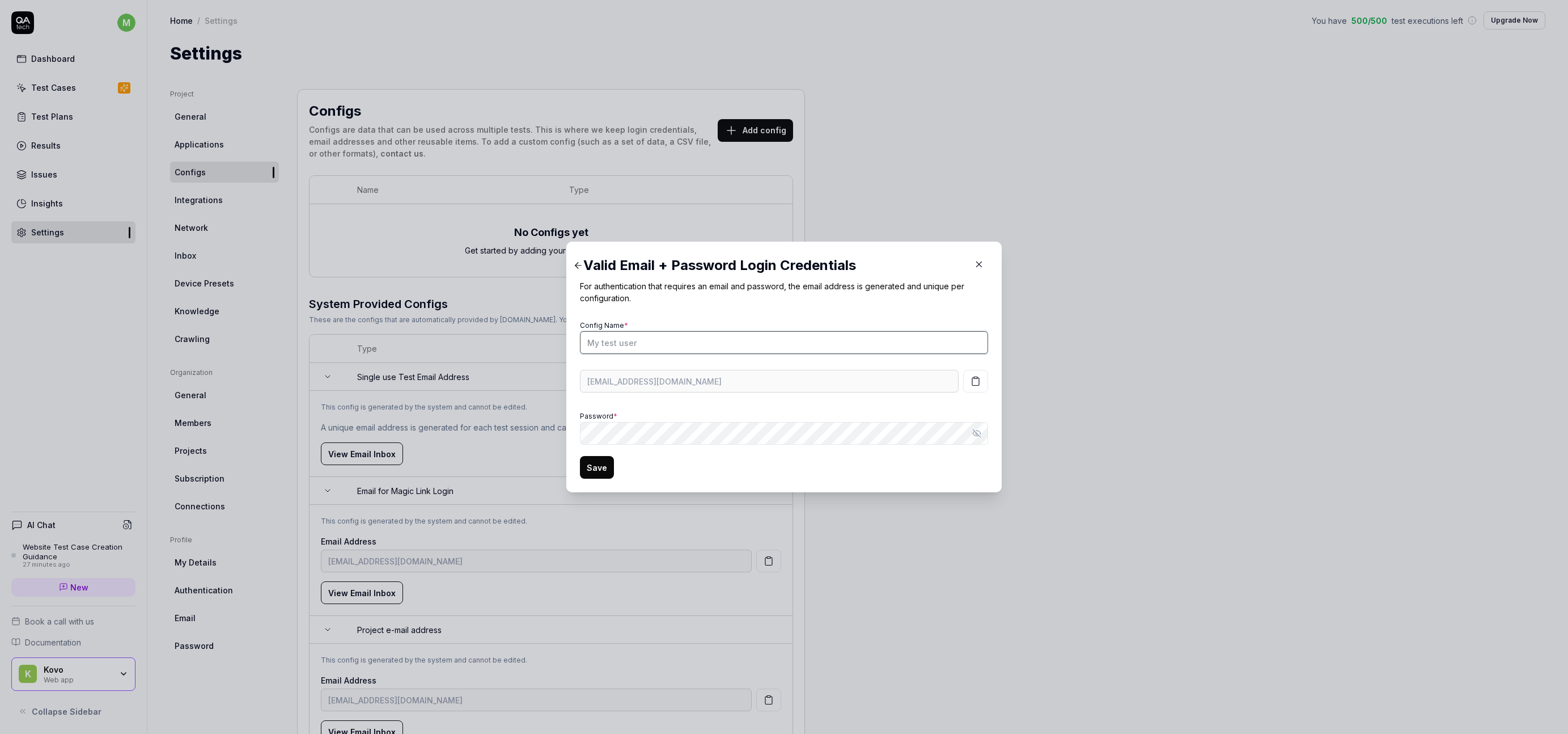
click at [646, 337] on input "Config Name *" at bounding box center [783, 342] width 408 height 23
click at [972, 432] on icon "button" at bounding box center [977, 433] width 9 height 9
click at [797, 413] on div "Password * Hide password" at bounding box center [783, 426] width 408 height 36
click at [685, 342] on input "Config Name *" at bounding box center [783, 342] width 408 height 23
type input "Sign up flow (Random valid email + Password)"
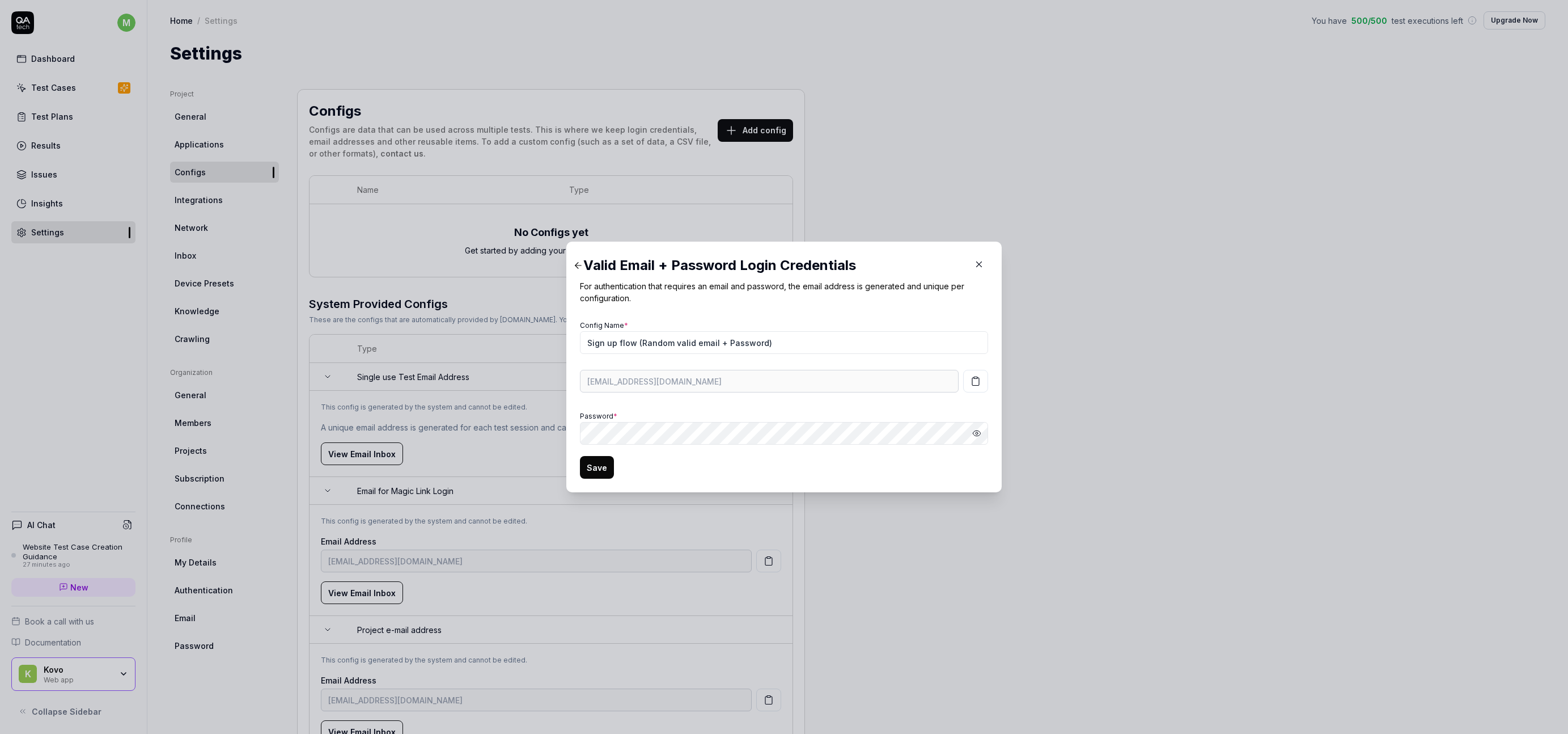
click at [587, 476] on button "Save" at bounding box center [596, 467] width 34 height 23
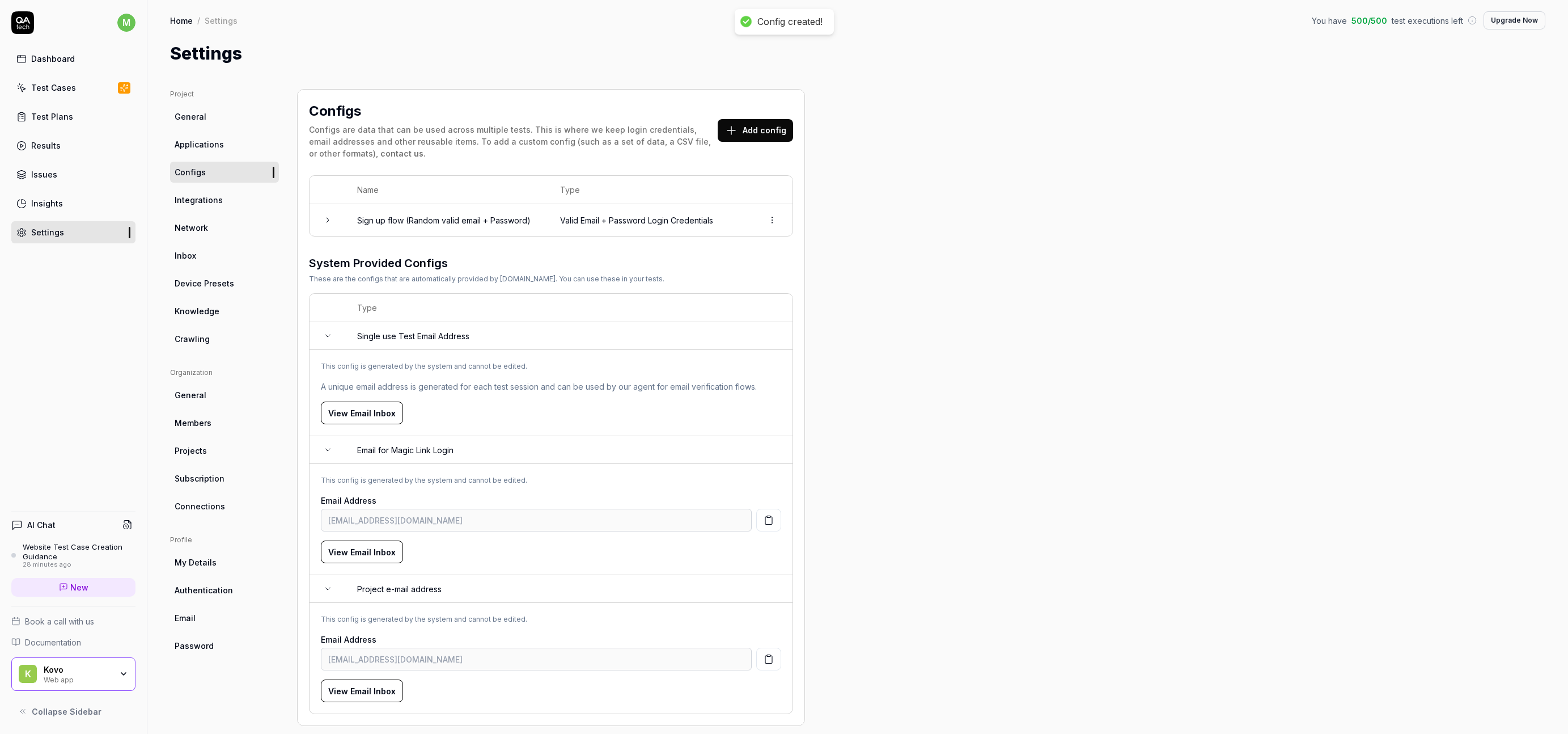
drag, startPoint x: 832, startPoint y: 295, endPoint x: 809, endPoint y: 287, distance: 24.4
click at [831, 295] on div "Project General Applications Configs Integrations Network Inbox Device Presets …" at bounding box center [858, 408] width 1375 height 637
drag, startPoint x: 808, startPoint y: 287, endPoint x: 729, endPoint y: 279, distance: 79.4
click at [752, 279] on div "Project General Applications Configs Integrations Network Inbox Device Presets …" at bounding box center [858, 408] width 1375 height 637
click at [69, 57] on div "Dashboard" at bounding box center [53, 58] width 44 height 12
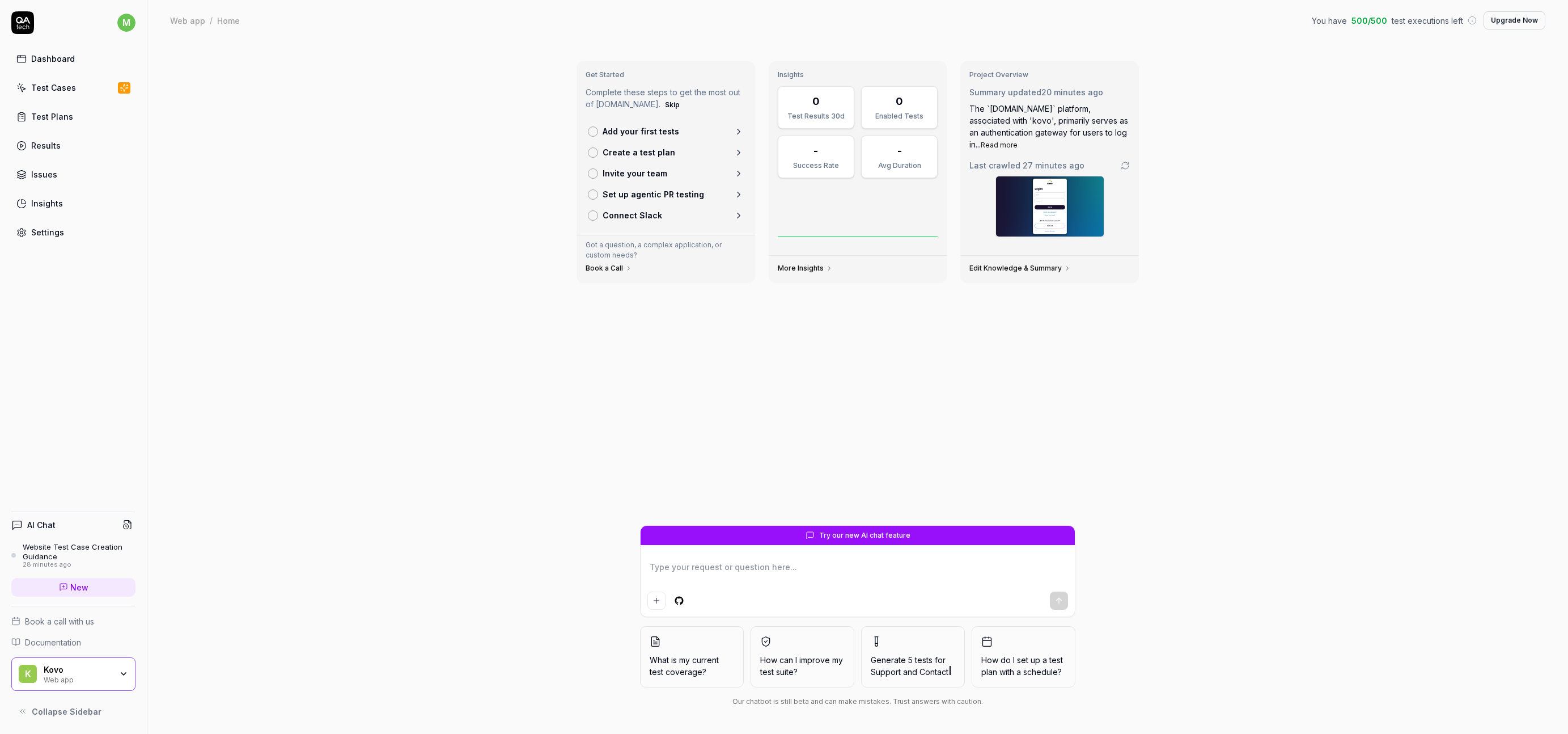
click at [58, 555] on div "Website Test Case Creation Guidance" at bounding box center [79, 552] width 113 height 18
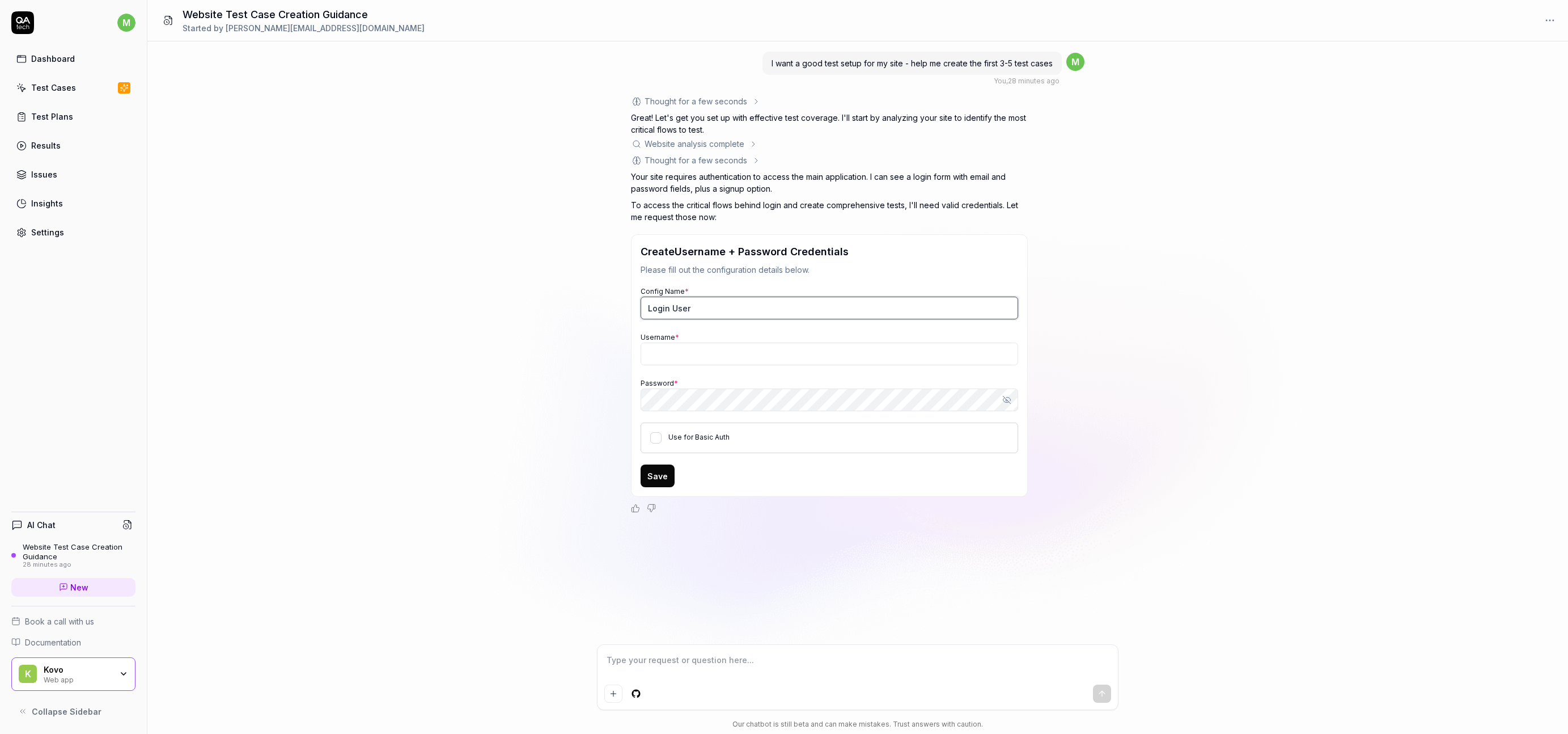
type textarea "*"
drag, startPoint x: 691, startPoint y: 301, endPoint x: 698, endPoint y: 301, distance: 7.0
click at [691, 301] on input "Login User" at bounding box center [829, 307] width 378 height 23
drag, startPoint x: 717, startPoint y: 304, endPoint x: 610, endPoint y: 307, distance: 107.0
click at [610, 307] on div "I want a good test setup for my site - help me create the first 3-5 test cases …" at bounding box center [858, 342] width 1421 height 603
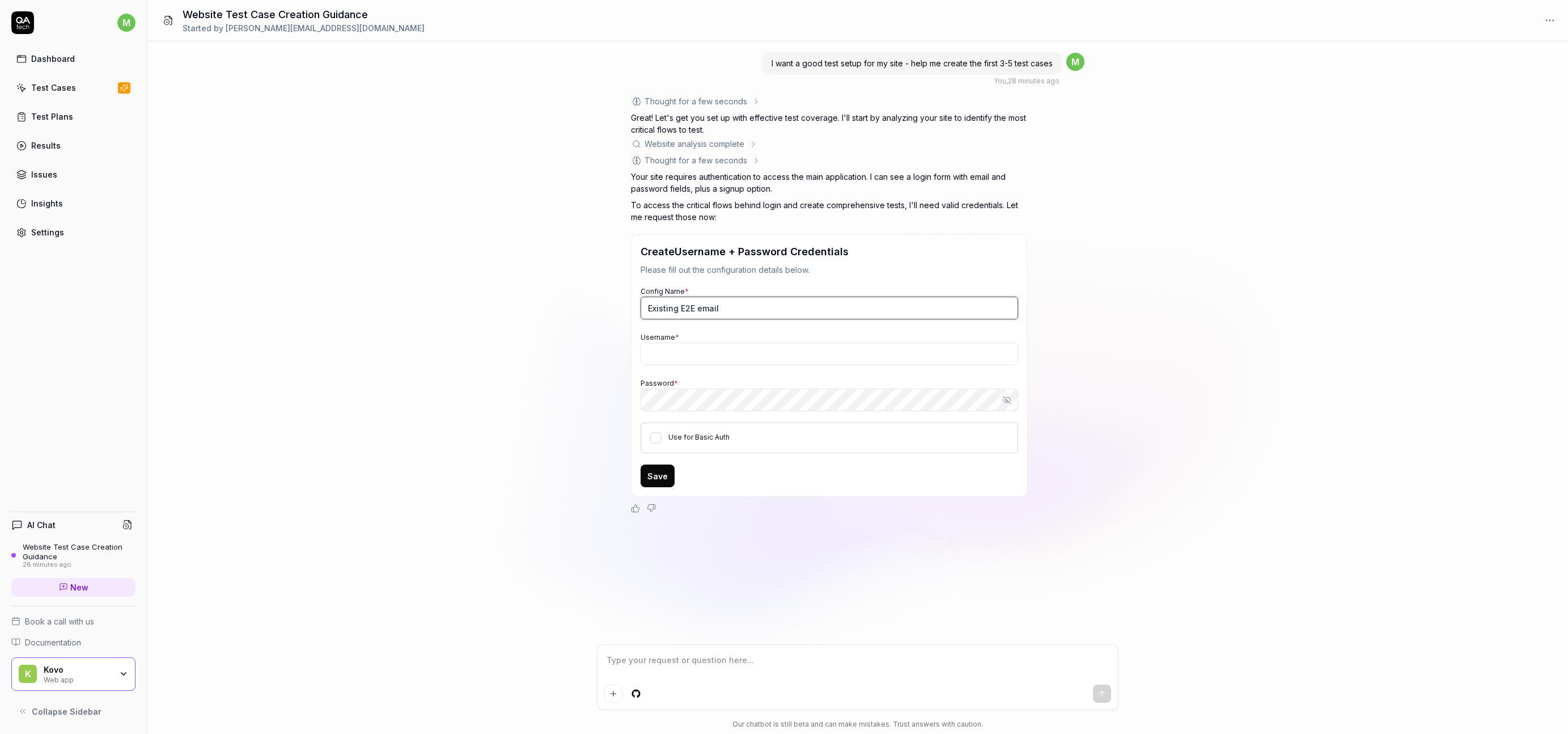
type input "Existing E2E email"
click at [481, 331] on div "I want a good test setup for my site - help me create the first 3-5 test cases …" at bounding box center [858, 342] width 1421 height 603
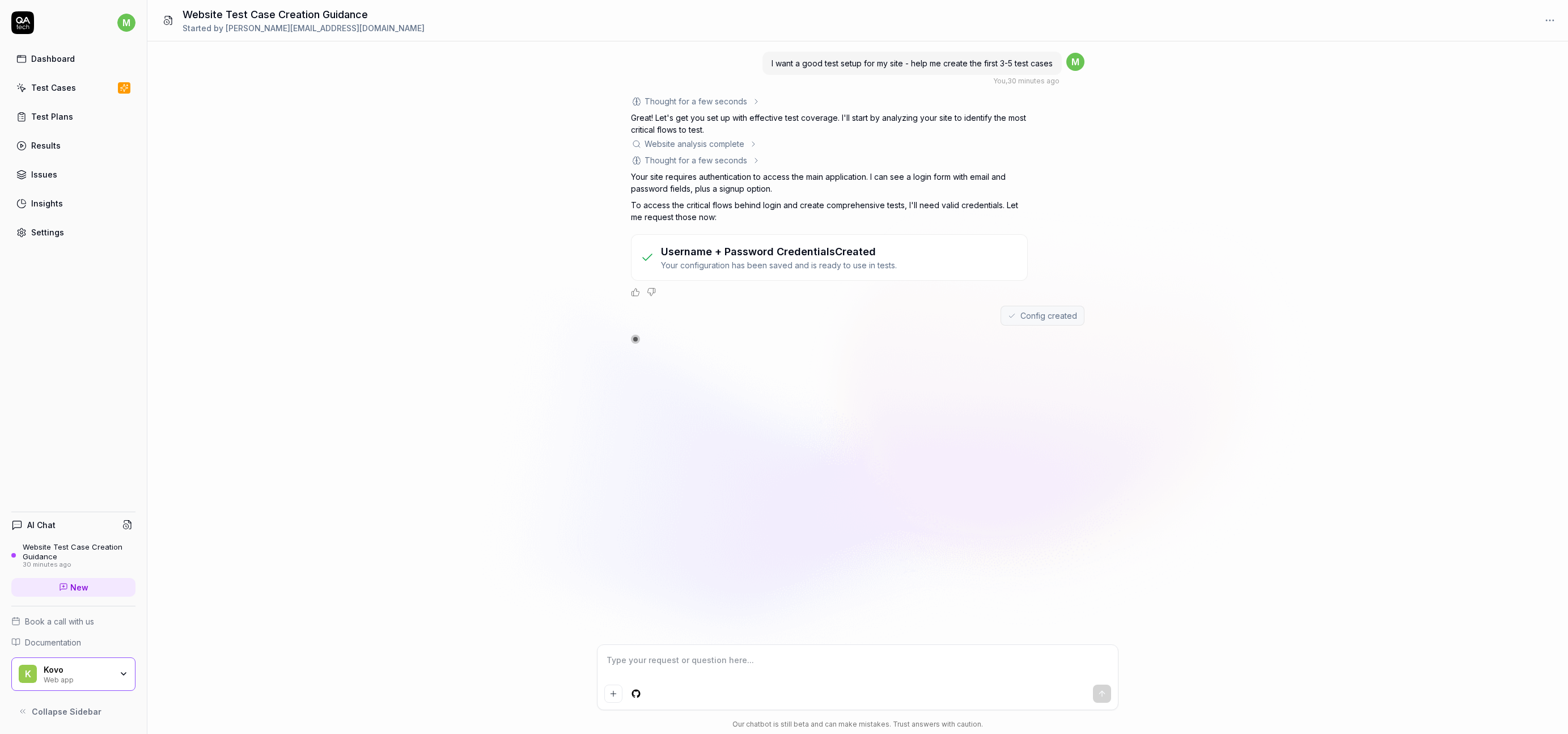
type textarea "*"
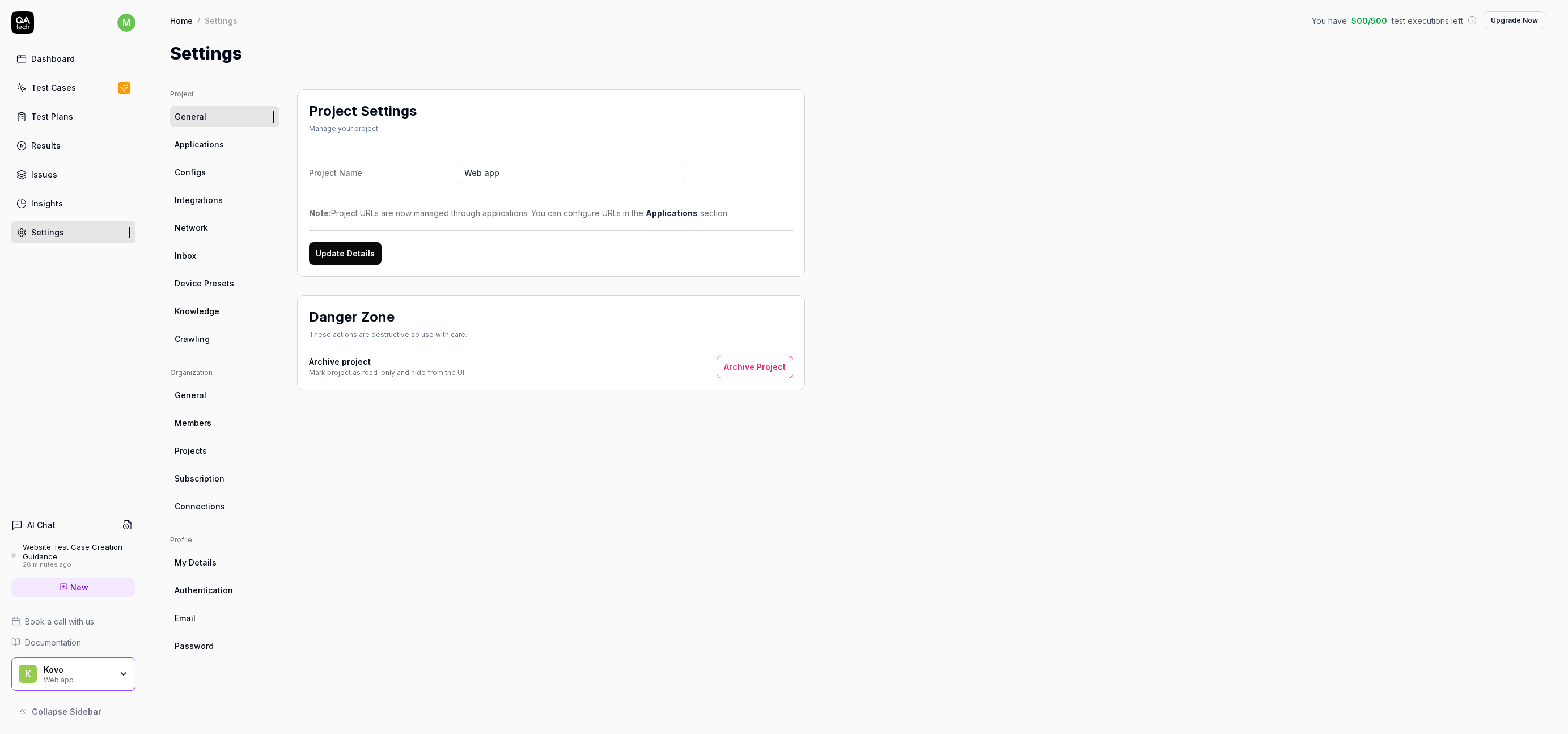
click at [223, 170] on link "Configs" at bounding box center [224, 172] width 109 height 21
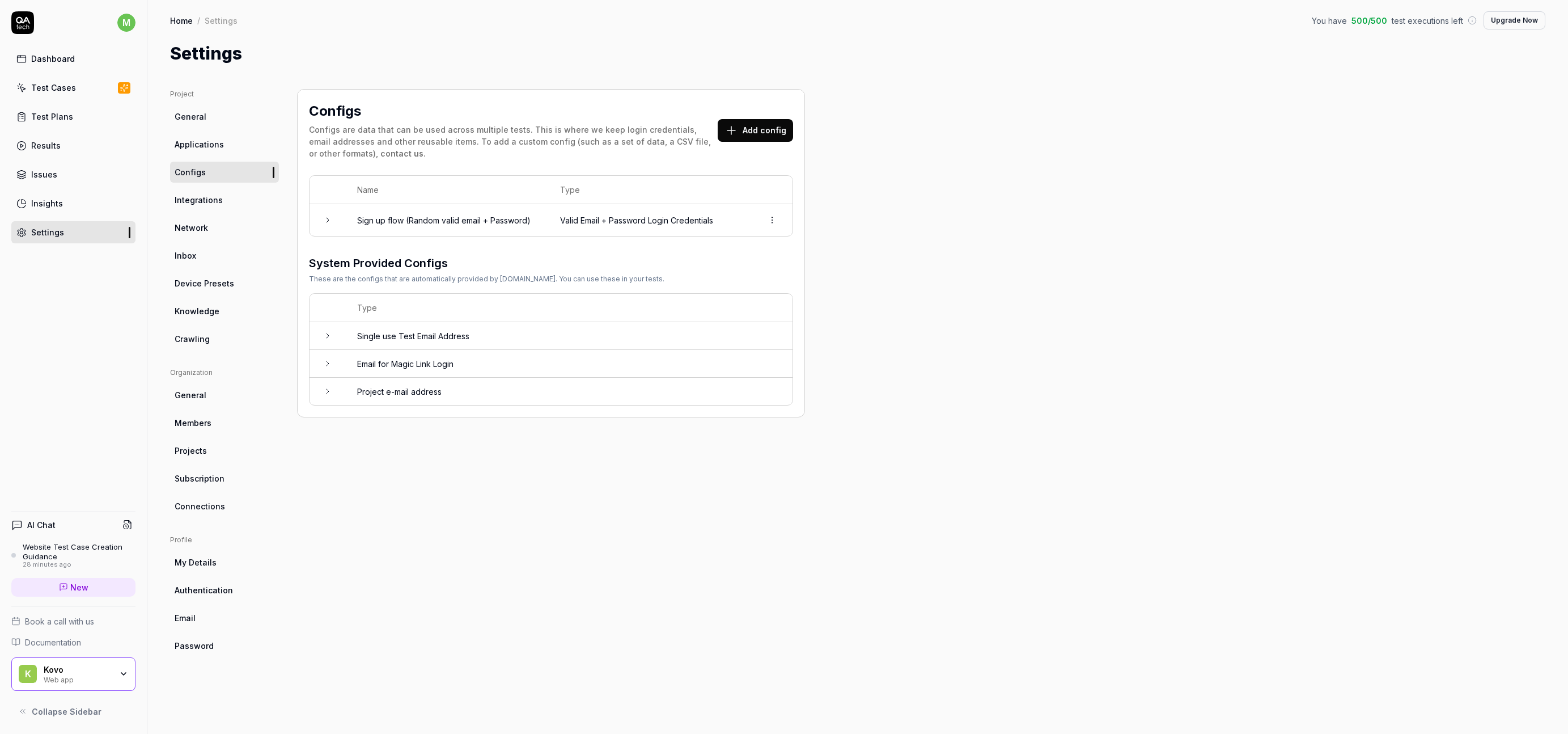
click at [395, 338] on td "Single use Test Email Address" at bounding box center [569, 336] width 447 height 28
click at [416, 447] on td "Email for Magic Link Login" at bounding box center [569, 450] width 447 height 28
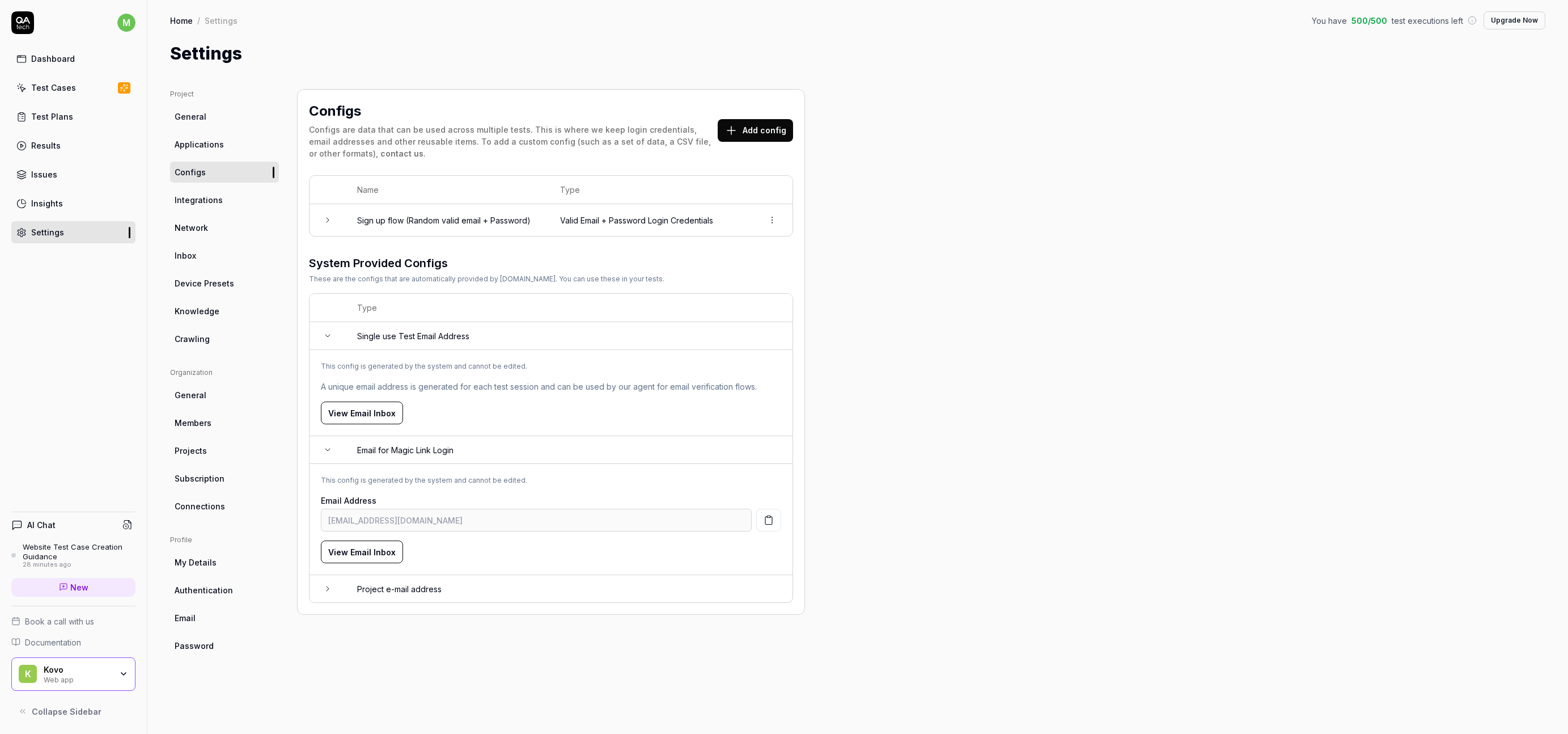
click at [352, 554] on button "View Email Inbox" at bounding box center [362, 552] width 82 height 23
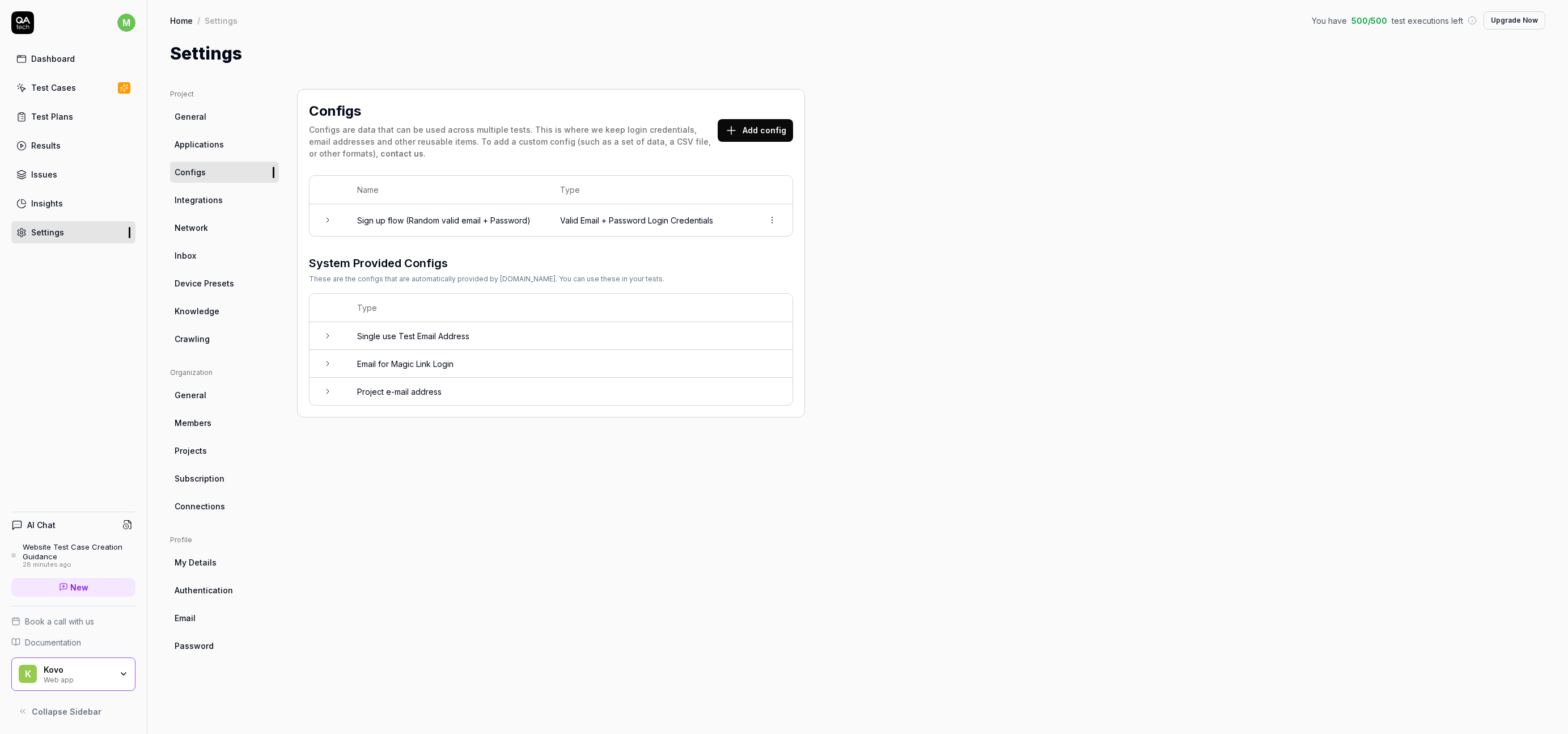
click at [421, 370] on td "Email for Magic Link Login" at bounding box center [569, 363] width 447 height 28
click at [763, 433] on button "button" at bounding box center [769, 434] width 25 height 23
click at [990, 109] on div "Project General Applications Configs Integrations Network Inbox Device Presets …" at bounding box center [858, 400] width 1375 height 622
click at [382, 462] on button "View Email Inbox" at bounding box center [362, 465] width 82 height 23
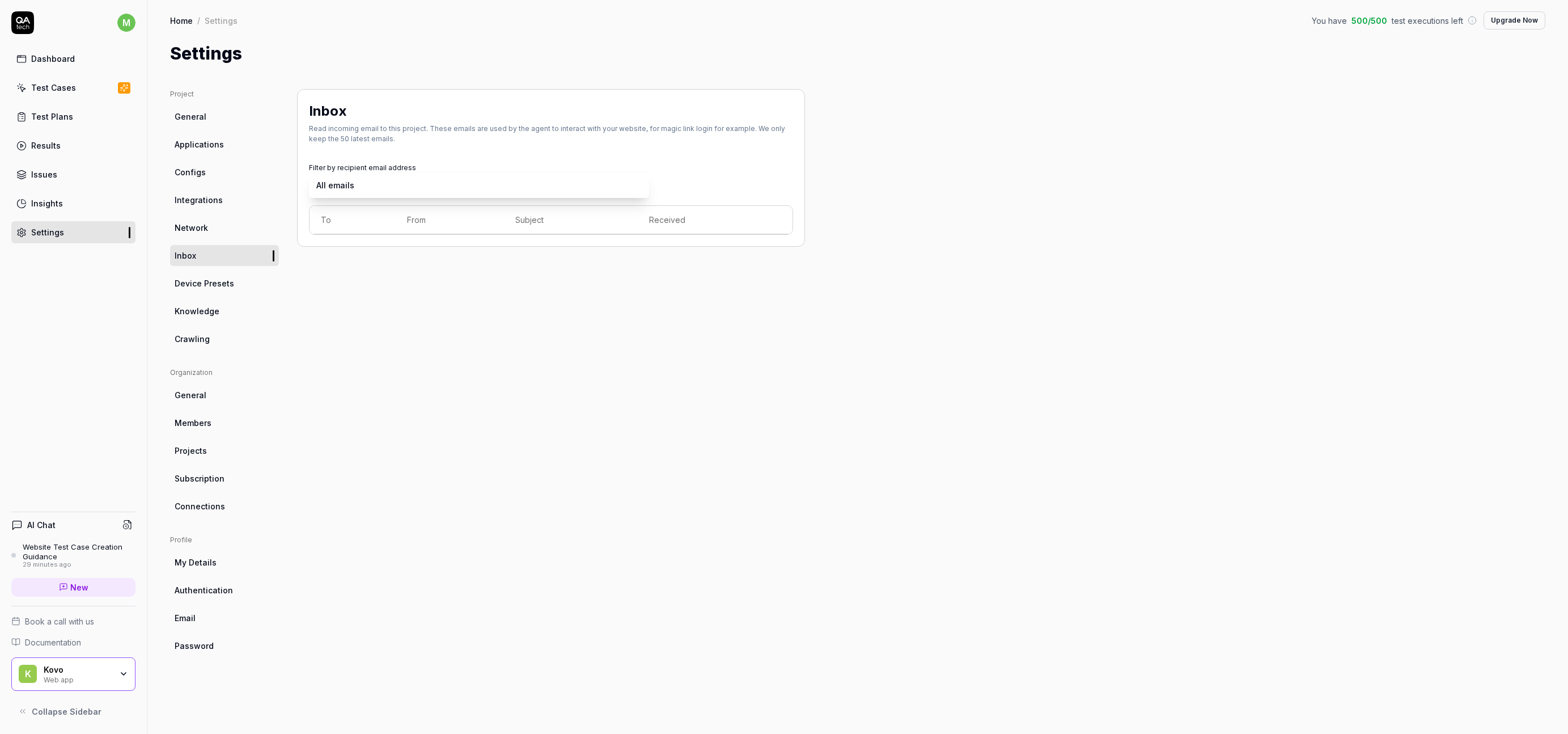
click at [459, 189] on body "m Dashboard Test Cases Test Plans Results Issues Insights Settings AI Chat Webs…" at bounding box center [784, 367] width 1568 height 734
click at [472, 157] on html "m Dashboard Test Cases Test Plans Results Issues Insights Settings AI Chat Webs…" at bounding box center [784, 367] width 1568 height 734
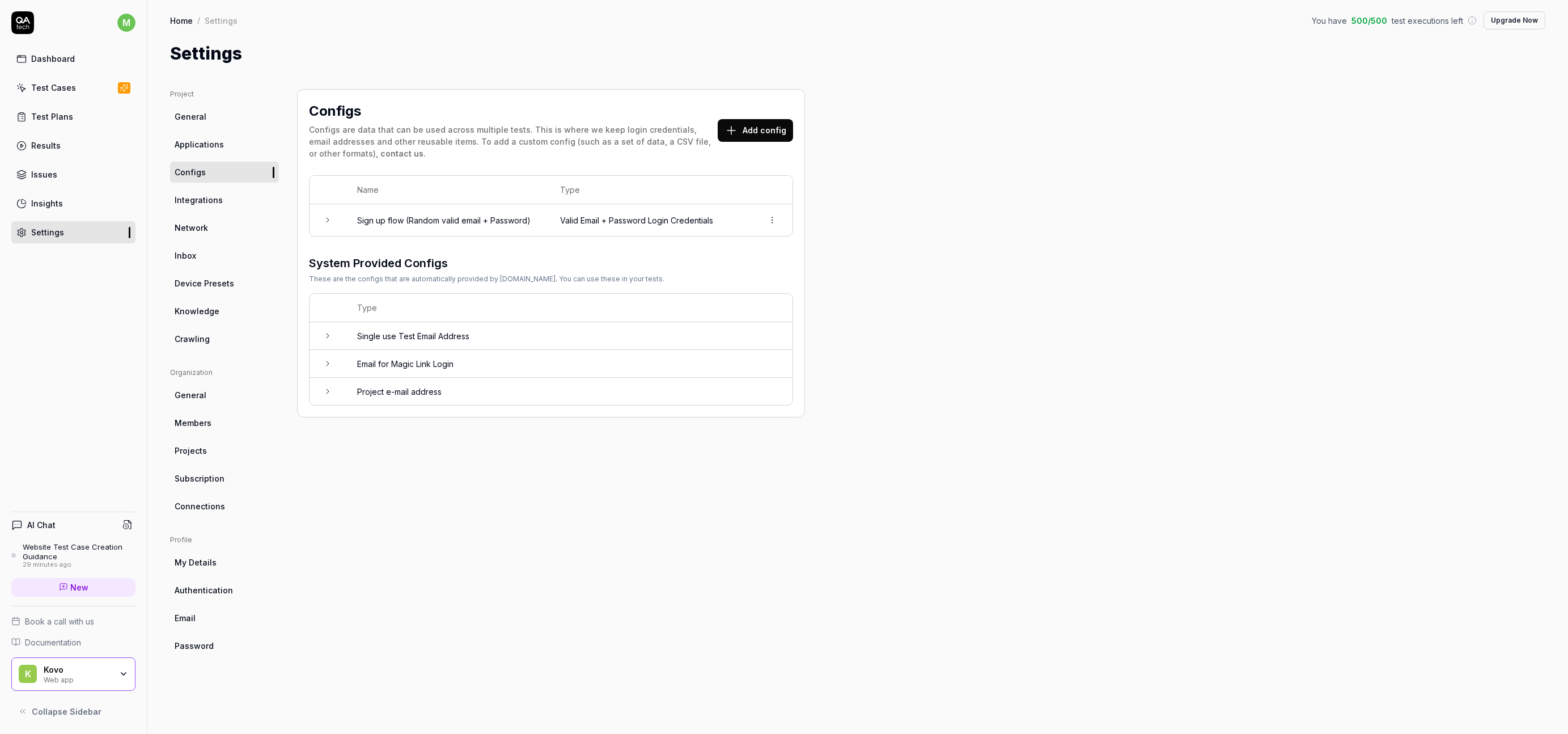
click at [424, 355] on td "Email for Magic Link Login" at bounding box center [569, 363] width 447 height 28
click at [385, 457] on button "View Email Inbox" at bounding box center [362, 465] width 82 height 23
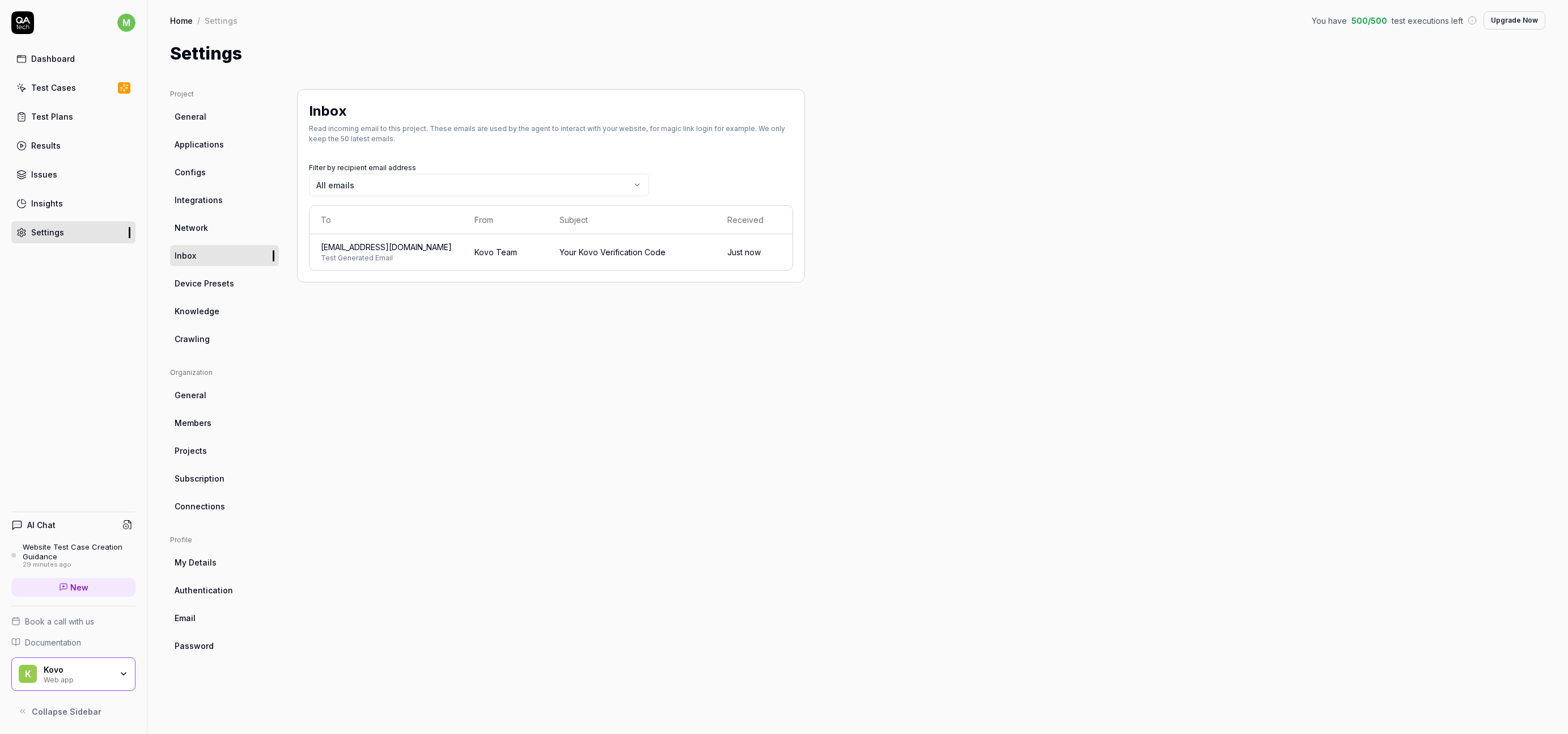
click at [411, 253] on span "Test Generated Email" at bounding box center [386, 258] width 131 height 10
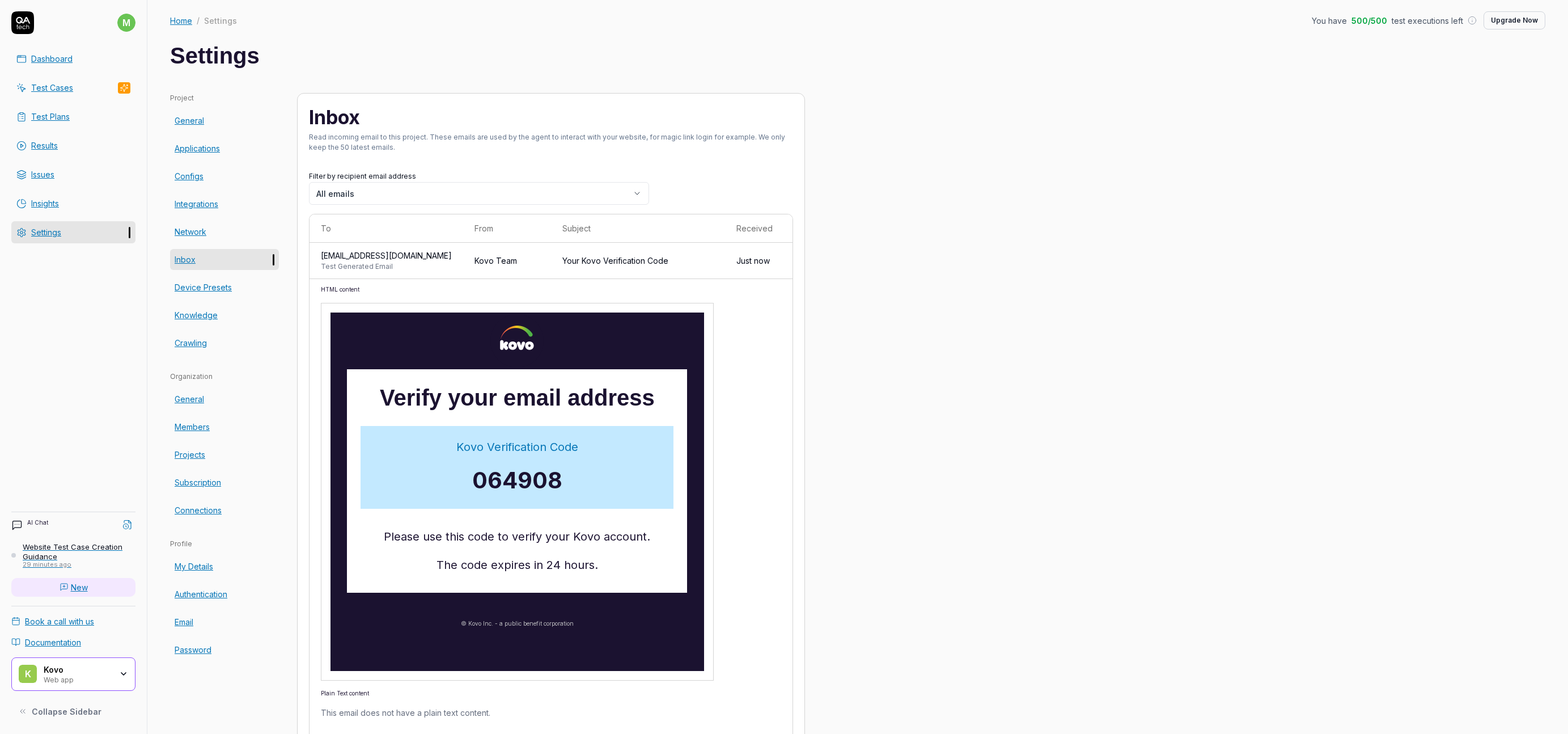
click at [510, 476] on span "064908" at bounding box center [518, 480] width 90 height 28
copy span "064908"
click at [441, 258] on span "[EMAIL_ADDRESS][DOMAIN_NAME]" at bounding box center [389, 255] width 137 height 12
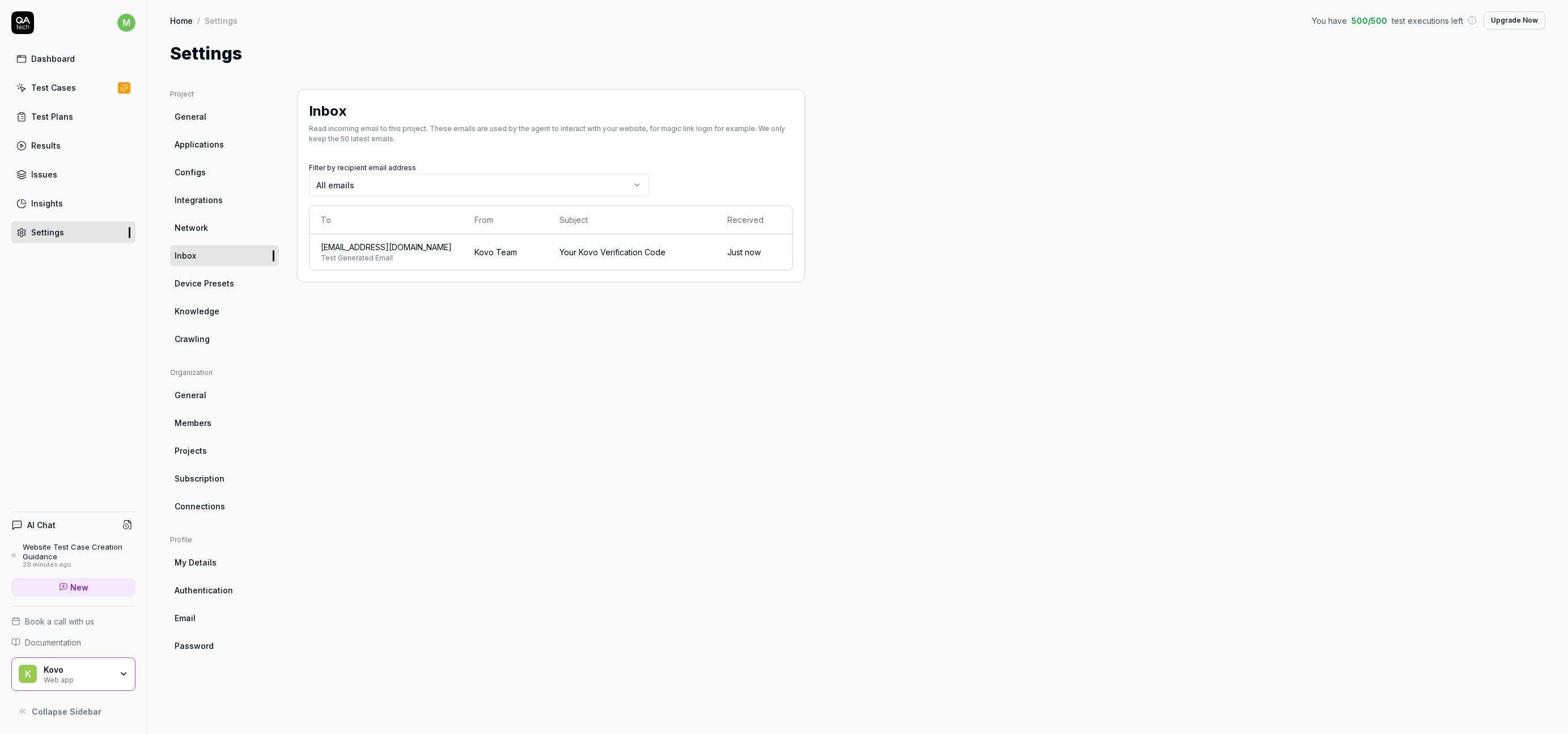
click at [441, 258] on span "Test Generated Email" at bounding box center [386, 258] width 131 height 10
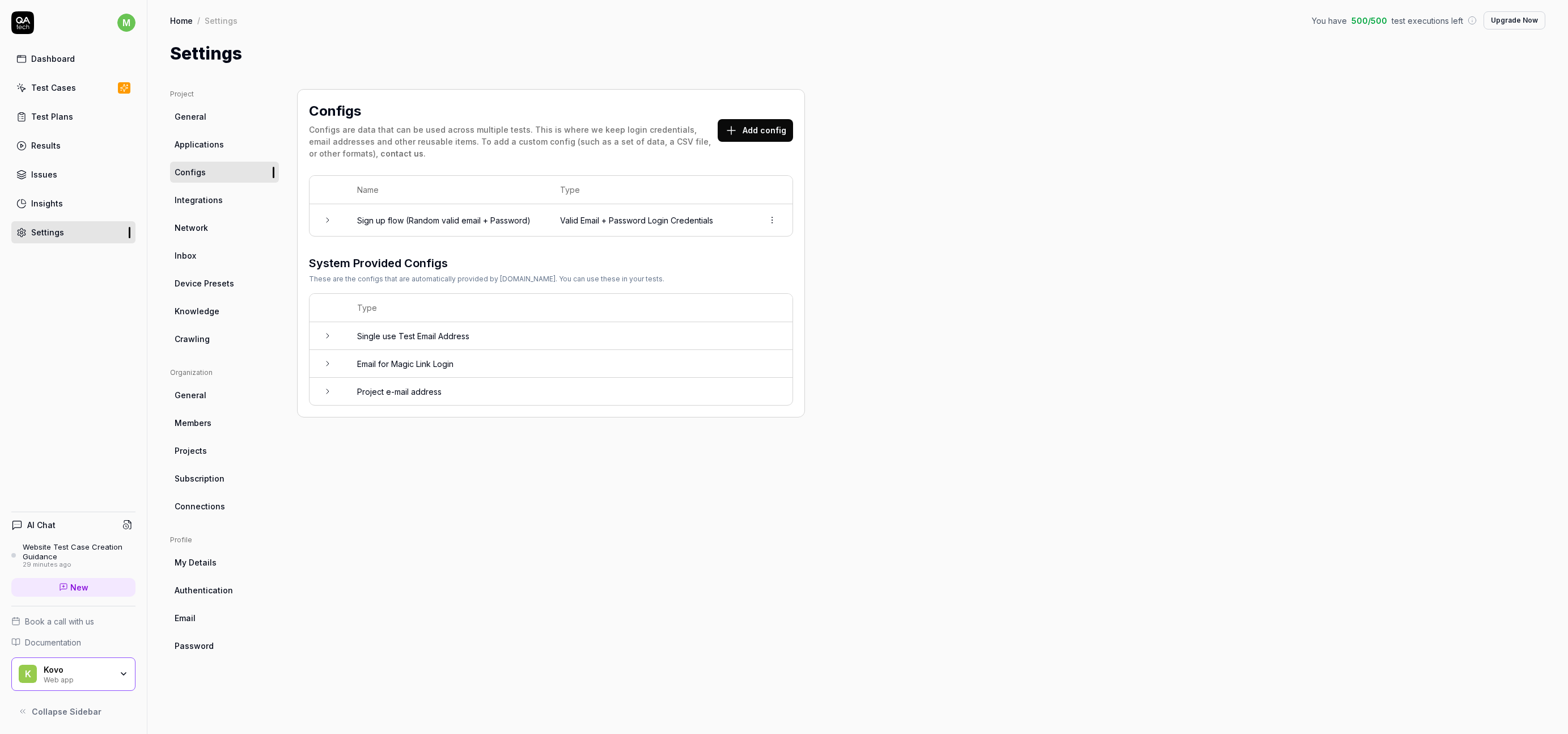
click at [337, 358] on td at bounding box center [328, 363] width 36 height 28
click at [764, 438] on icon "button" at bounding box center [769, 434] width 10 height 10
click at [334, 223] on td at bounding box center [328, 220] width 36 height 32
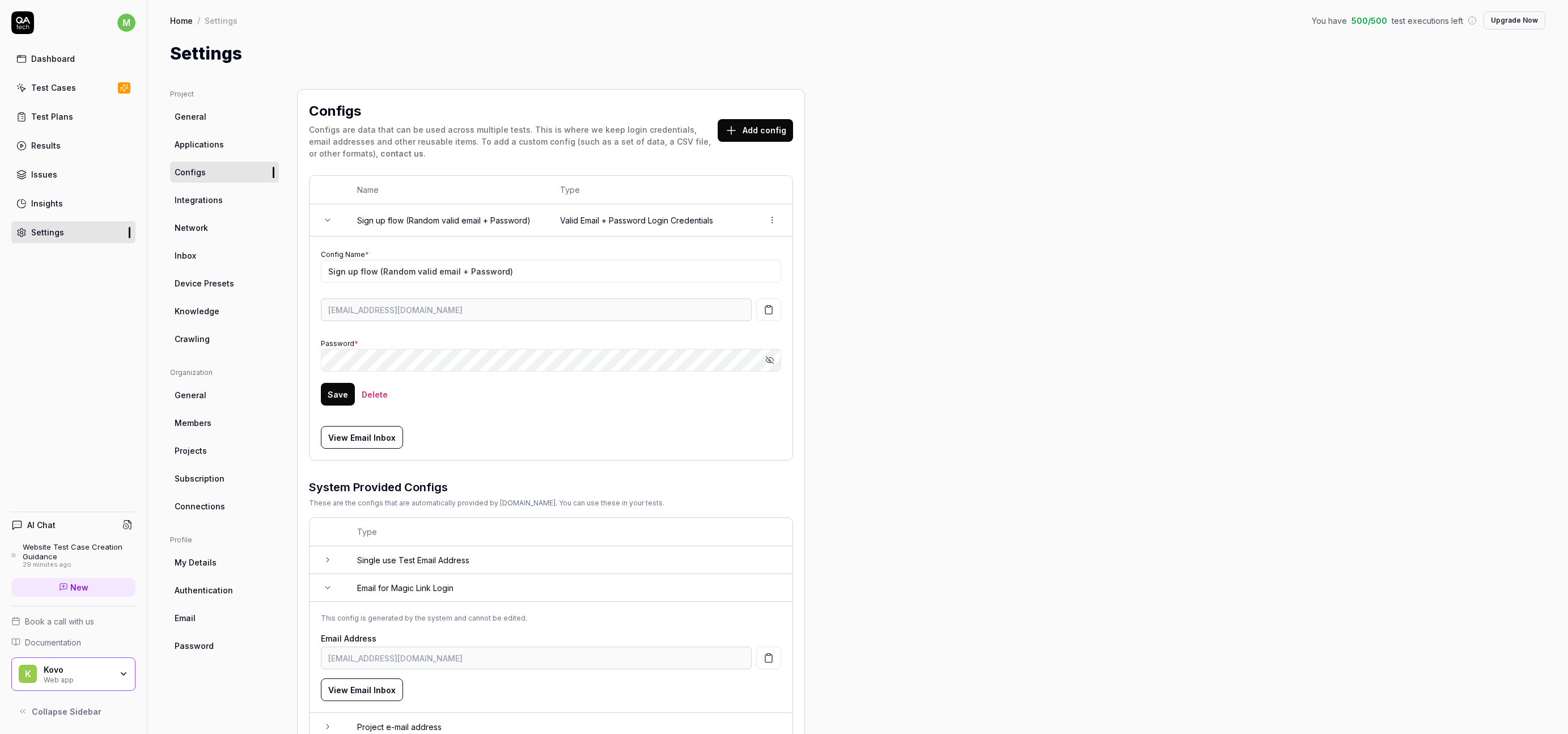
click at [334, 223] on td at bounding box center [328, 220] width 36 height 33
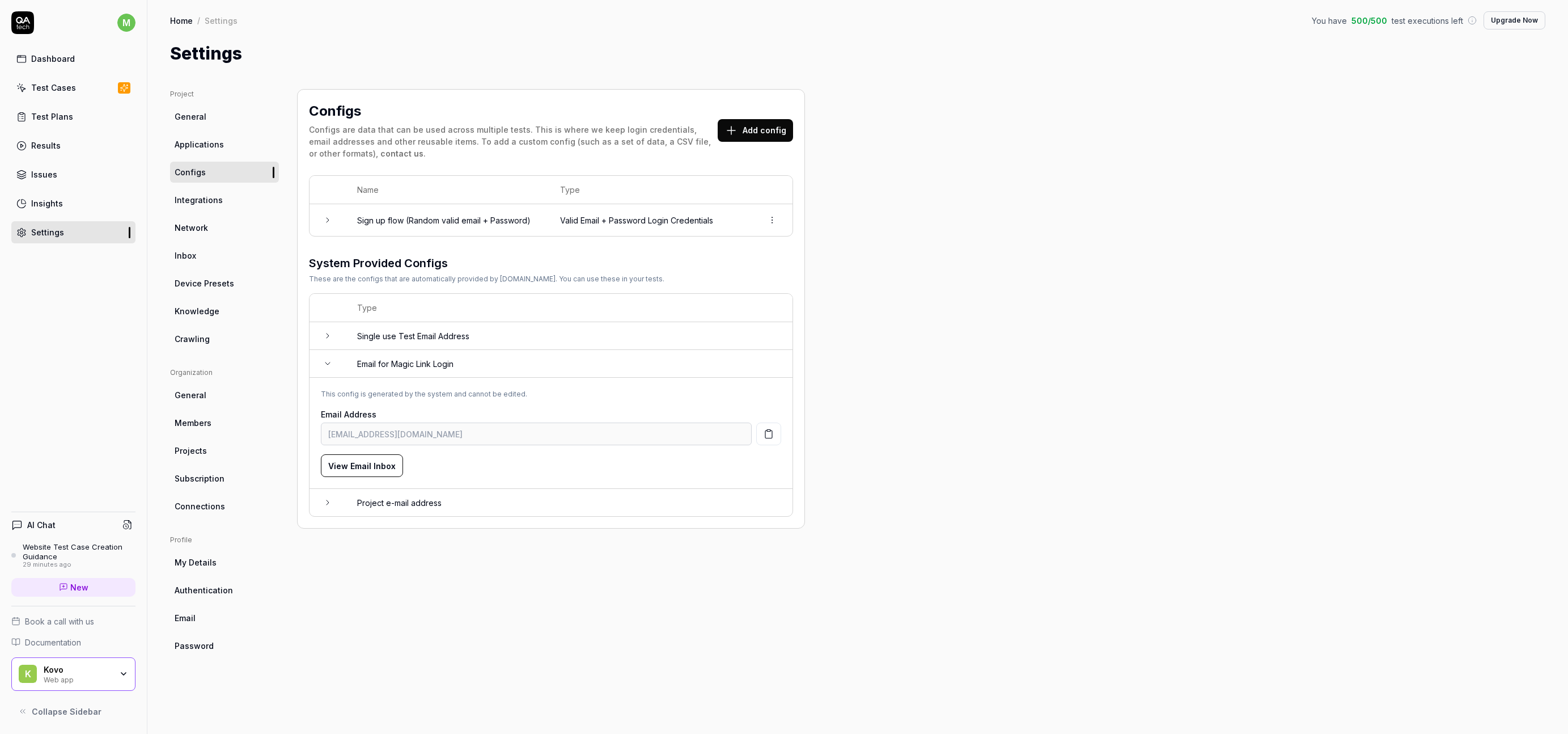
click at [77, 65] on link "Dashboard" at bounding box center [73, 59] width 124 height 22
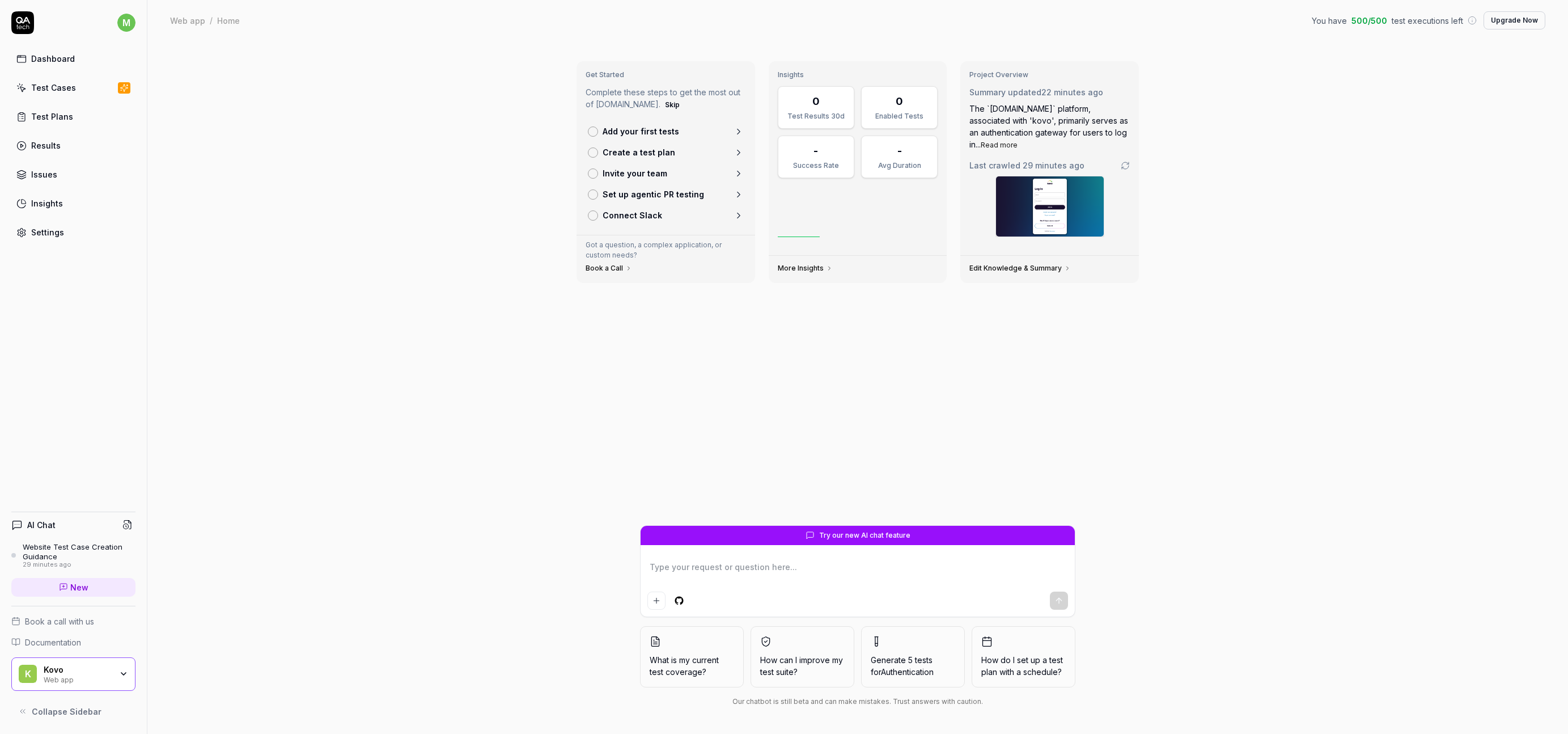
click at [72, 546] on div "Website Test Case Creation Guidance" at bounding box center [79, 552] width 113 height 18
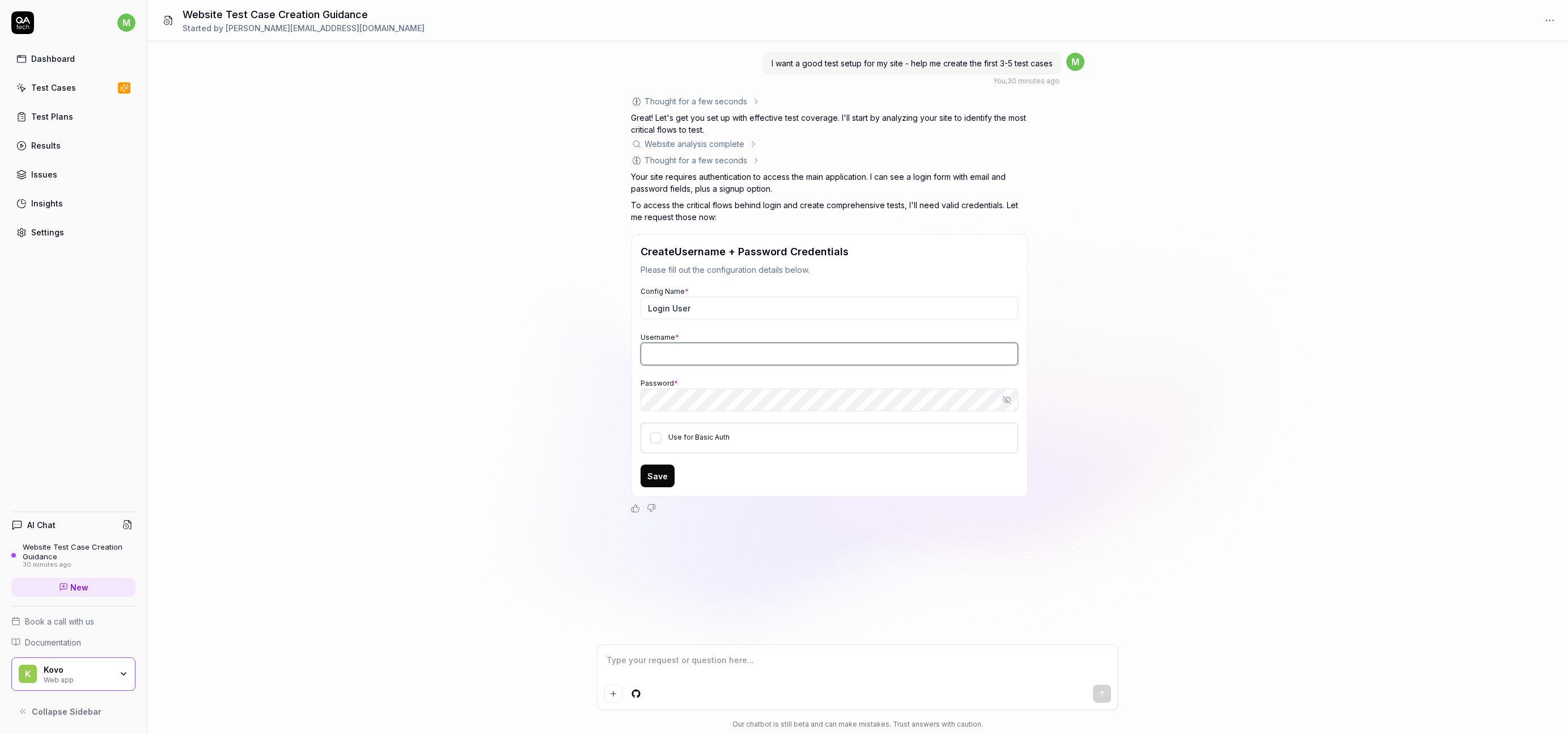
type textarea "*"
click at [702, 355] on input "Username *" at bounding box center [829, 353] width 378 height 23
paste input "[EMAIL_ADDRESS][DOMAIN_NAME]"
type input "[EMAIL_ADDRESS][DOMAIN_NAME]"
click at [574, 341] on div "I want a good test setup for my site - help me create the first 3-5 test cases …" at bounding box center [858, 342] width 1421 height 603
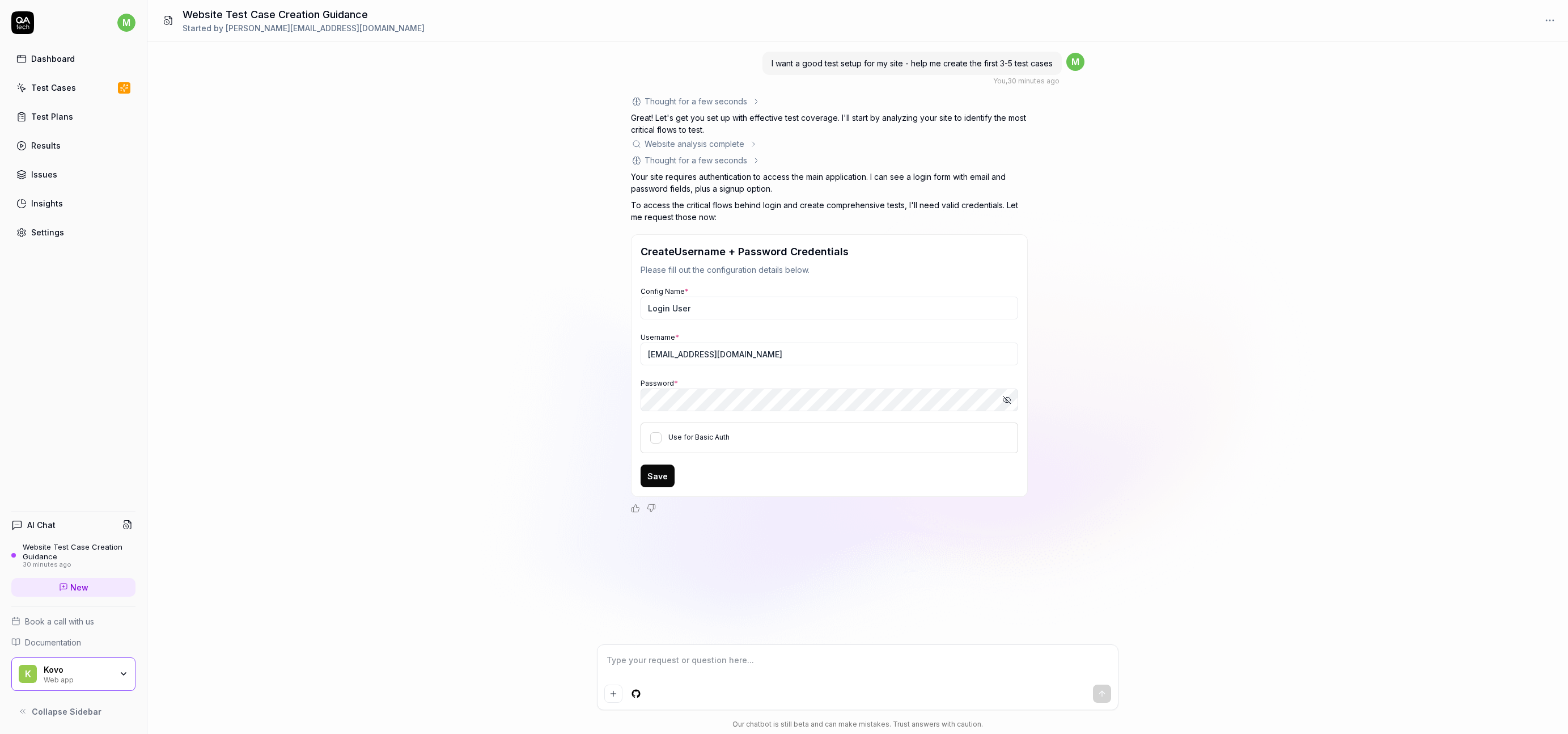
click at [520, 385] on div "I want a good test setup for my site - help me create the first 3-5 test cases …" at bounding box center [858, 342] width 1421 height 603
click at [661, 474] on button "Save" at bounding box center [657, 476] width 34 height 23
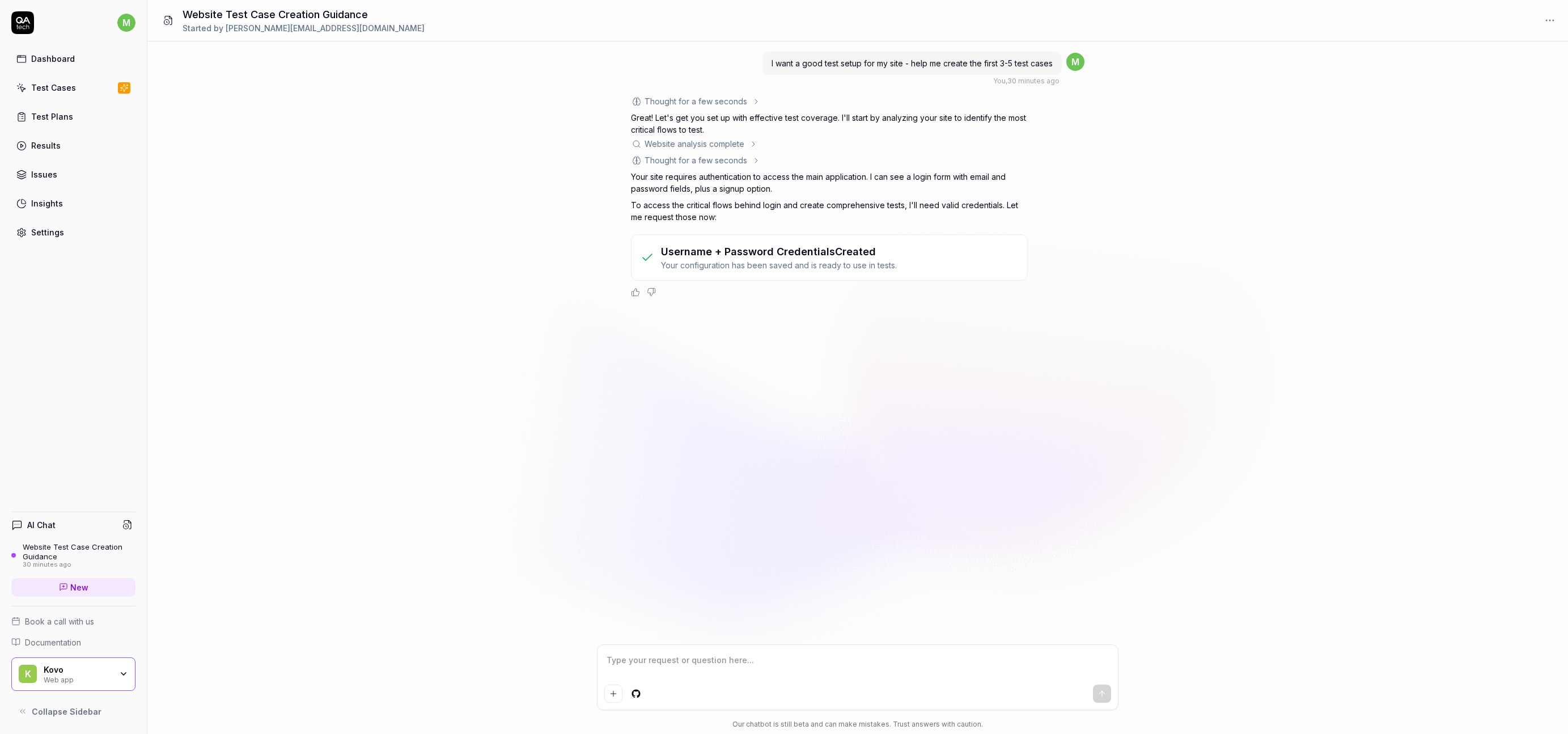
click at [785, 659] on textarea at bounding box center [858, 666] width 507 height 28
drag, startPoint x: 404, startPoint y: 277, endPoint x: 441, endPoint y: 288, distance: 38.6
click at [404, 278] on div "I want a good test setup for my site - help me create the first 3-5 test cases …" at bounding box center [858, 342] width 1421 height 603
drag, startPoint x: 1239, startPoint y: 171, endPoint x: 1258, endPoint y: 0, distance: 172.1
click at [0, 0] on div "m Dashboard Test Cases Test Plans Results Issues Insights Settings AI Chat Webs…" at bounding box center [784, 367] width 1568 height 734
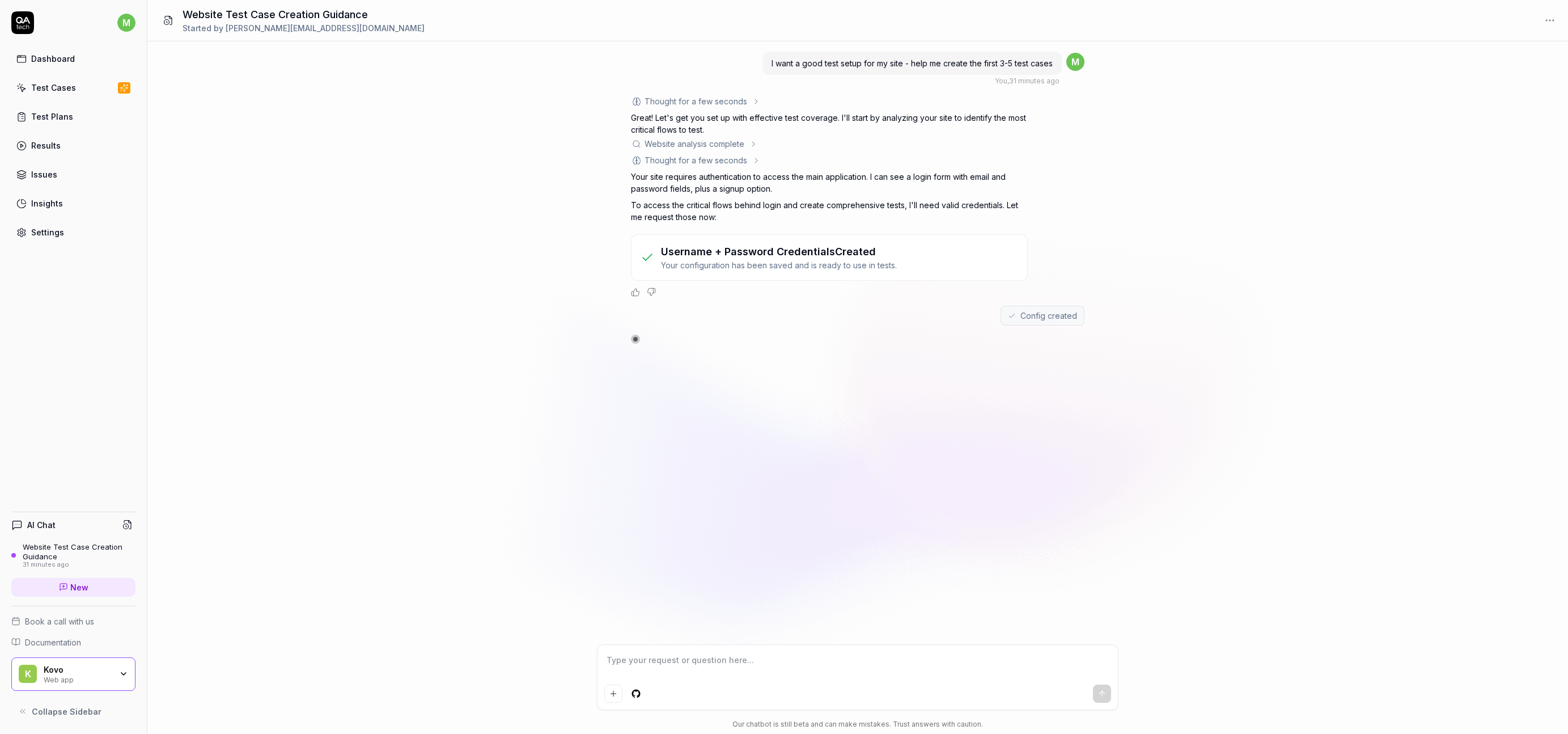
drag, startPoint x: 459, startPoint y: 188, endPoint x: 416, endPoint y: 191, distance: 43.1
click at [458, 188] on div "I want a good test setup for my site - help me create the first 3-5 test cases …" at bounding box center [858, 342] width 1421 height 603
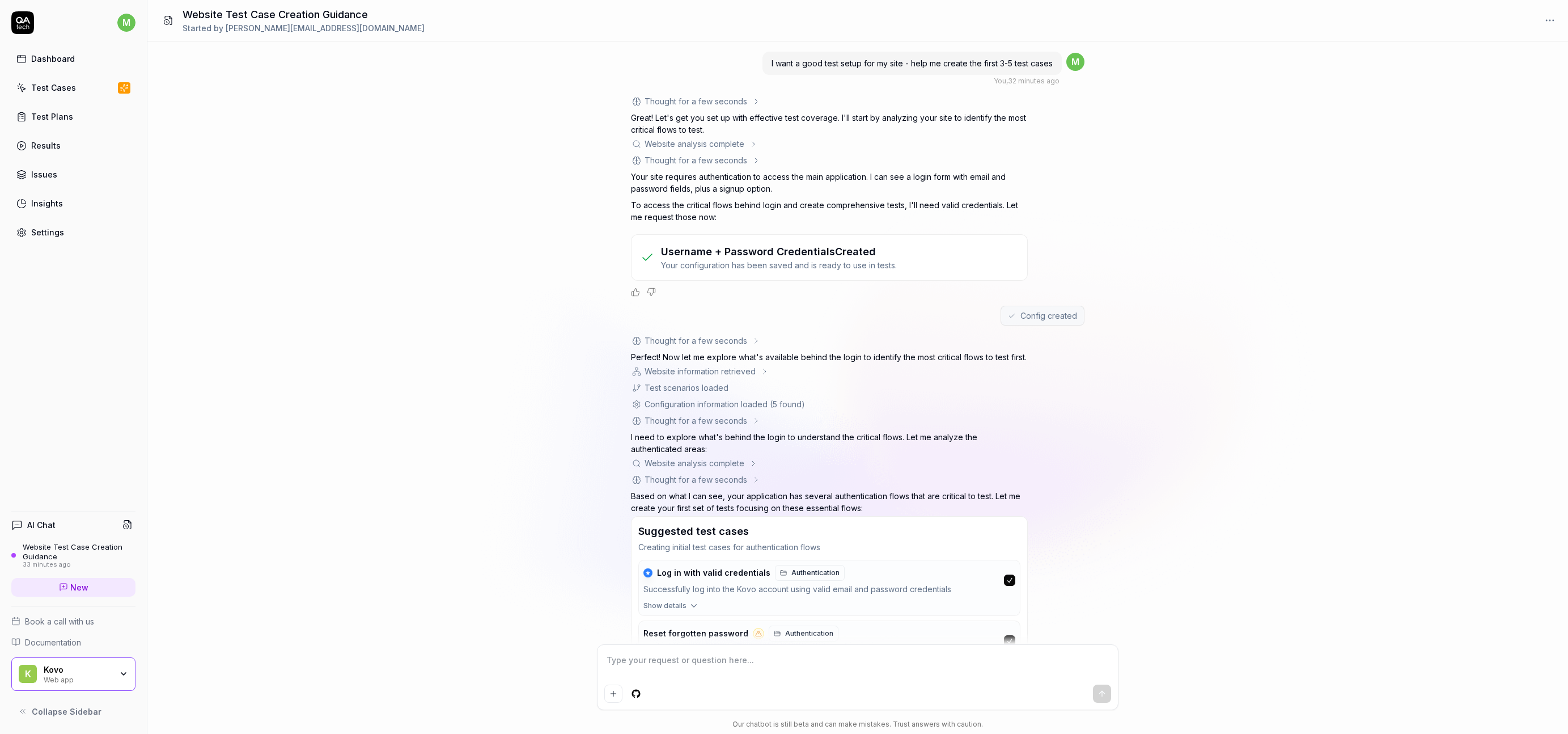
scroll to position [225, 0]
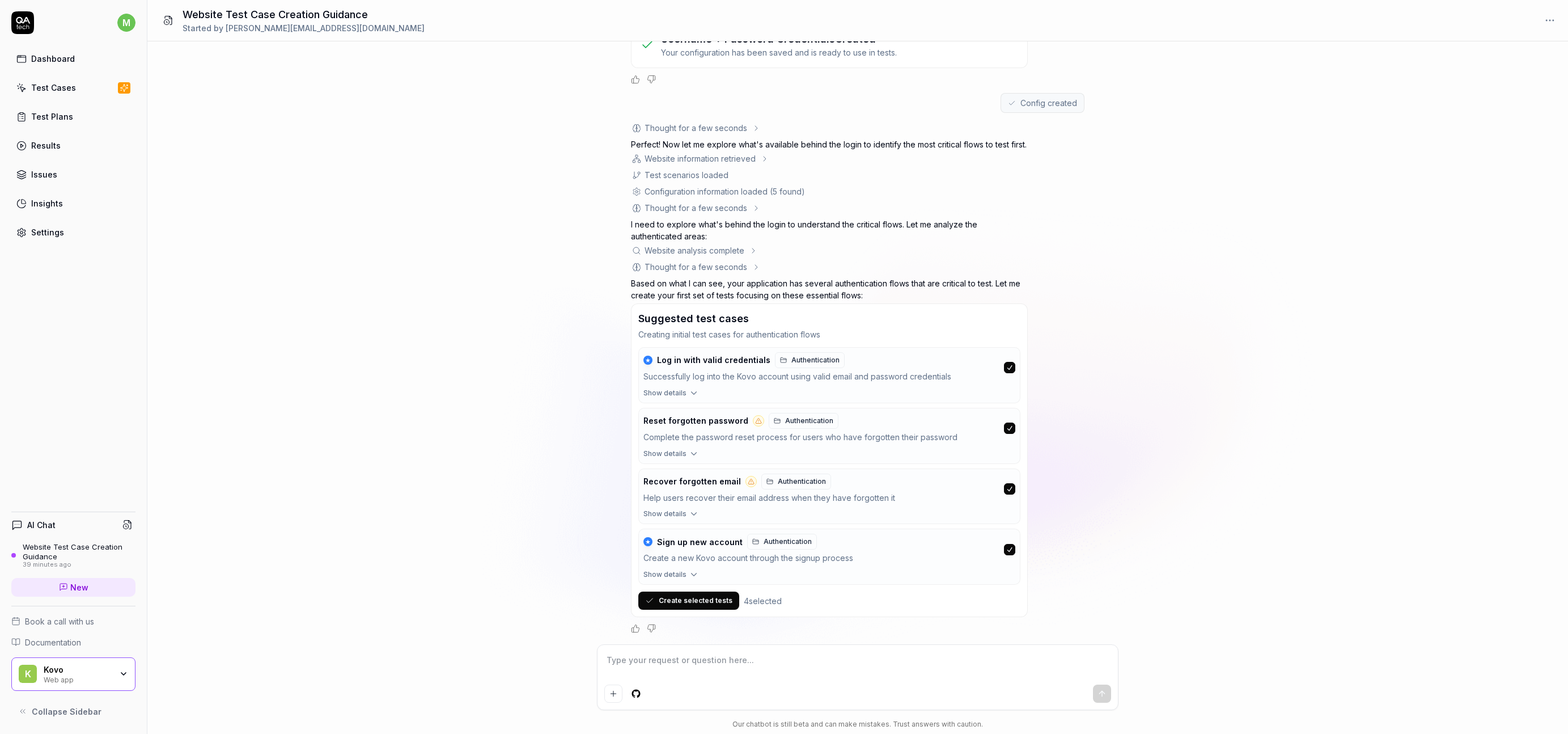
click at [686, 572] on button "Show details" at bounding box center [829, 577] width 381 height 15
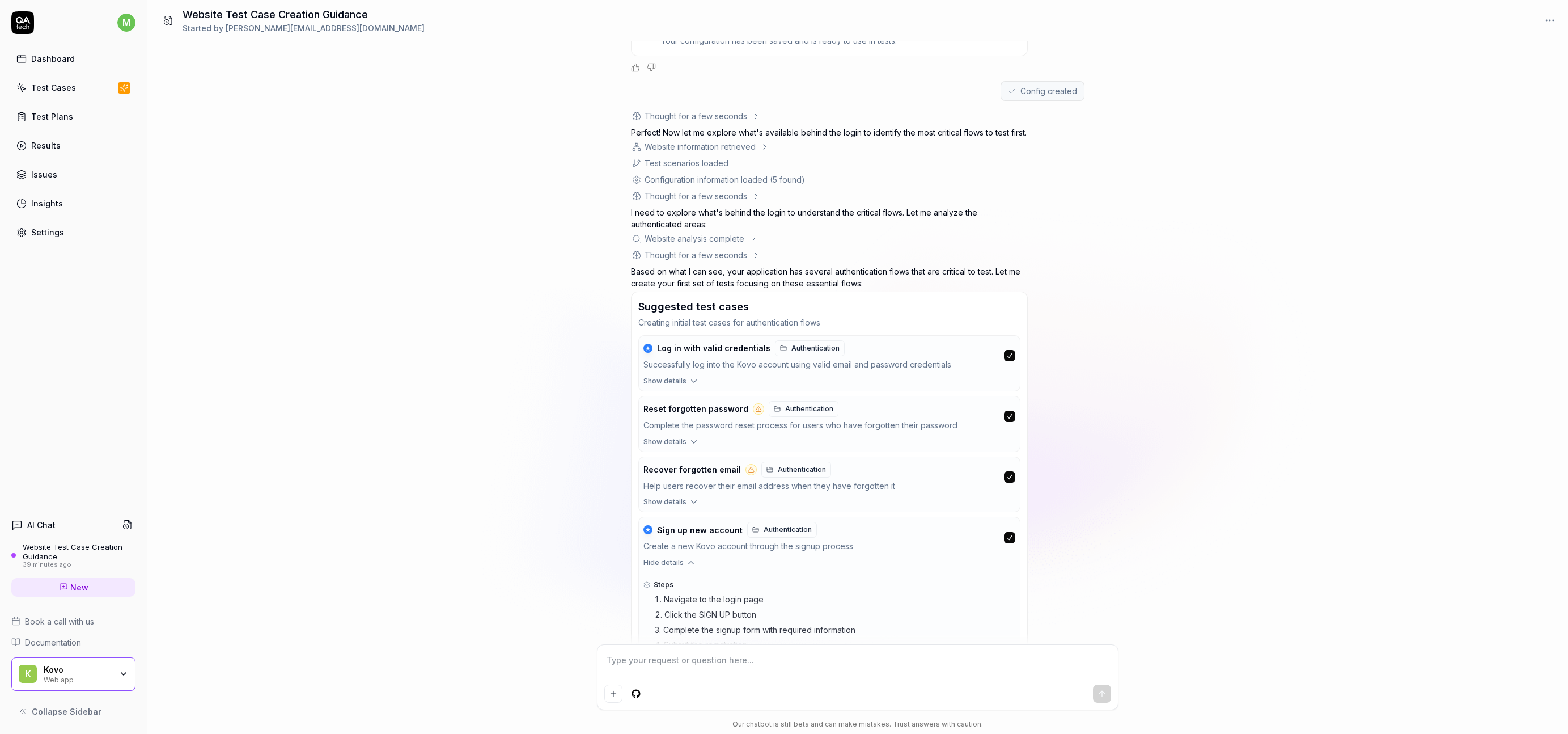
scroll to position [324, 0]
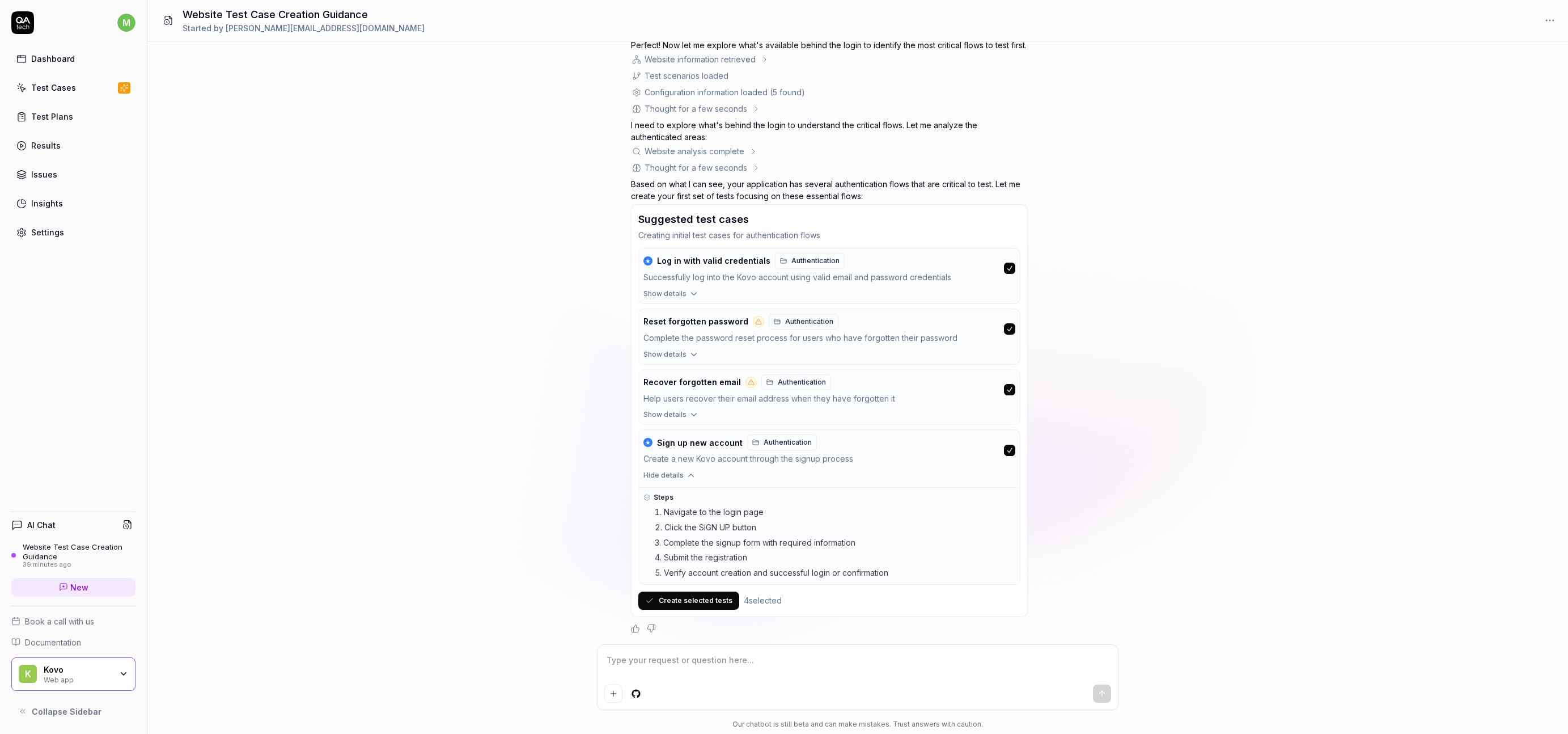
click at [678, 476] on span "Hide details" at bounding box center [664, 475] width 40 height 10
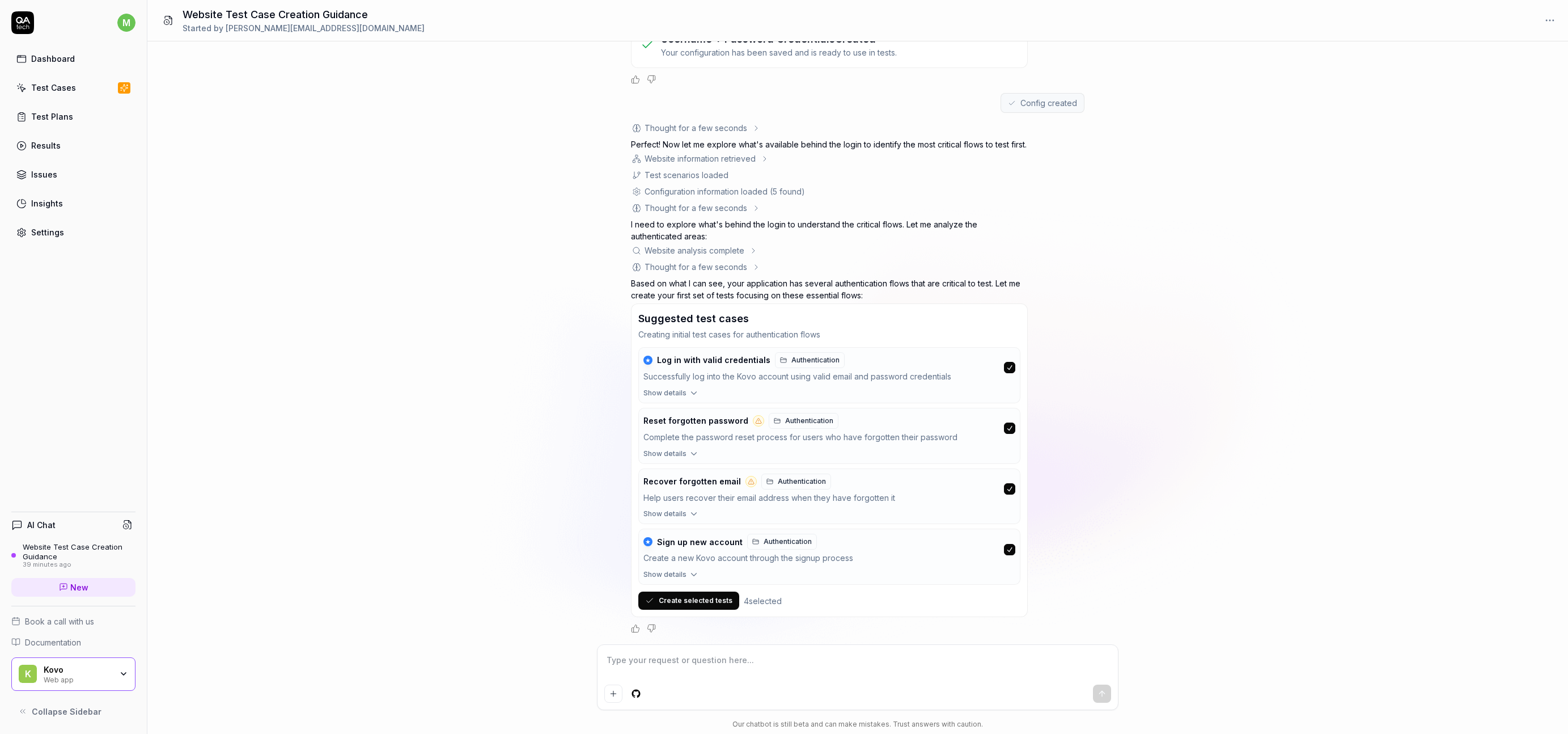
click at [585, 460] on div "I want a good test setup for my site - help me create the first 3-5 test cases …" at bounding box center [858, 342] width 1421 height 603
click at [598, 224] on div "I want a good test setup for my site - help me create the first 3-5 test cases …" at bounding box center [858, 342] width 1421 height 603
type textarea "*"
click at [496, 85] on div "I want a good test setup for my site - help me create the first 3-5 test cases …" at bounding box center [858, 342] width 1421 height 603
